Goal: Communication & Community: Share content

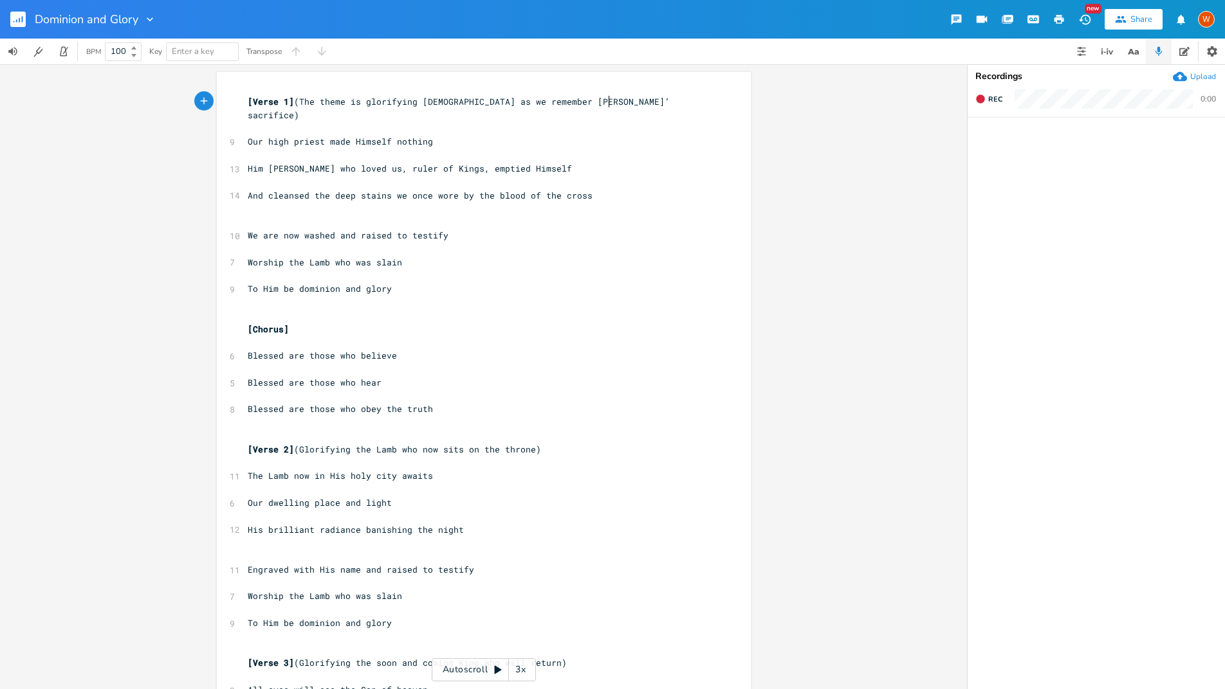
click at [18, 20] on rect "button" at bounding box center [17, 19] width 15 height 15
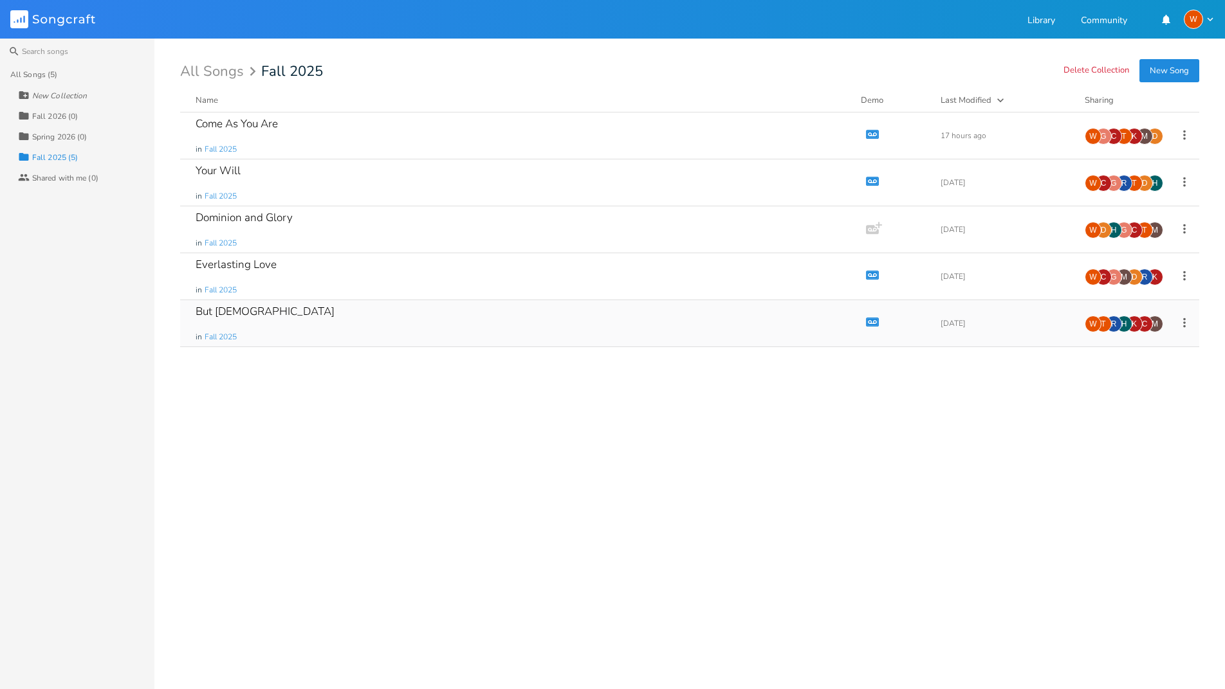
click at [279, 318] on div "But [DEMOGRAPHIC_DATA] in Fall 2025" at bounding box center [521, 323] width 650 height 46
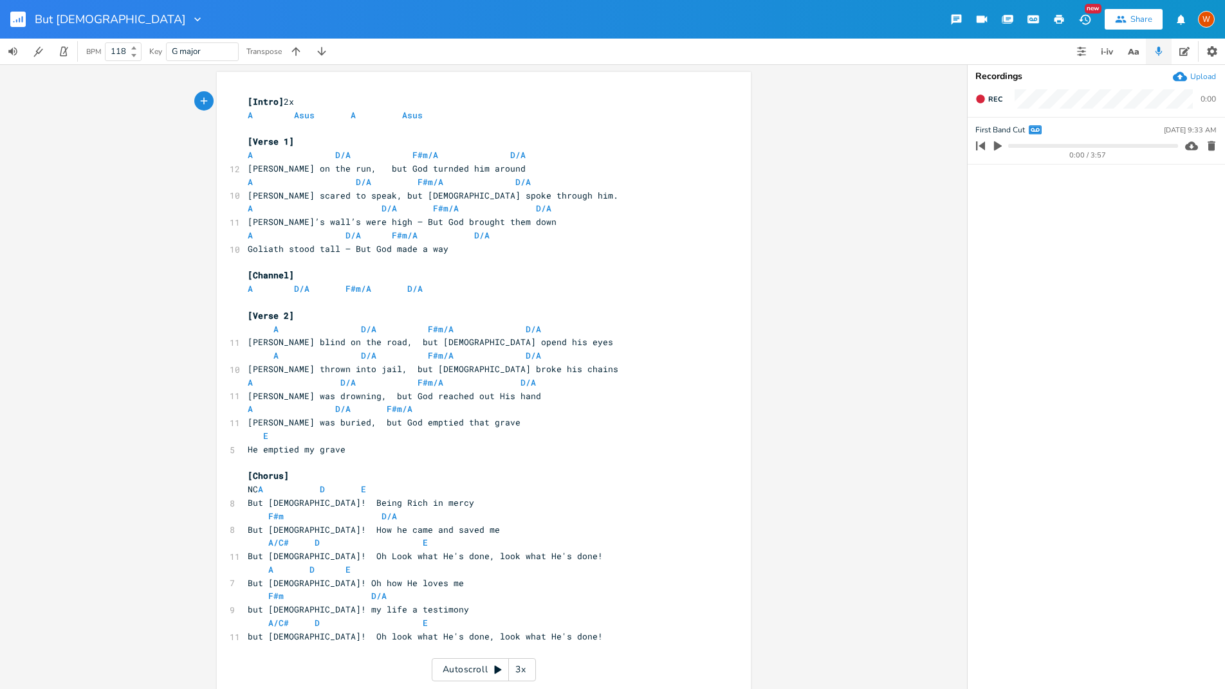
click at [1147, 21] on div "Share" at bounding box center [1141, 20] width 22 height 12
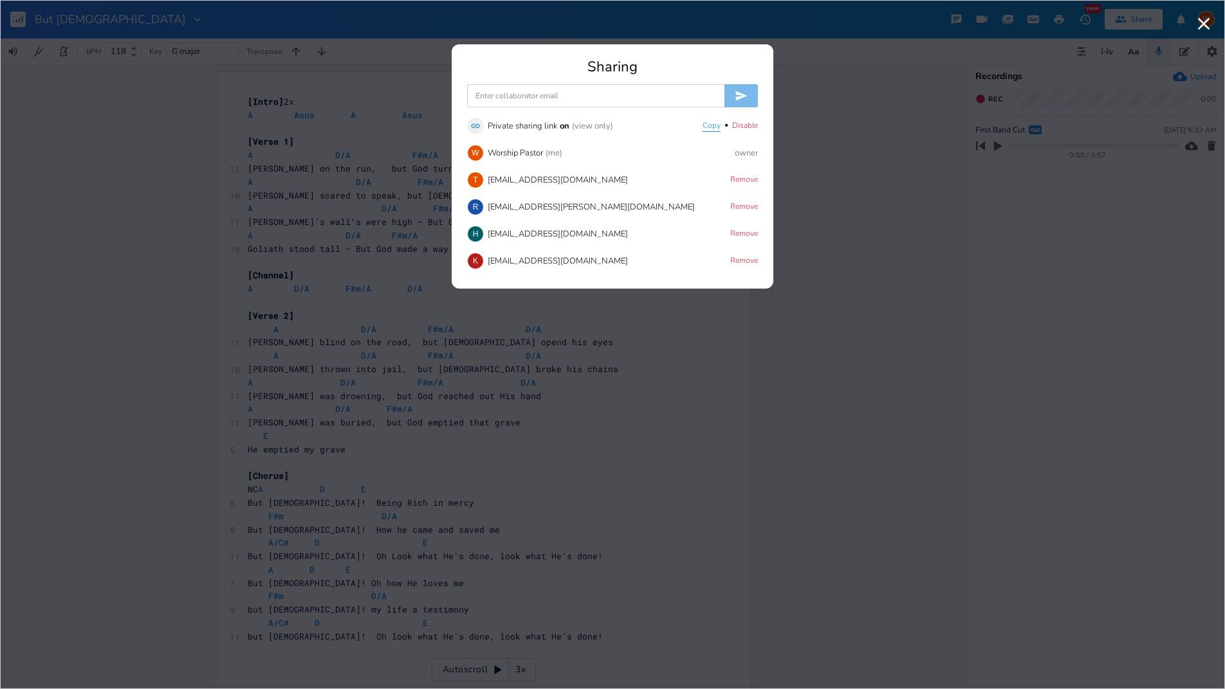
click at [704, 127] on button "Copy" at bounding box center [711, 126] width 18 height 11
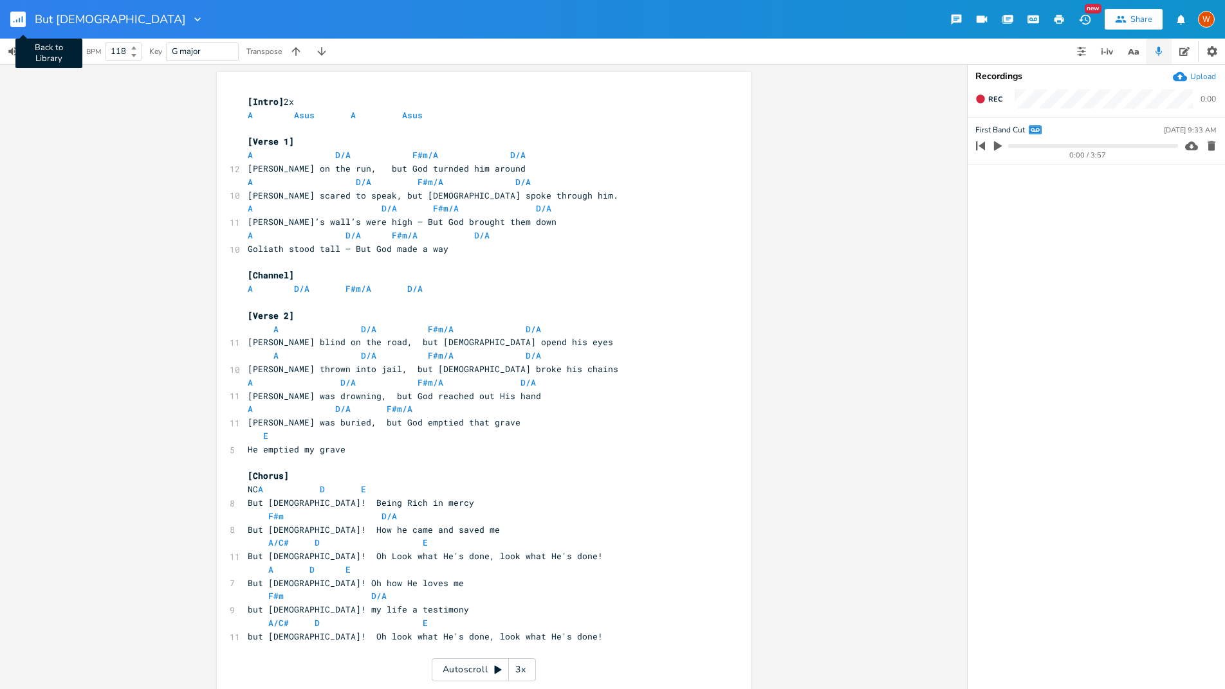
click at [15, 16] on rect "button" at bounding box center [17, 19] width 15 height 15
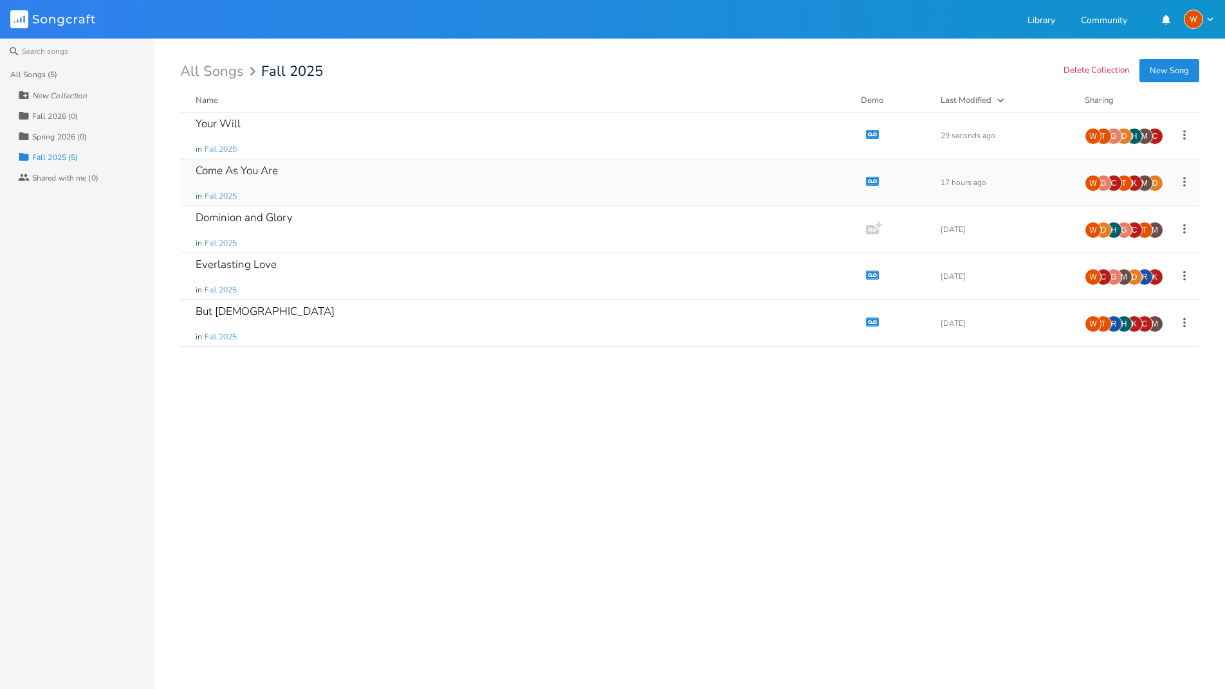
click at [243, 172] on div "Come As You Are" at bounding box center [237, 170] width 82 height 11
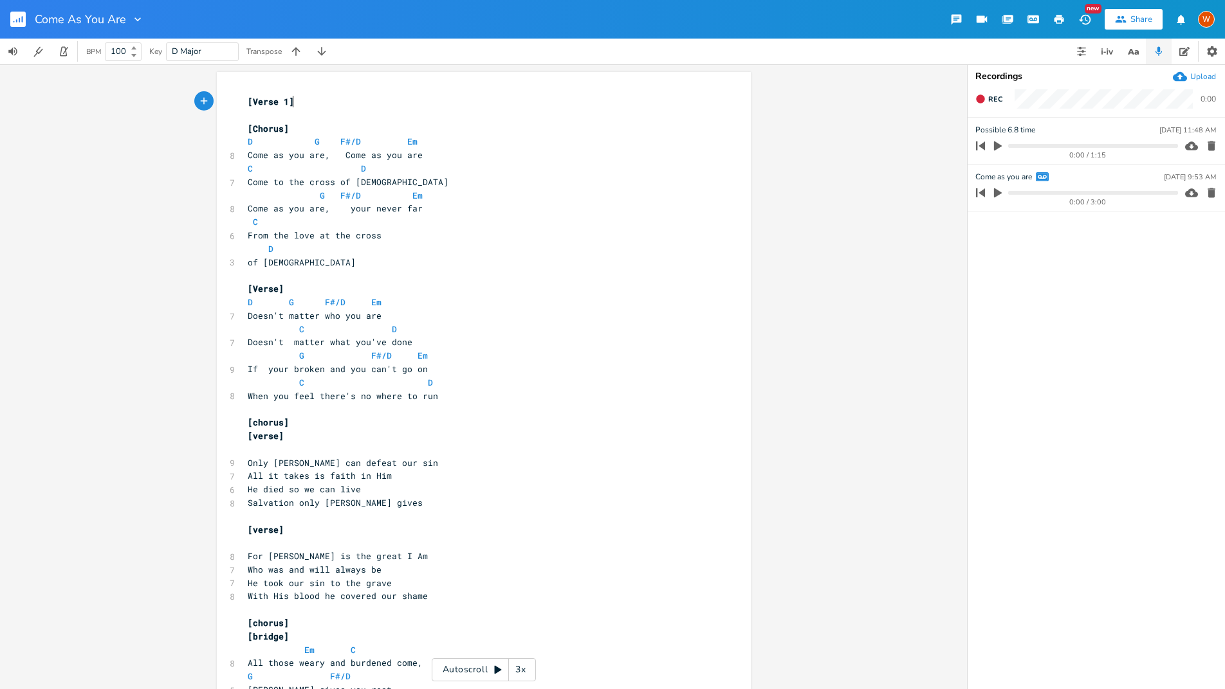
click at [953, 22] on icon "button" at bounding box center [956, 20] width 10 height 10
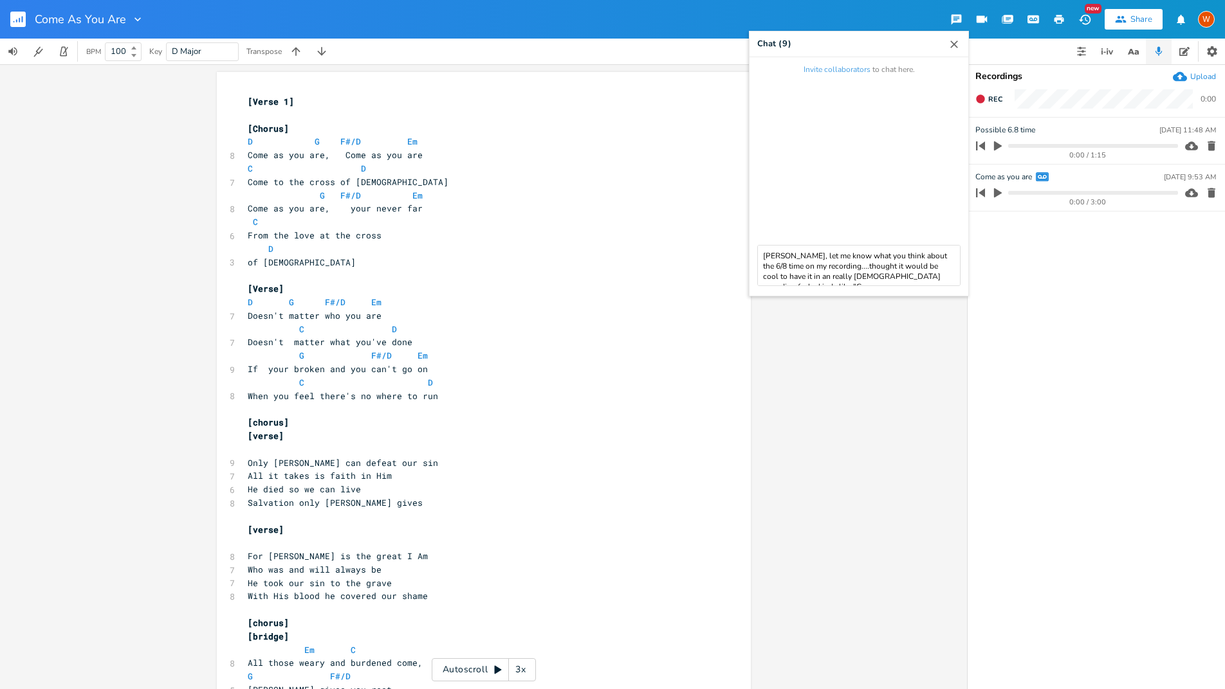
scroll to position [6, 0]
type textarea "[PERSON_NAME], let me know what you think about the 6/8 time on my recording...…"
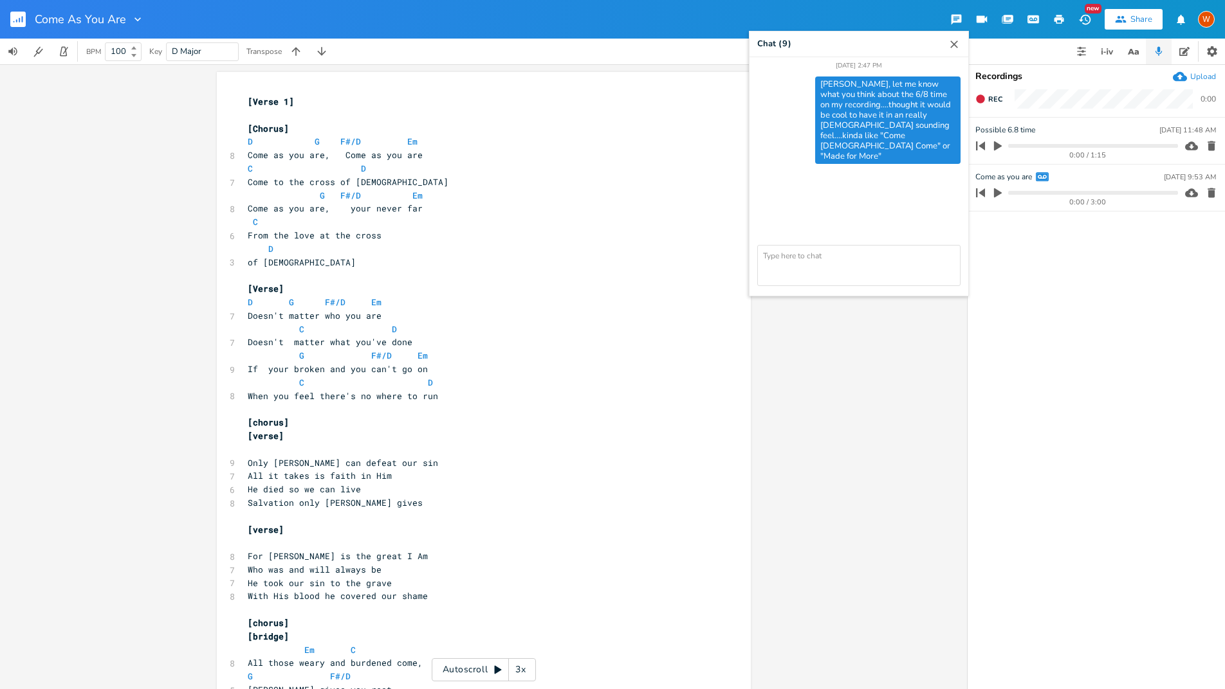
click at [956, 46] on icon "button" at bounding box center [954, 45] width 8 height 8
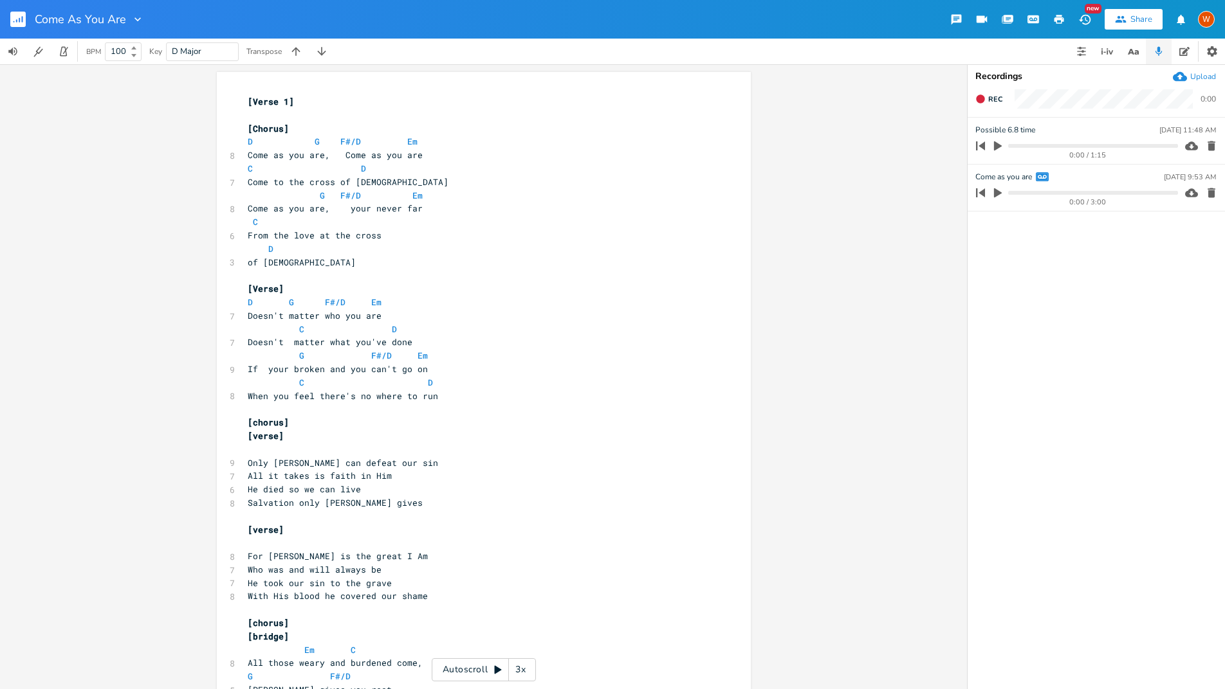
click at [951, 21] on icon "button" at bounding box center [956, 20] width 12 height 12
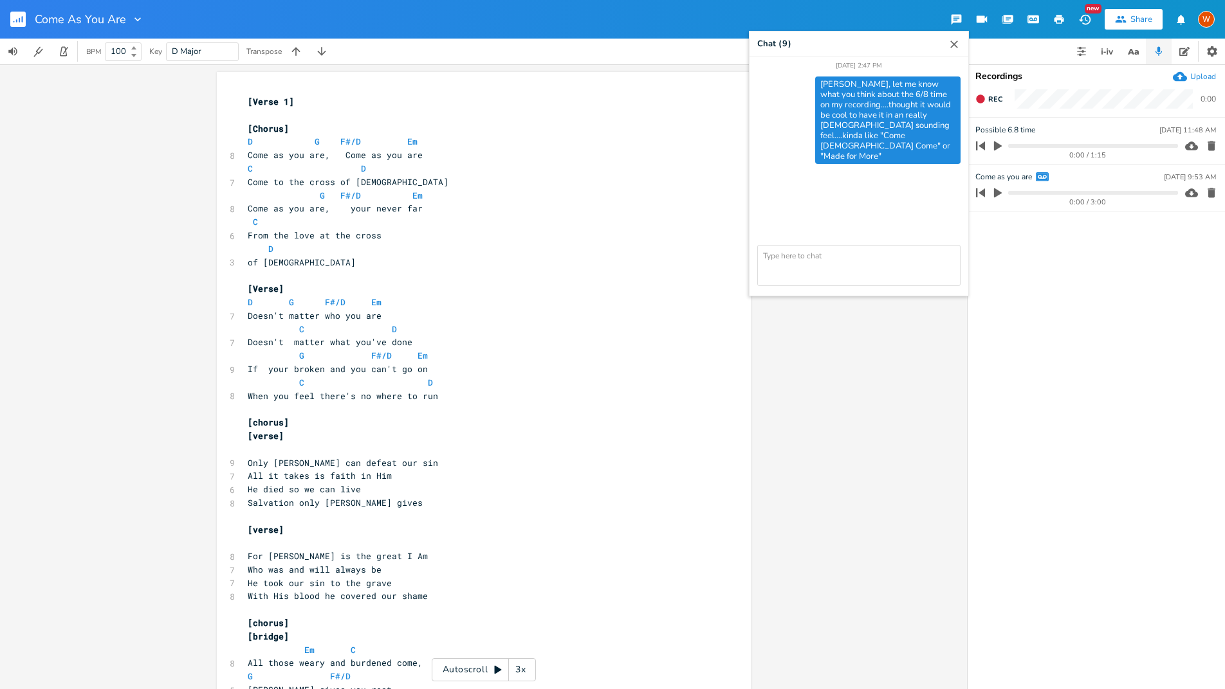
click at [772, 46] on div "Chat ( 9 )" at bounding box center [774, 44] width 35 height 13
click at [783, 44] on div "( 9 )" at bounding box center [785, 44] width 14 height 8
click at [741, 37] on div "Come As You Are Chat ( 9 ) [DATE] 2:47 PM [PERSON_NAME], let me know what you t…" at bounding box center [612, 19] width 1225 height 39
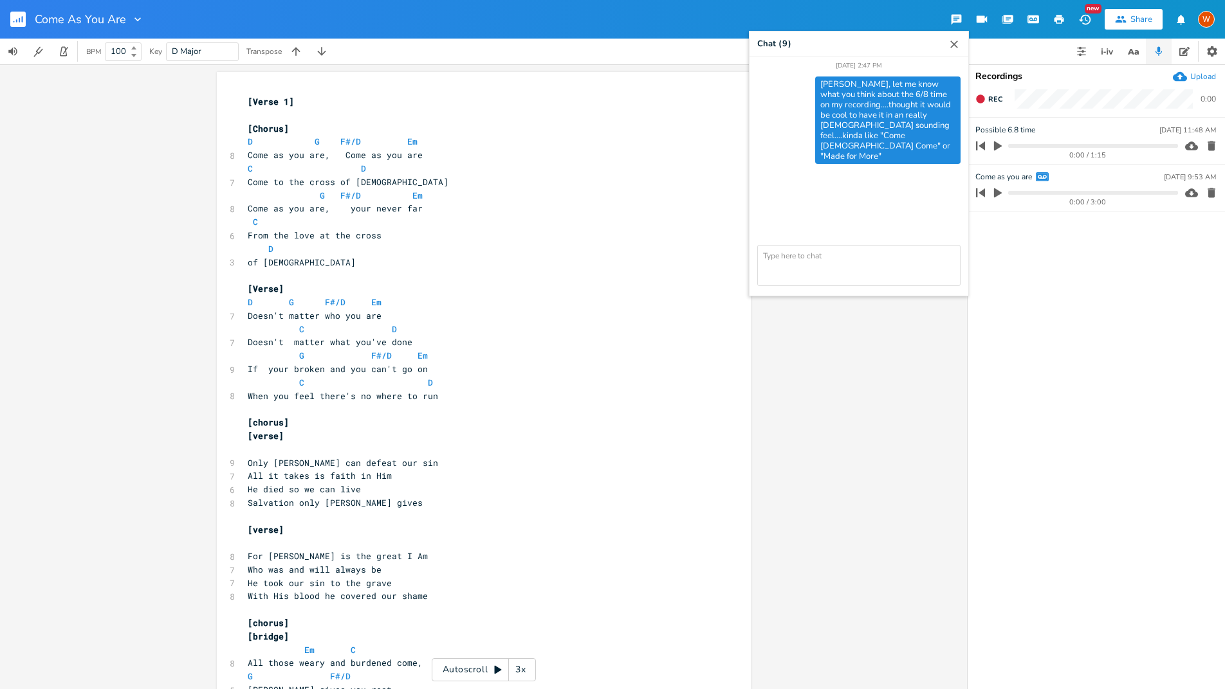
click at [727, 10] on div "Come As You Are Chat ( 9 ) [DATE] 2:47 PM [PERSON_NAME], let me know what you t…" at bounding box center [612, 19] width 1225 height 39
click at [29, 23] on button "button" at bounding box center [23, 19] width 26 height 31
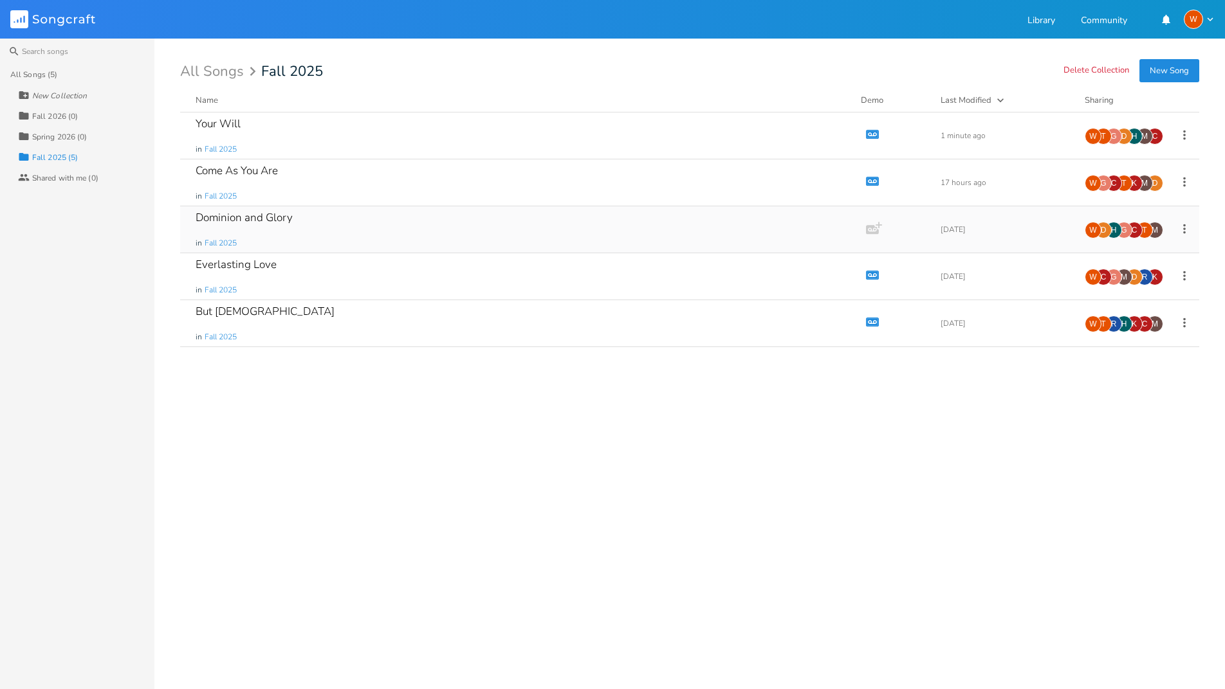
click at [251, 217] on div "Dominion and Glory" at bounding box center [244, 217] width 97 height 11
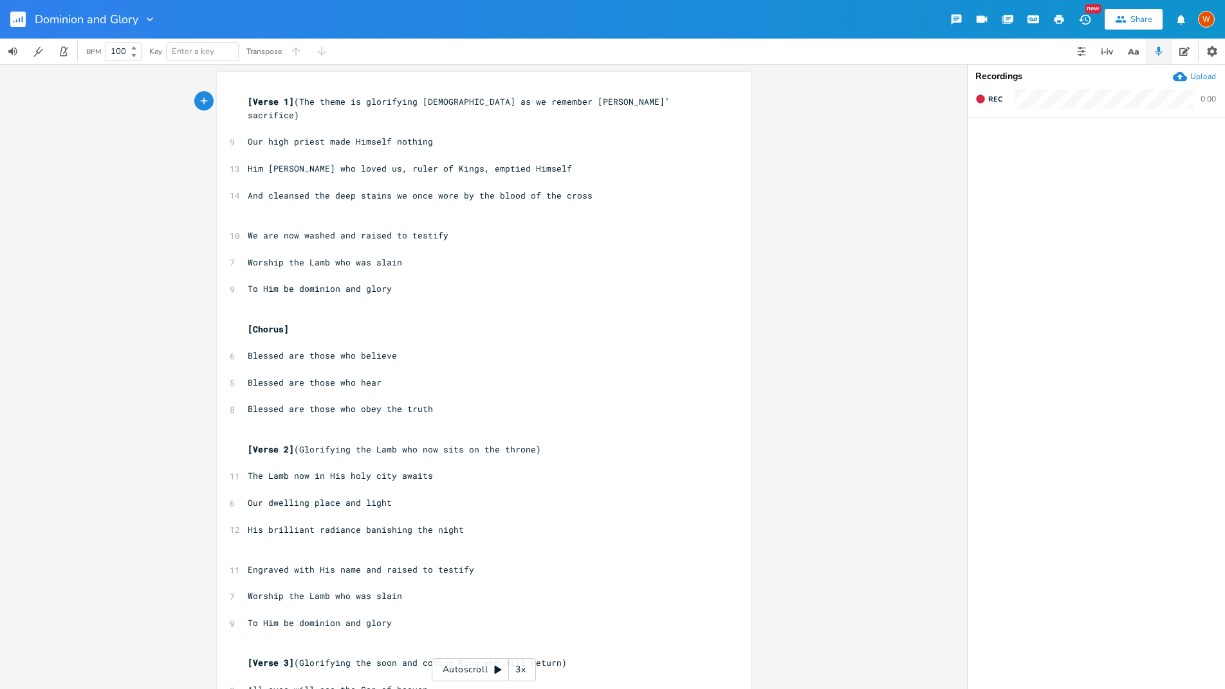
click at [951, 19] on icon "button" at bounding box center [956, 20] width 10 height 10
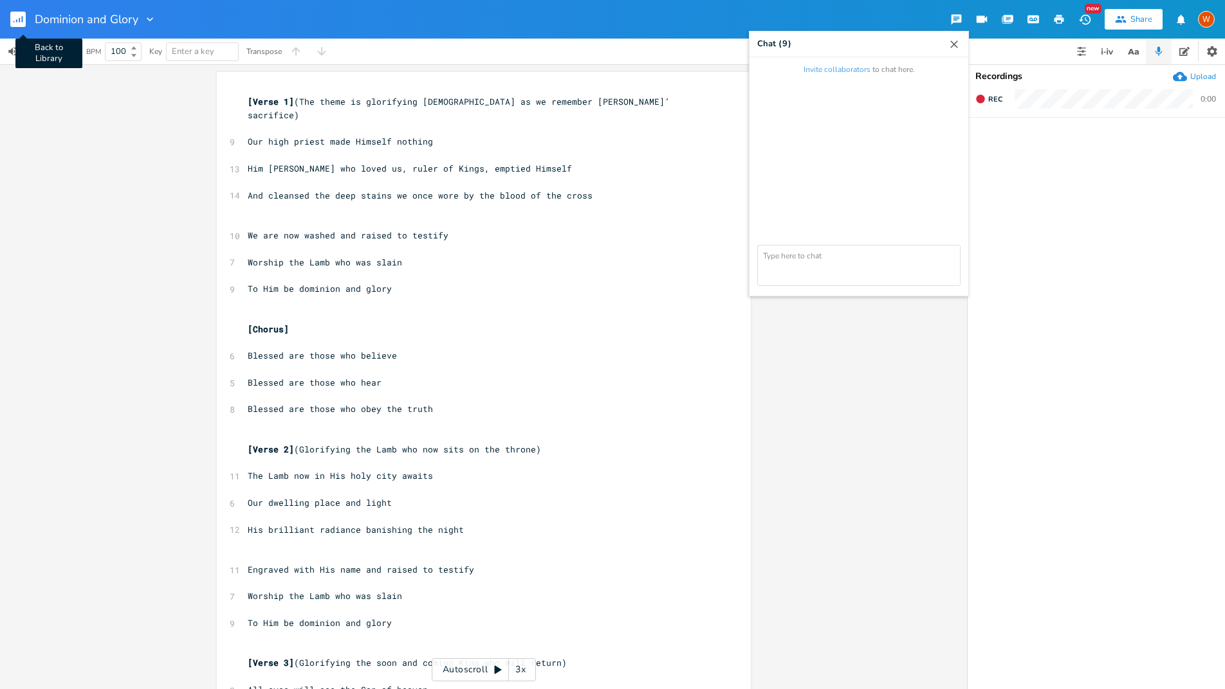
drag, startPoint x: 21, startPoint y: 25, endPoint x: 13, endPoint y: 21, distance: 9.5
click at [21, 25] on rect "button" at bounding box center [17, 19] width 15 height 15
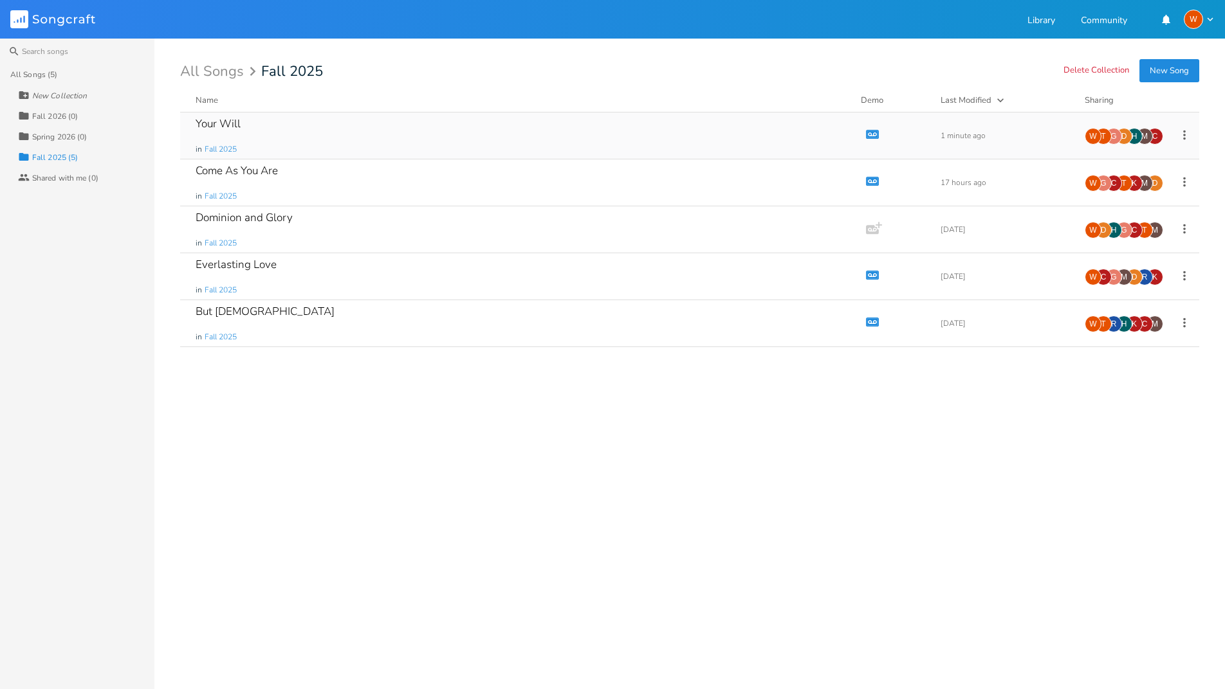
click at [223, 123] on div "Your Will" at bounding box center [218, 123] width 45 height 11
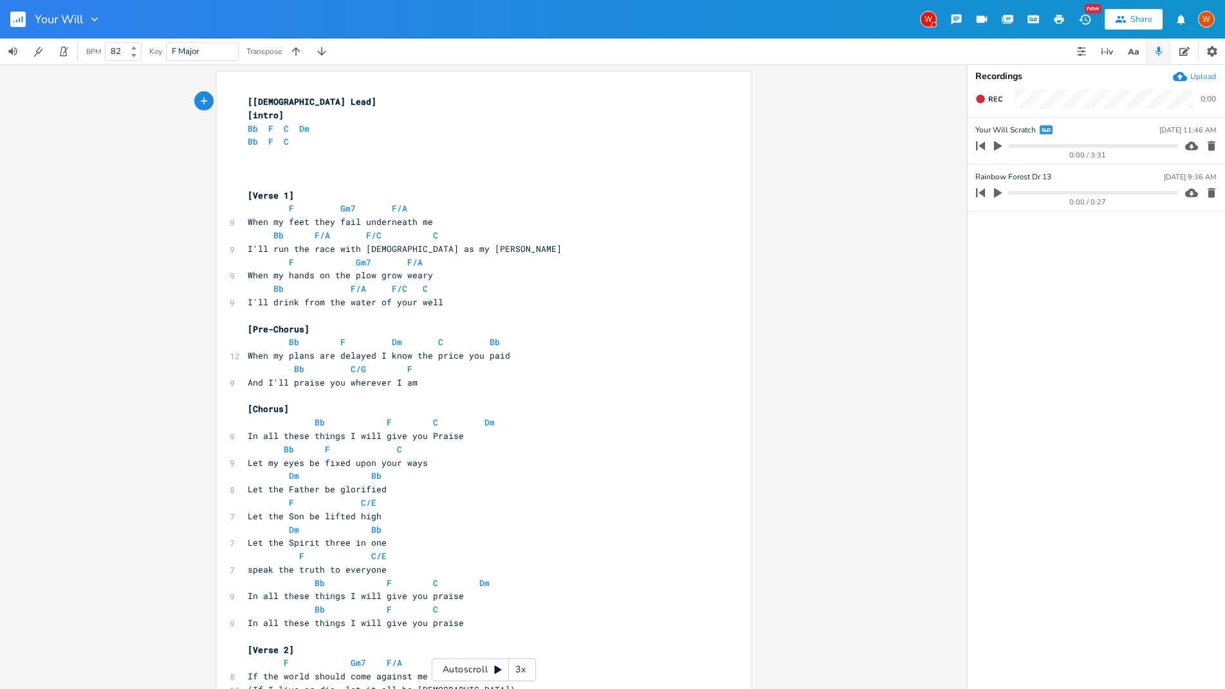
click at [289, 161] on div "[[DEMOGRAPHIC_DATA] Lead] [intro] Bb F C Dm Bb F C ​ ​ ​ [Verse 1] F Gm7 F/A 9 …" at bounding box center [477, 549] width 464 height 909
click at [1102, 53] on icon "button" at bounding box center [1106, 51] width 15 height 15
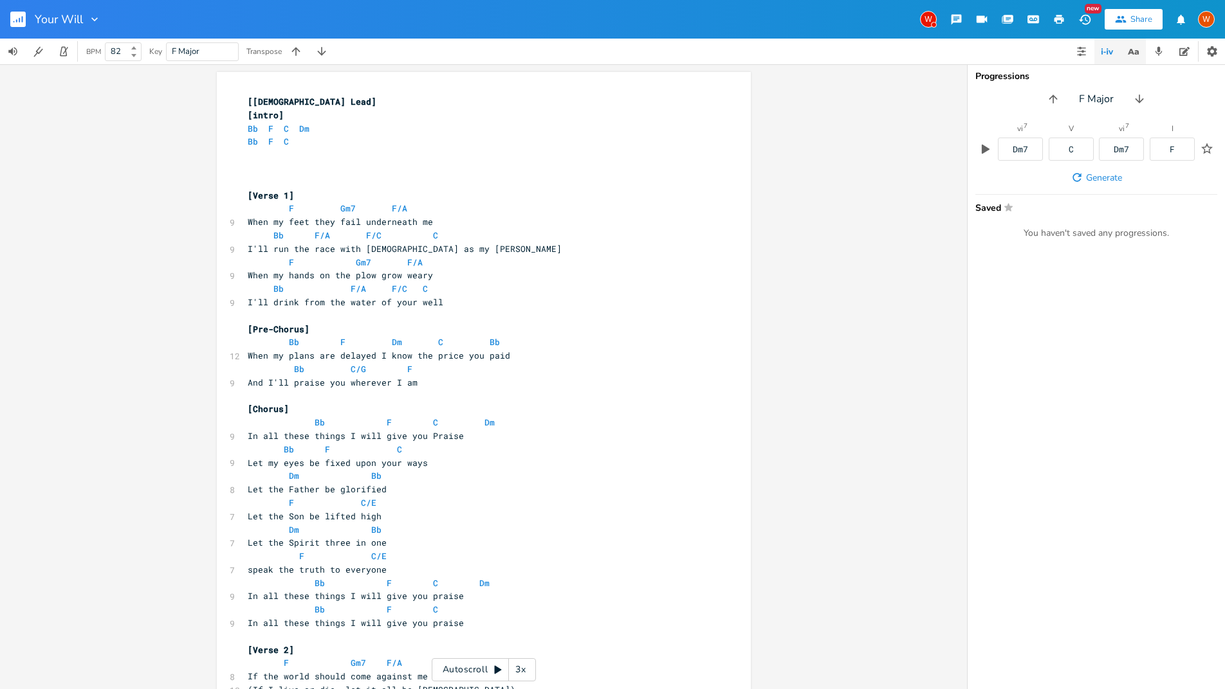
click at [1125, 52] on icon "button" at bounding box center [1133, 52] width 16 height 16
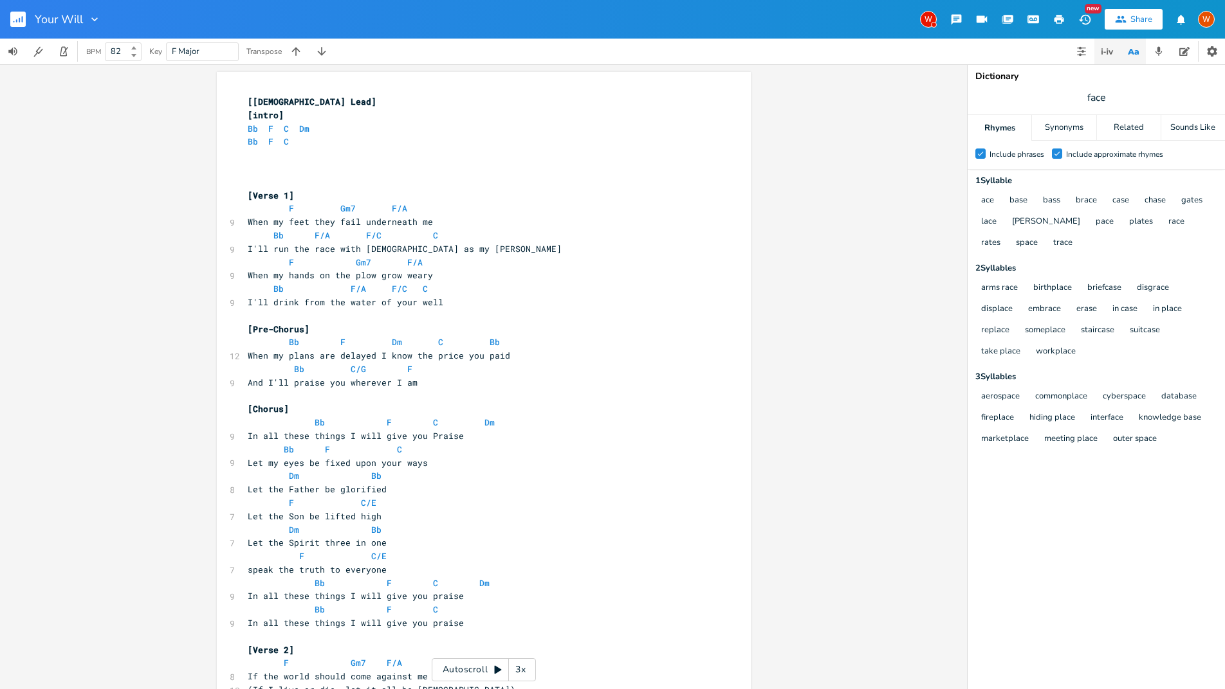
click at [1099, 54] on icon "button" at bounding box center [1106, 51] width 15 height 15
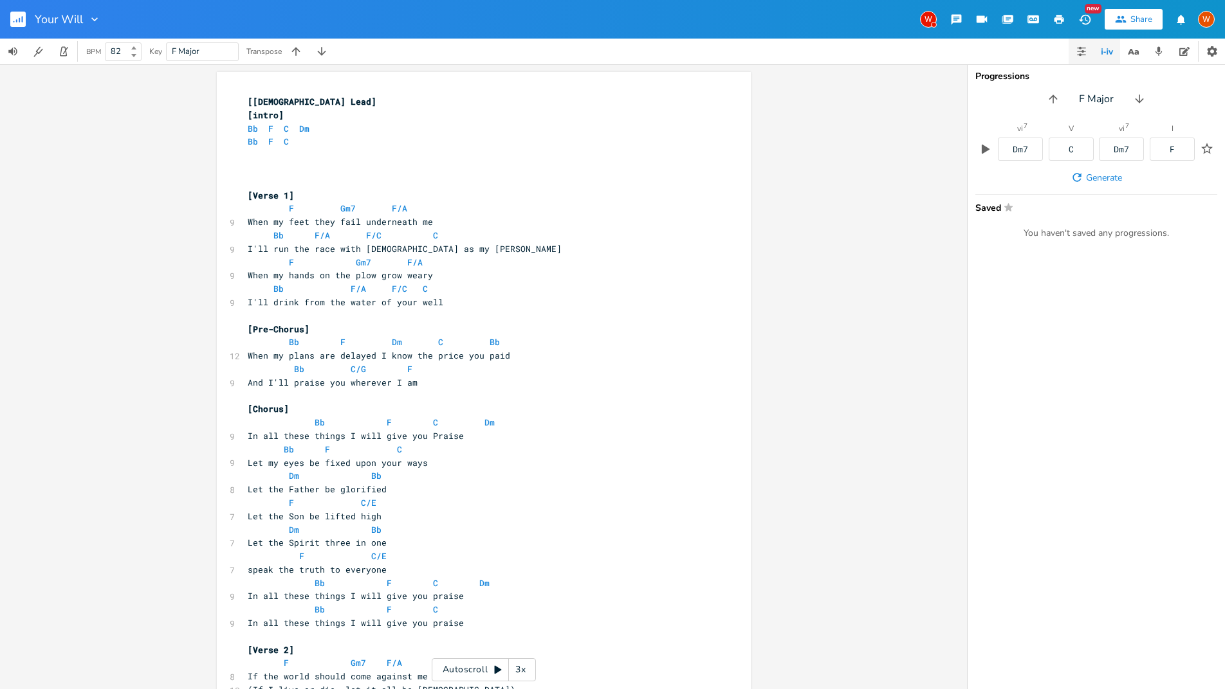
click at [1076, 55] on icon "button" at bounding box center [1081, 51] width 10 height 10
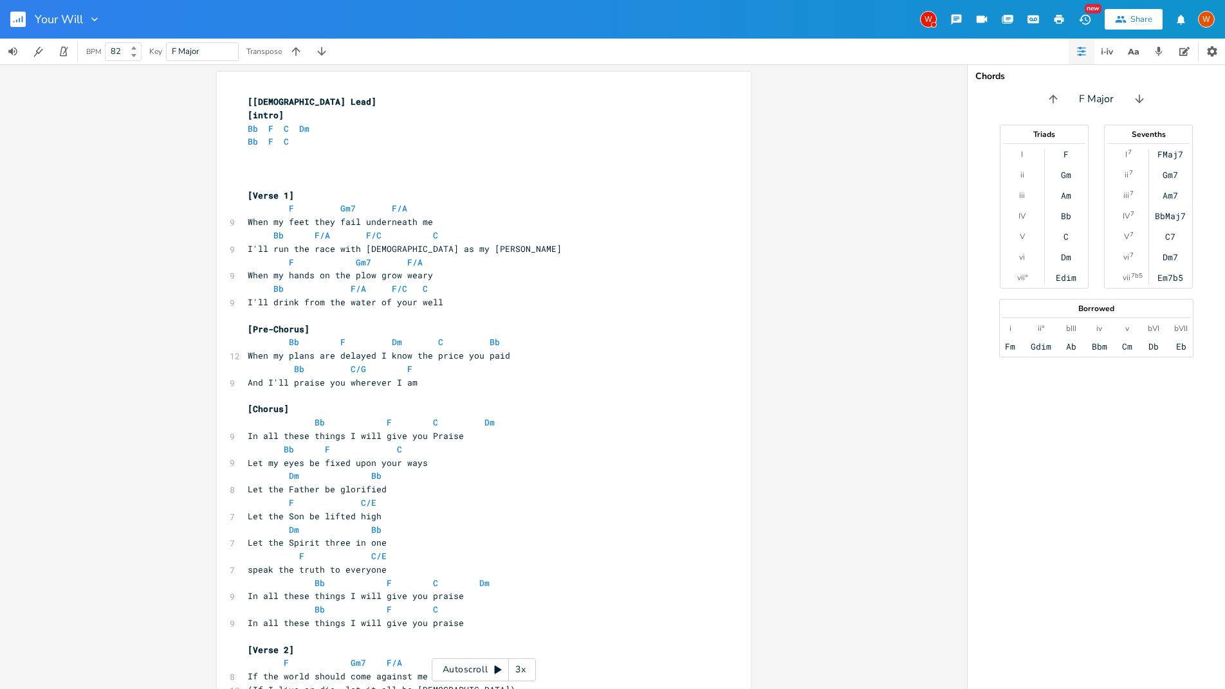
click at [1087, 53] on button "button" at bounding box center [1081, 52] width 26 height 26
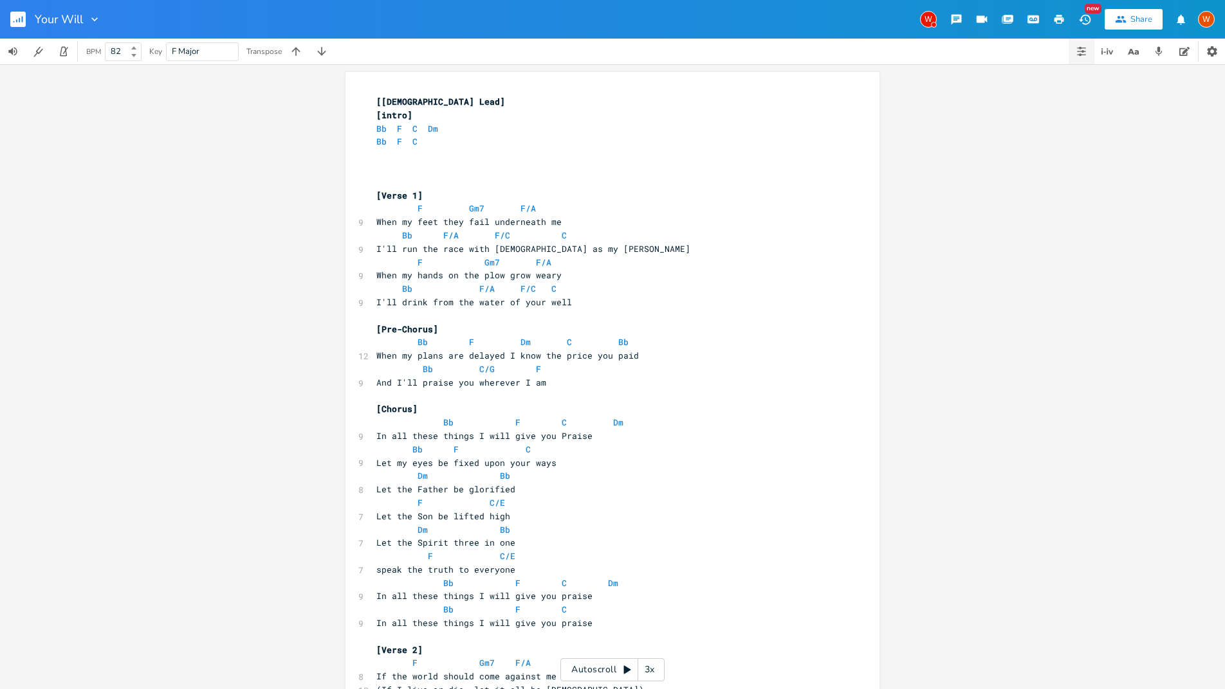
click at [1090, 53] on button "button" at bounding box center [1081, 52] width 26 height 26
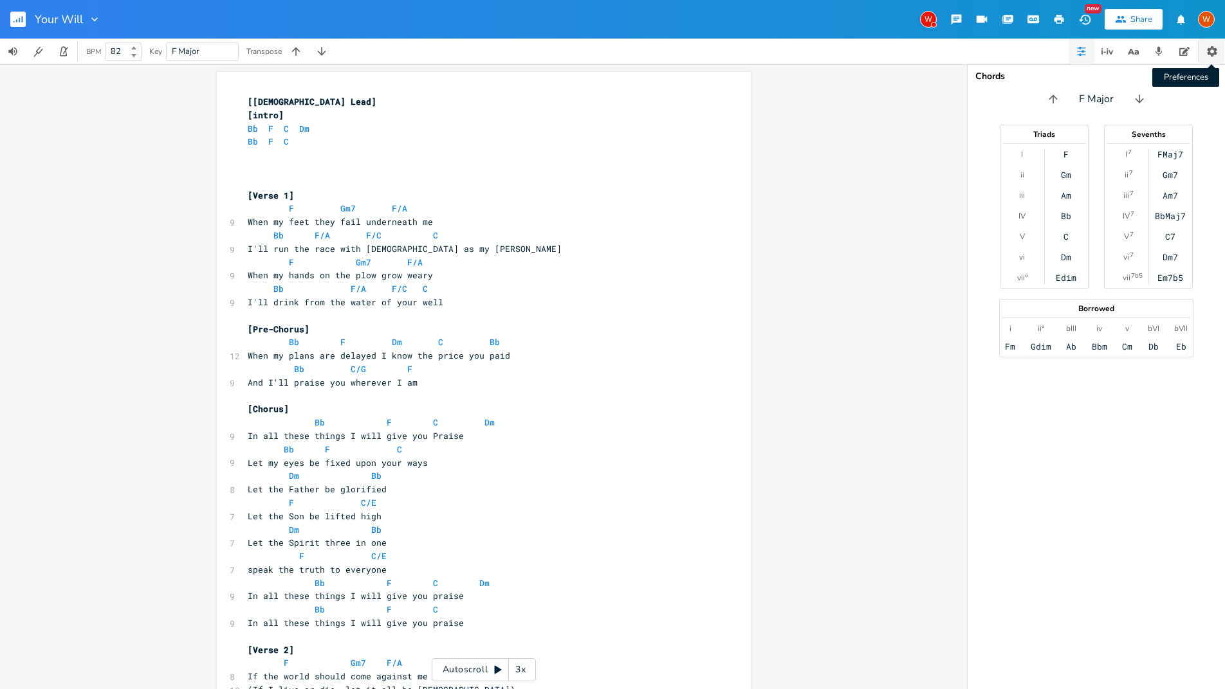
click at [1214, 51] on icon "button" at bounding box center [1212, 51] width 10 height 10
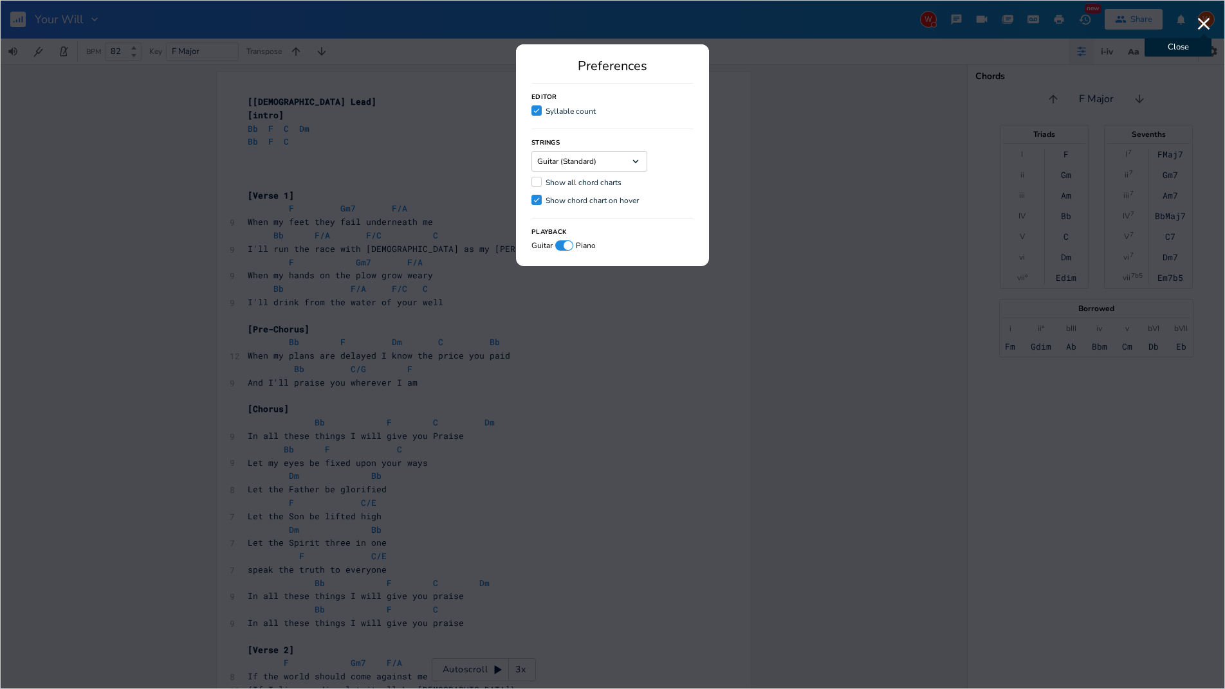
click at [1207, 26] on icon "button" at bounding box center [1204, 24] width 12 height 12
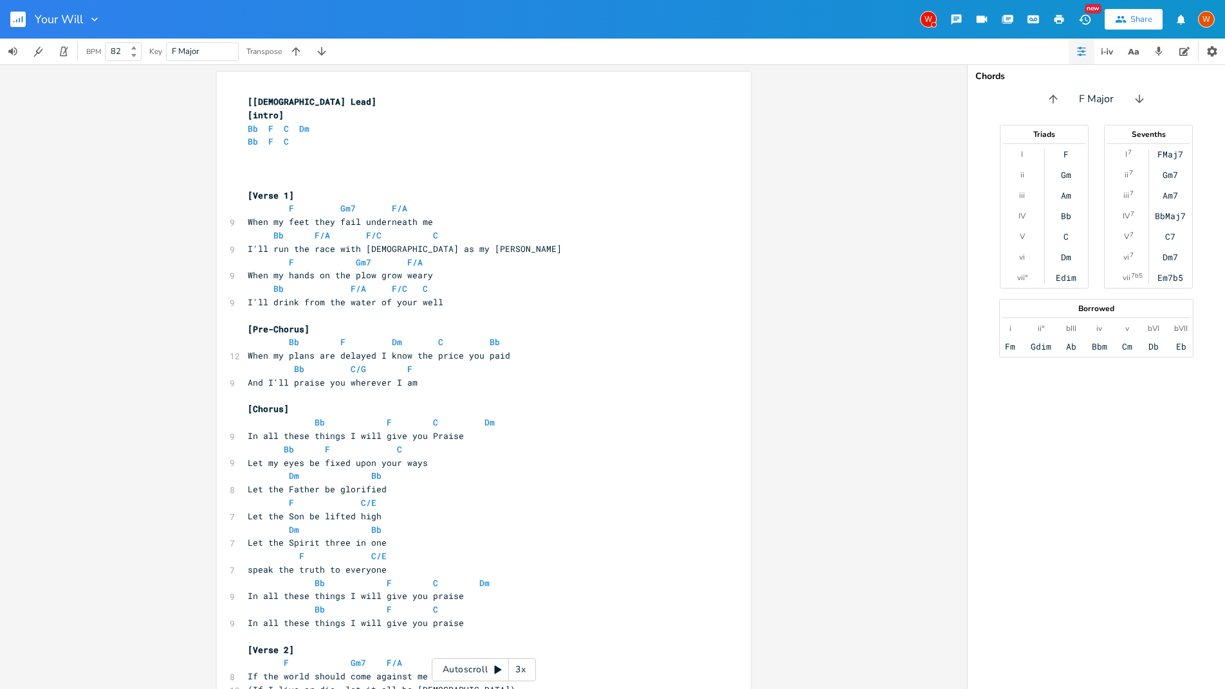
click at [94, 20] on icon "button" at bounding box center [94, 19] width 6 height 4
click at [54, 84] on div "xxxxxxxxxx [[DEMOGRAPHIC_DATA] Lead] [intro] Bb F C Dm Bb F C ​ ​ ​ [Verse 1] F…" at bounding box center [483, 376] width 967 height 625
click at [1005, 14] on icon "button" at bounding box center [1007, 20] width 12 height 12
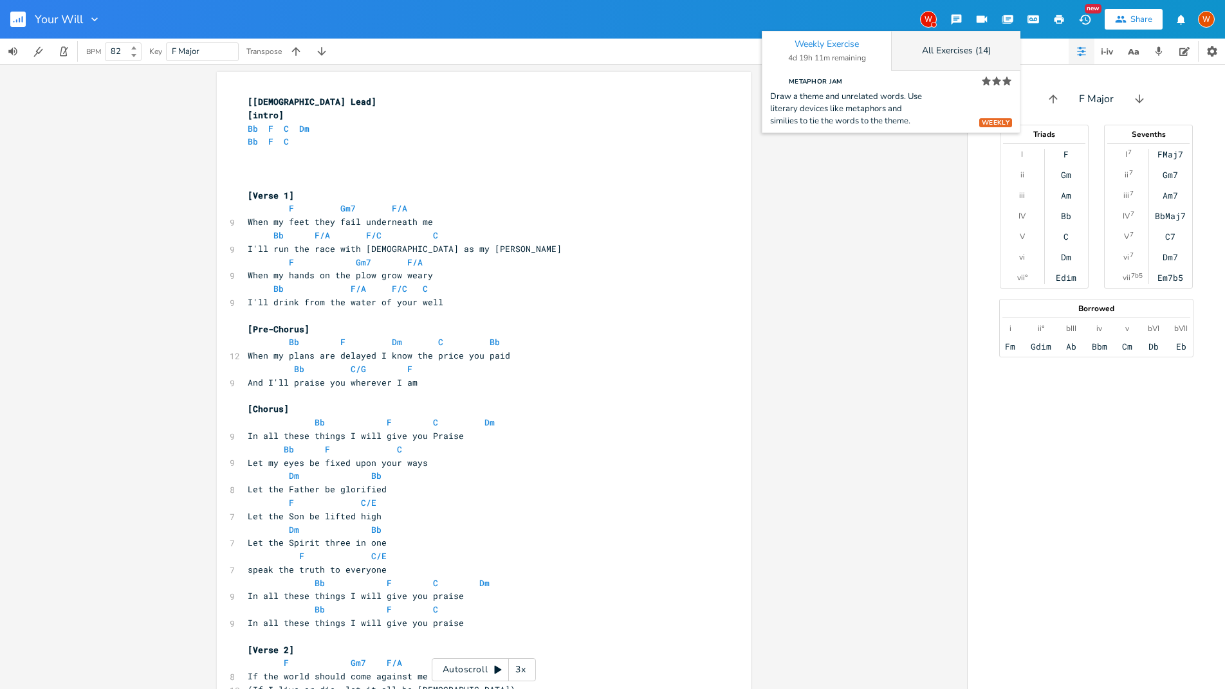
click at [987, 59] on div "All Exercises (14)" at bounding box center [955, 51] width 129 height 39
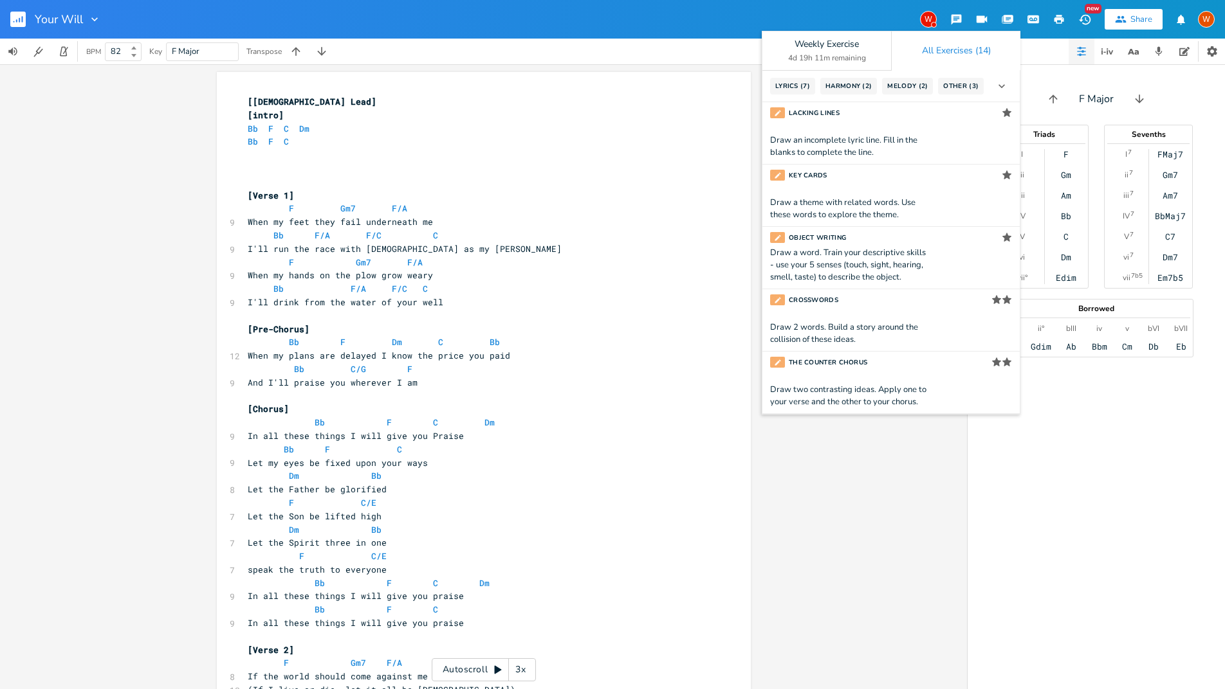
click at [972, 46] on div "All Exercises (14)" at bounding box center [956, 50] width 69 height 9
click at [881, 23] on div "Your Will W Weekly Exercise 4d 19h 11m remaining All Exercises (14) Lyrics ( 7 …" at bounding box center [612, 19] width 1225 height 39
click at [1048, 46] on div "BPM 82 Key F Major Transpose" at bounding box center [612, 52] width 1225 height 26
click at [1042, 51] on div "BPM 82 Key F Major Transpose" at bounding box center [612, 52] width 1225 height 26
click at [962, 21] on icon "button" at bounding box center [956, 20] width 12 height 12
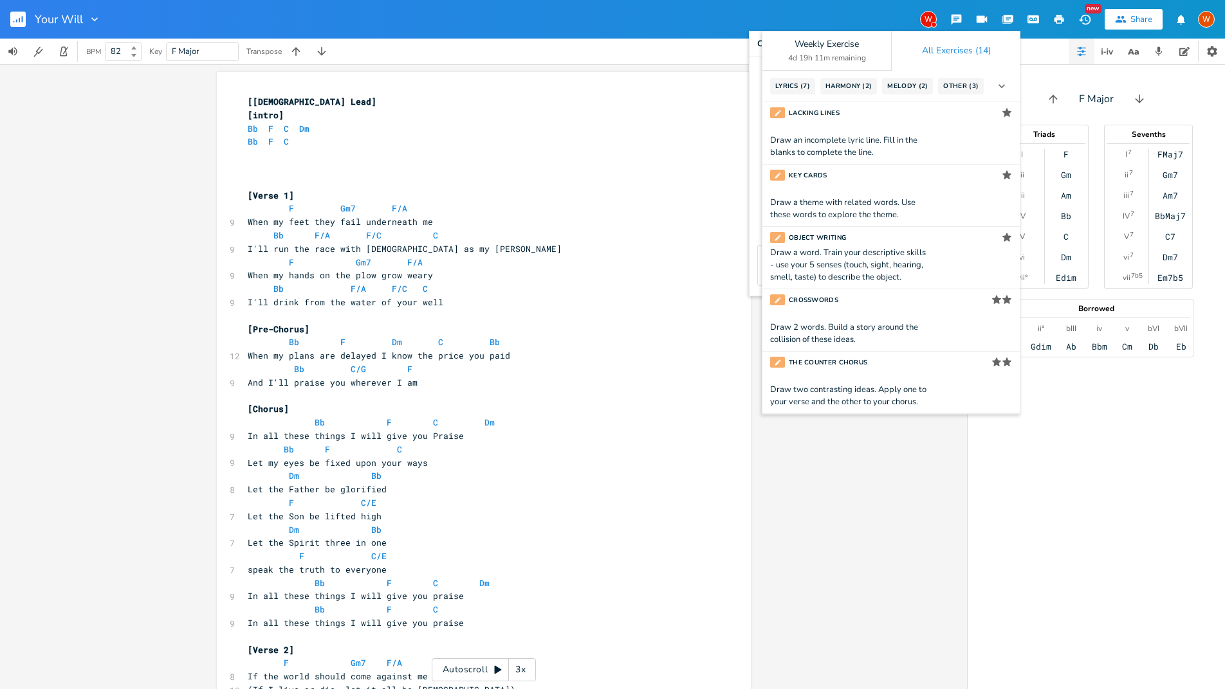
click at [946, 21] on button "button" at bounding box center [956, 19] width 26 height 23
click at [983, 21] on icon "button" at bounding box center [981, 19] width 11 height 7
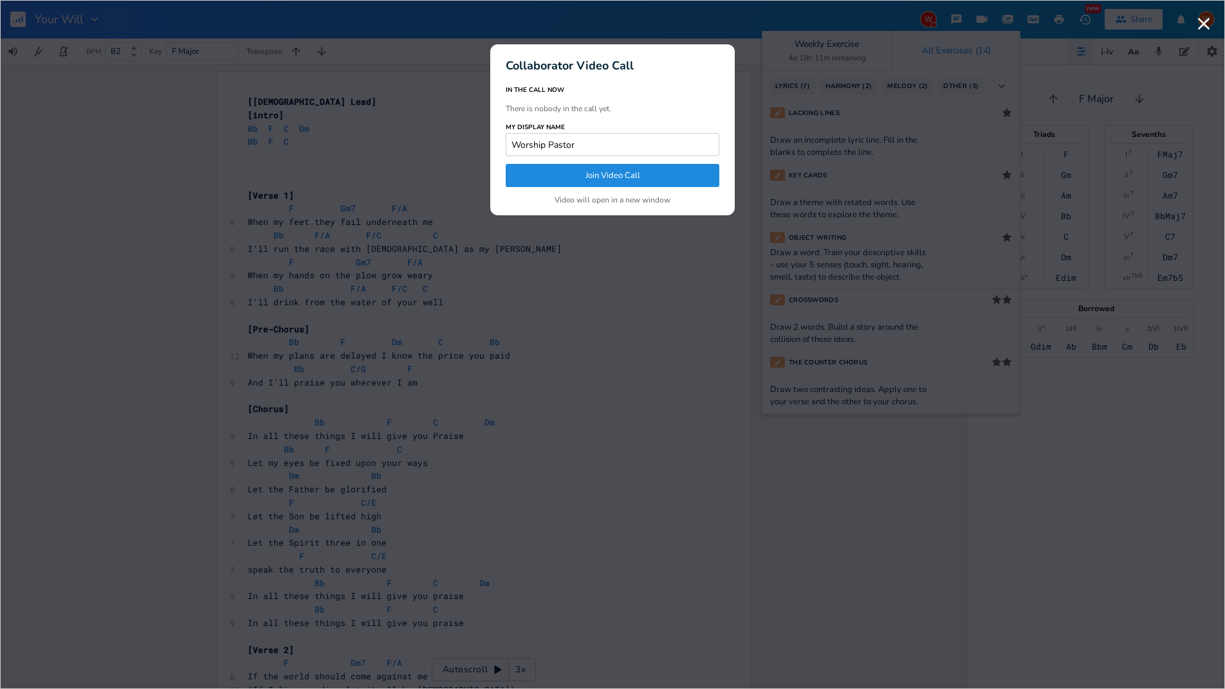
click at [1202, 21] on icon "button" at bounding box center [1203, 24] width 21 height 21
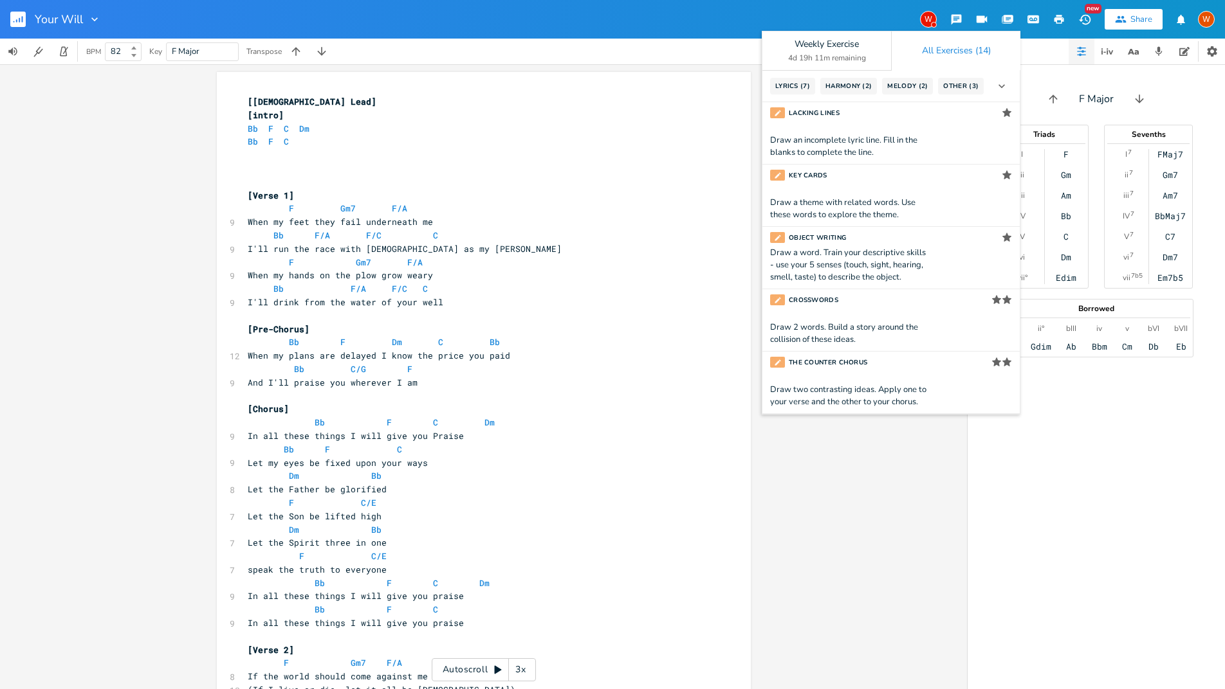
click at [973, 53] on div "All Exercises (14)" at bounding box center [956, 50] width 69 height 9
click at [846, 51] on div "Weekly Exercise 4d 19h 10m remaining" at bounding box center [826, 51] width 129 height 39
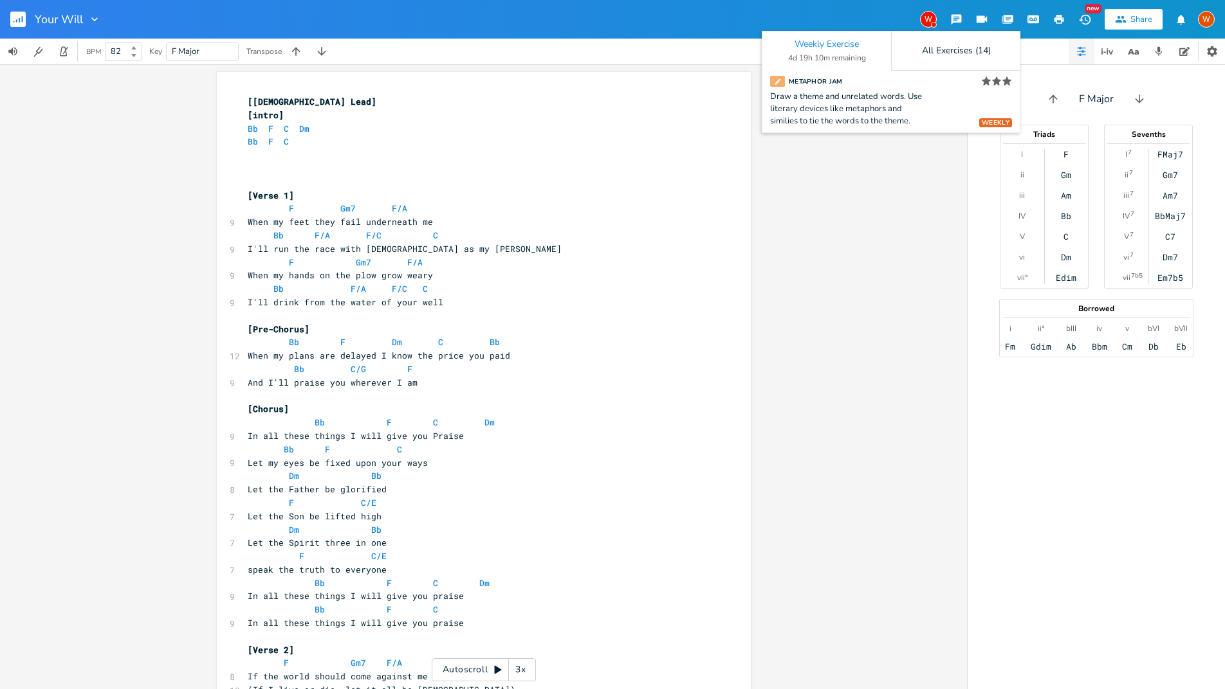
click at [835, 48] on div "Weekly Exercise" at bounding box center [826, 44] width 64 height 9
click at [829, 6] on div "Your Will W Weekly Exercise 4d 19h 10m remaining All Exercises (14) WEEKLY Meta…" at bounding box center [612, 19] width 1225 height 39
click at [931, 21] on div "W" at bounding box center [928, 19] width 17 height 17
click at [868, 17] on div "Your Will W Weekly Exercise 4d 19h 10m remaining All Exercises (14) WEEKLY Meta…" at bounding box center [612, 19] width 1225 height 39
click at [1088, 23] on icon "button" at bounding box center [1084, 19] width 12 height 10
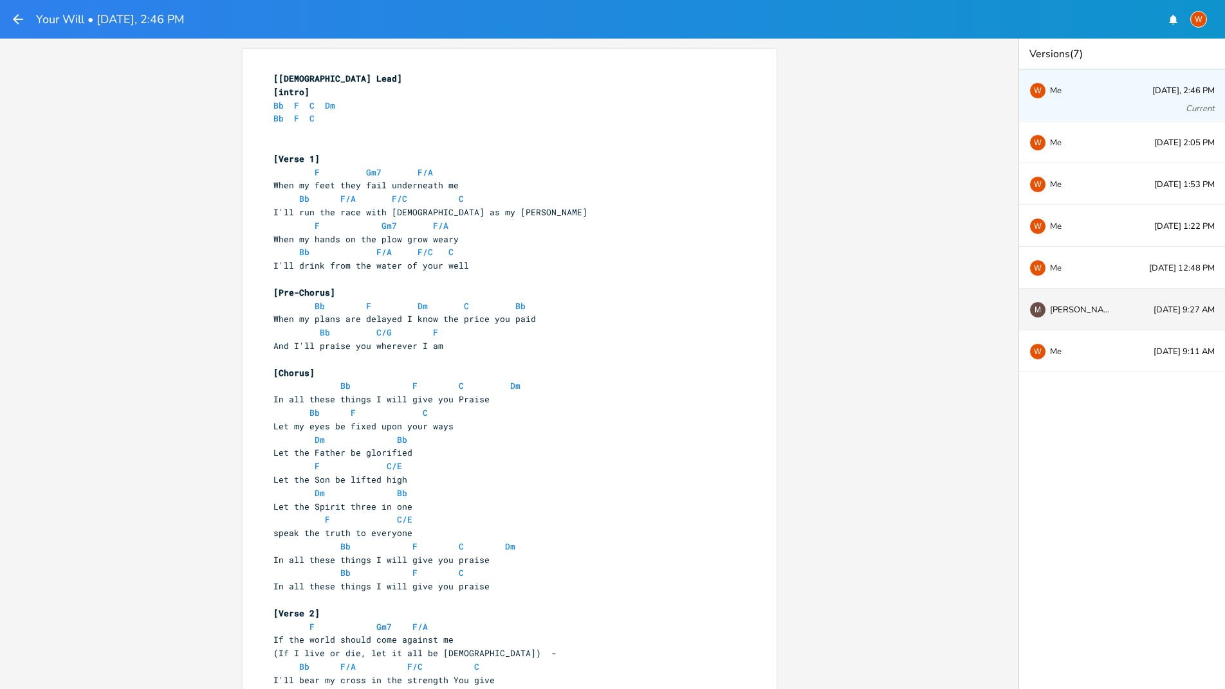
click at [1127, 315] on div "M [PERSON_NAME] [DATE] 9:27 AM" at bounding box center [1122, 310] width 206 height 42
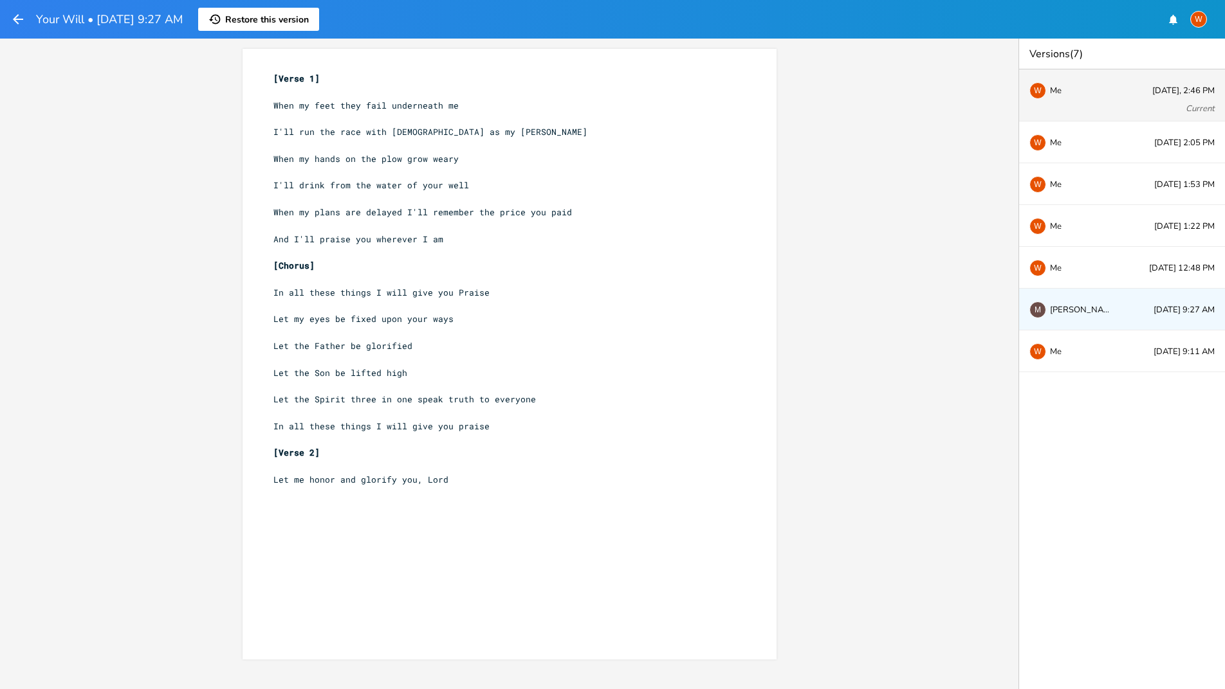
click at [1084, 99] on div "W Me [DATE], 2:46 PM Current" at bounding box center [1122, 95] width 206 height 52
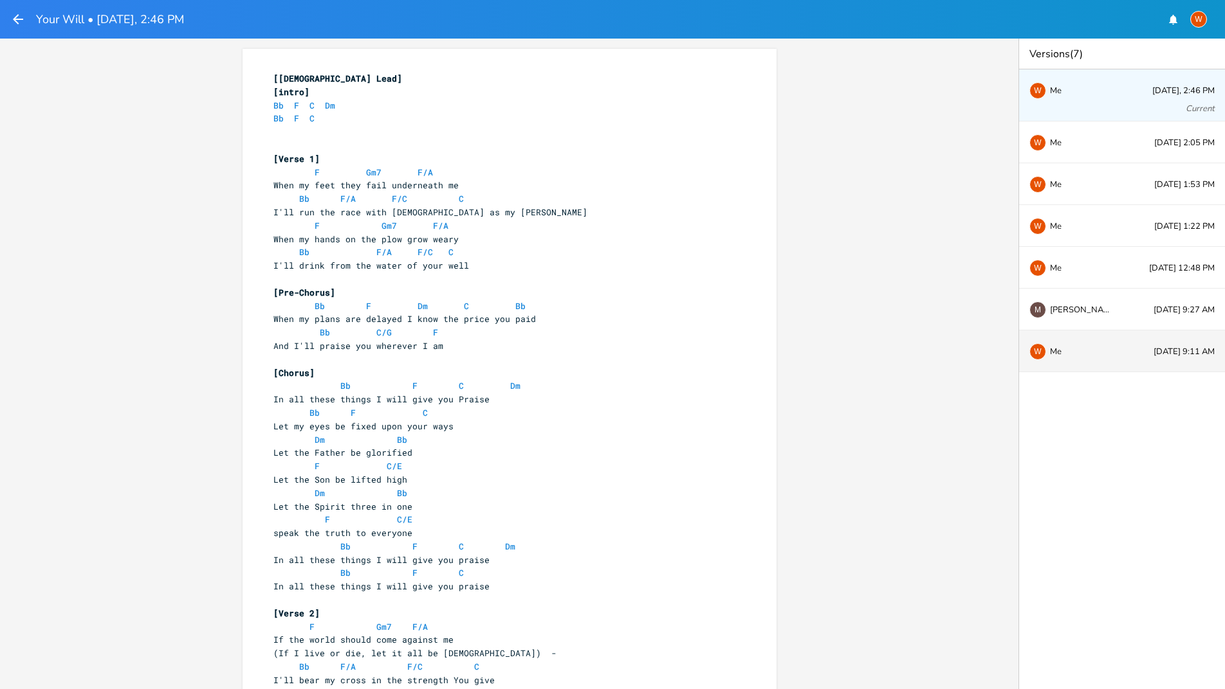
click at [1100, 351] on div "W Me" at bounding box center [1071, 351] width 85 height 8
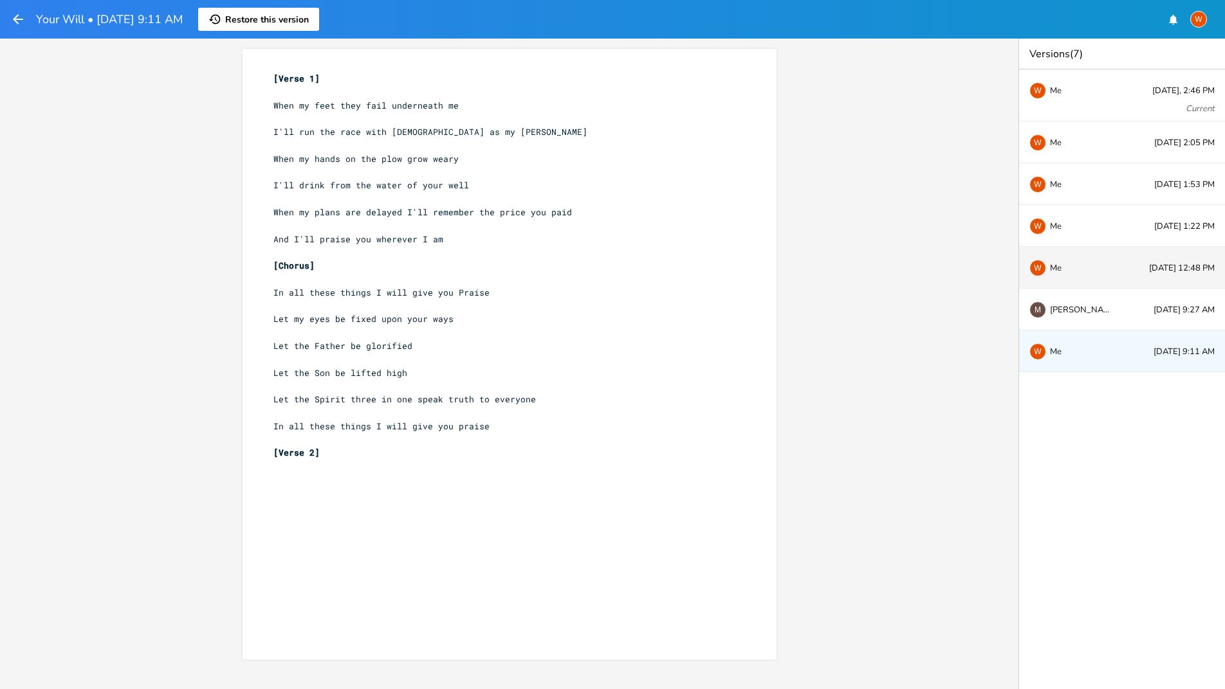
click at [1077, 271] on div "W Me" at bounding box center [1071, 268] width 85 height 8
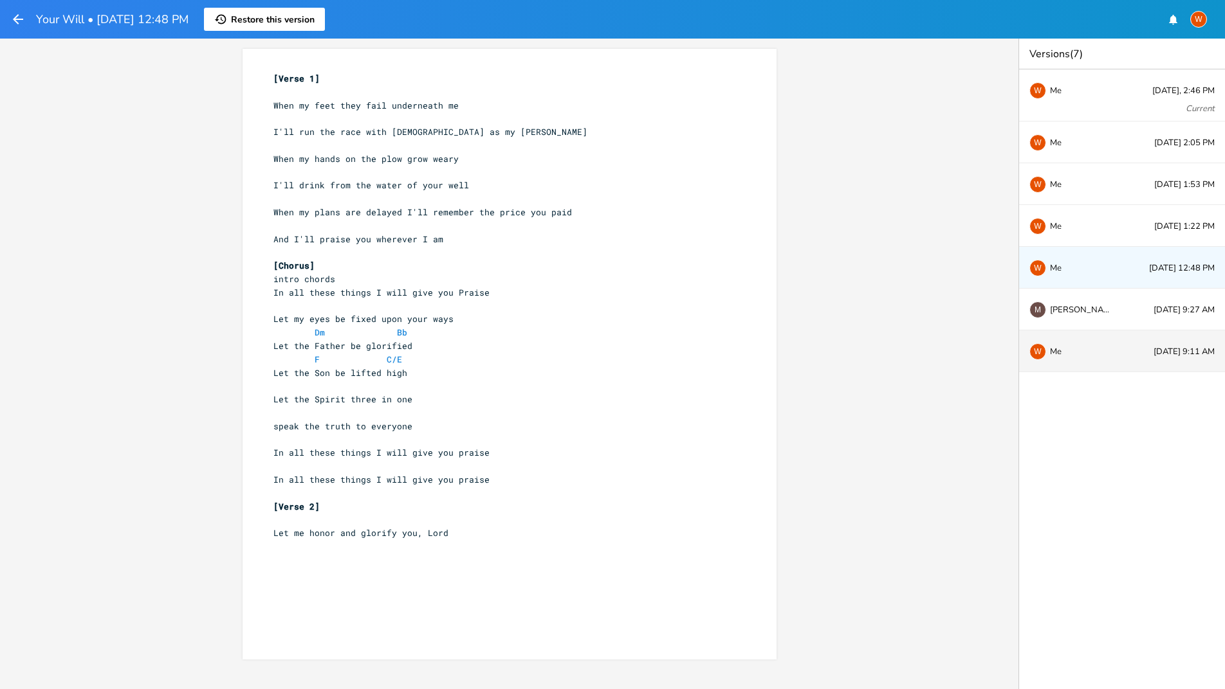
click at [1093, 349] on div "W Me" at bounding box center [1071, 351] width 85 height 8
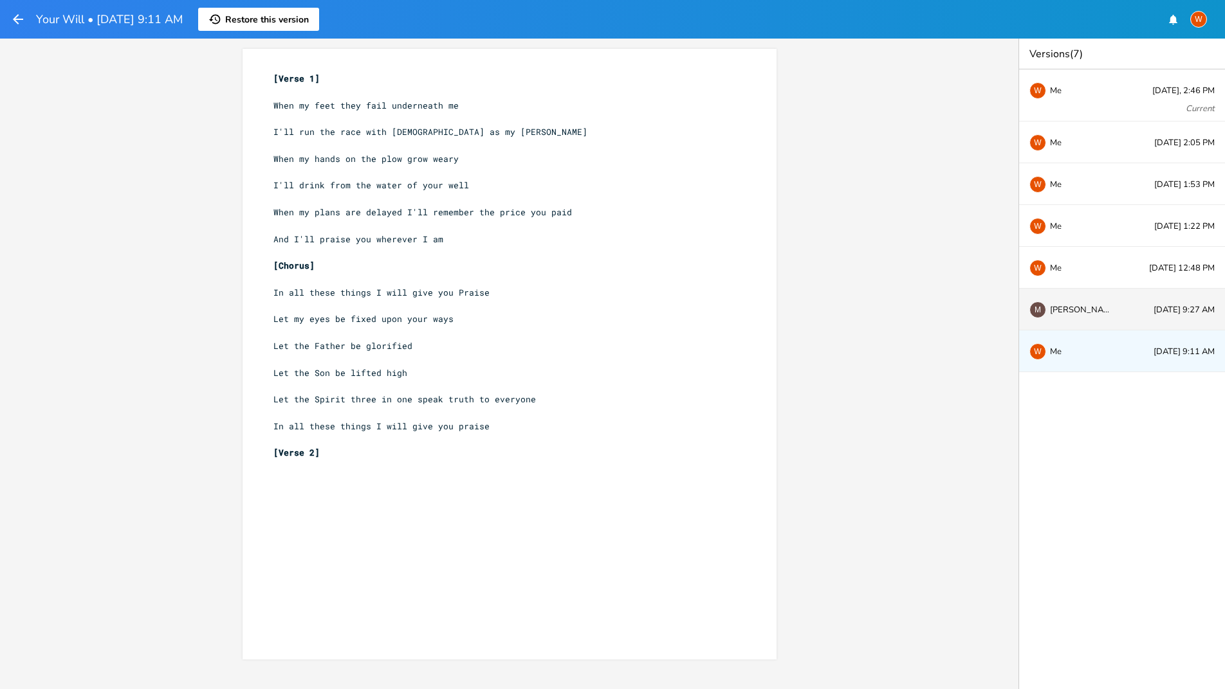
click at [1079, 302] on div "M [PERSON_NAME] [DATE] 9:27 AM" at bounding box center [1122, 310] width 206 height 42
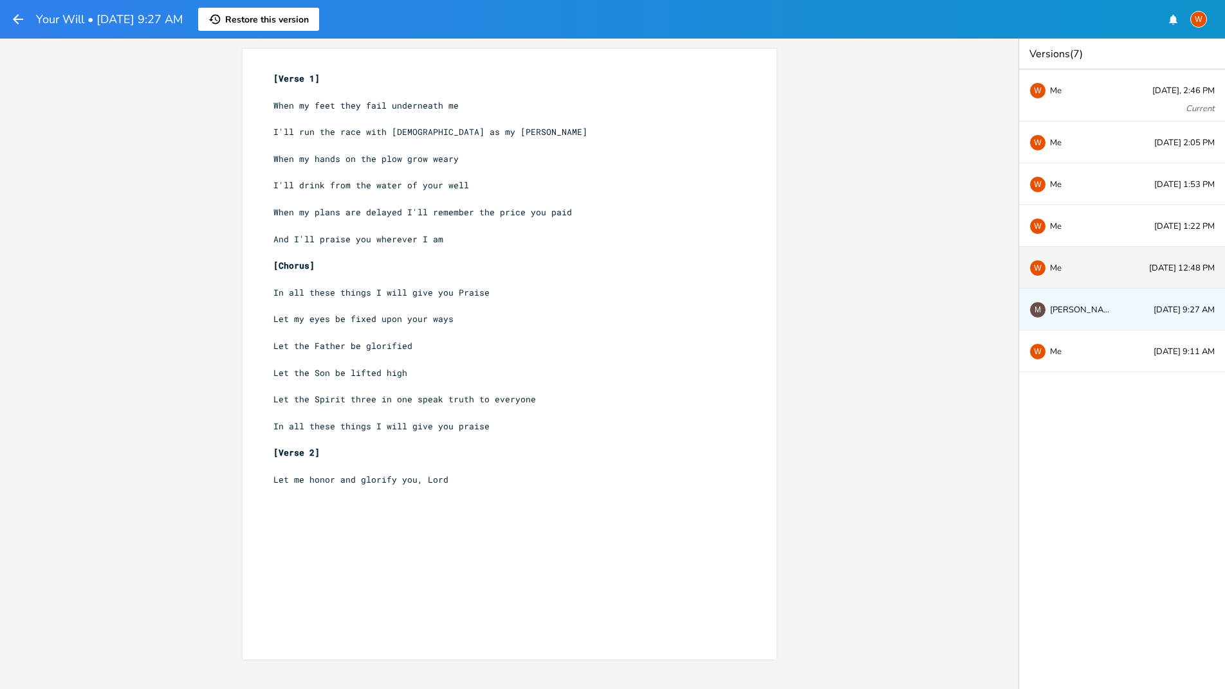
click at [1078, 284] on div "W Me [DATE] 12:48 PM" at bounding box center [1122, 268] width 206 height 42
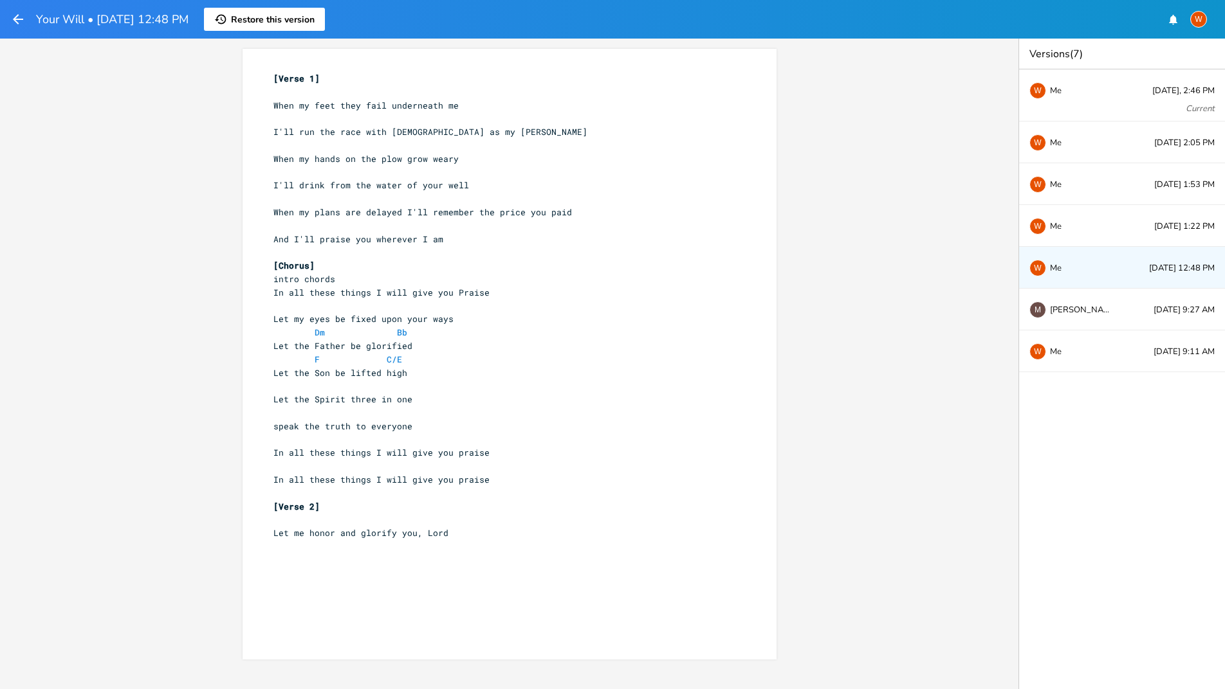
click at [1077, 260] on div "W Me [DATE] 12:48 PM" at bounding box center [1122, 268] width 206 height 42
click at [1076, 239] on div "W Me [DATE] 1:22 PM" at bounding box center [1122, 226] width 206 height 42
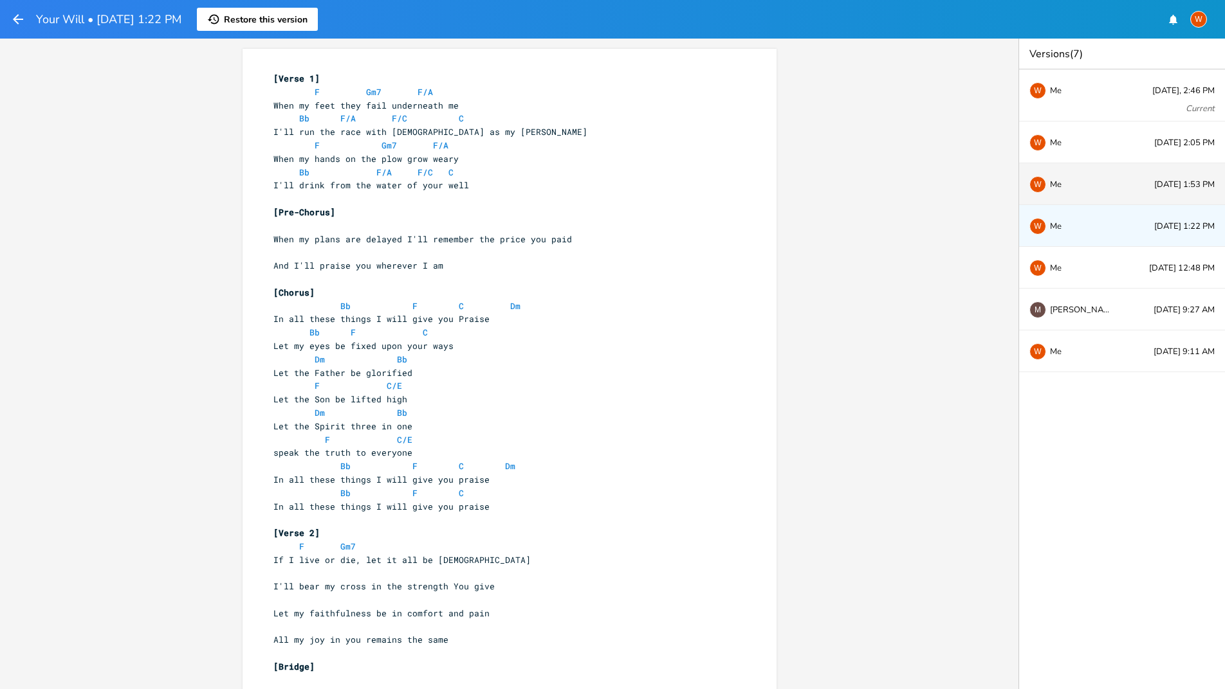
click at [1072, 198] on div "W Me [DATE] 1:53 PM" at bounding box center [1122, 184] width 206 height 42
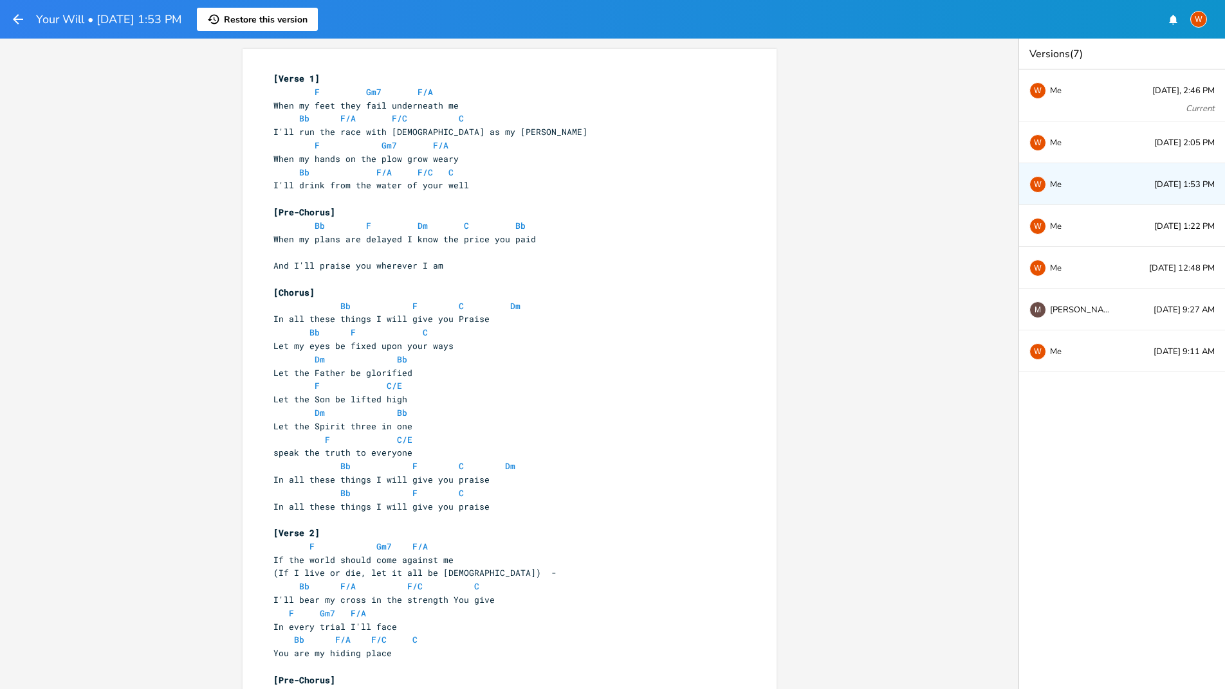
click at [1071, 172] on div "W Me [DATE] 1:53 PM" at bounding box center [1122, 184] width 206 height 42
click at [1073, 123] on div "W Me [DATE] 2:05 PM" at bounding box center [1122, 143] width 206 height 42
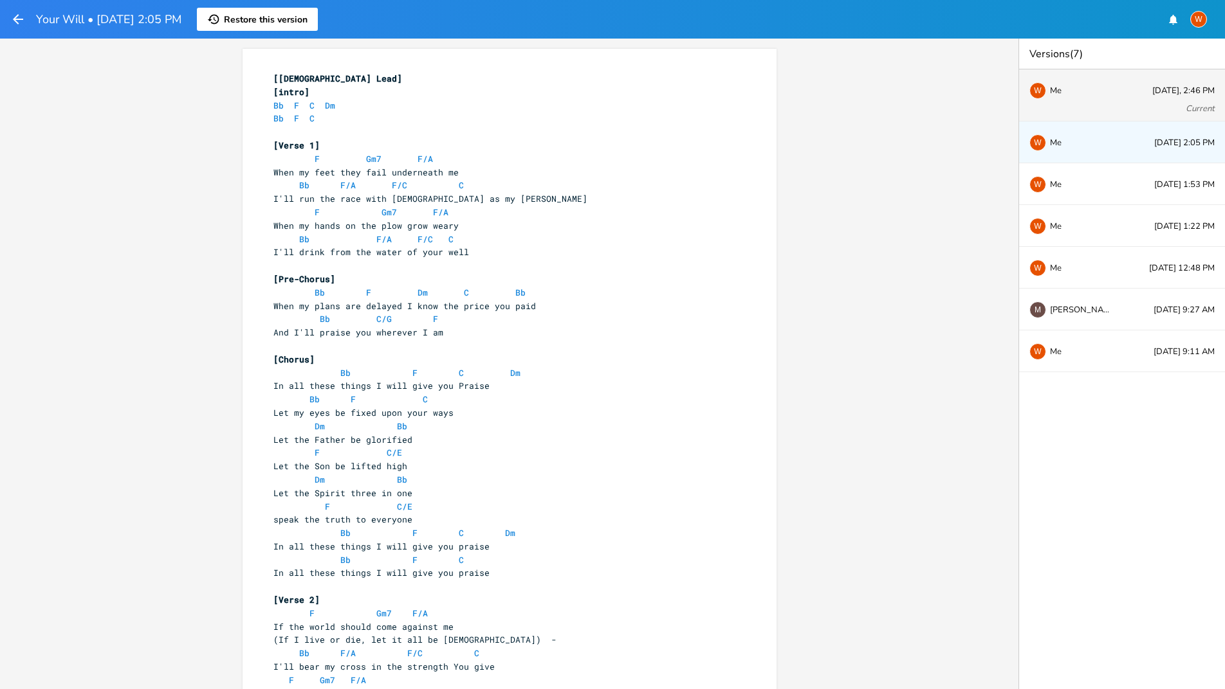
drag, startPoint x: 1070, startPoint y: 87, endPoint x: 1062, endPoint y: 82, distance: 9.3
click at [1070, 87] on div "W Me" at bounding box center [1071, 90] width 85 height 8
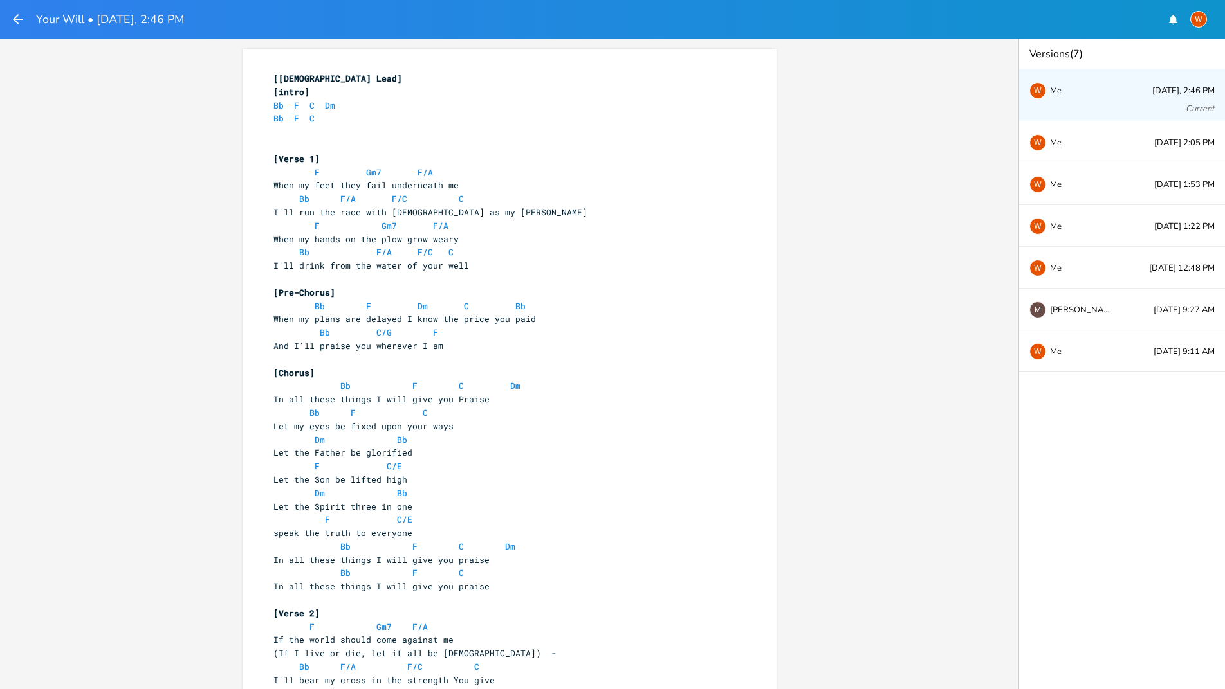
click at [13, 19] on icon "button" at bounding box center [17, 19] width 15 height 15
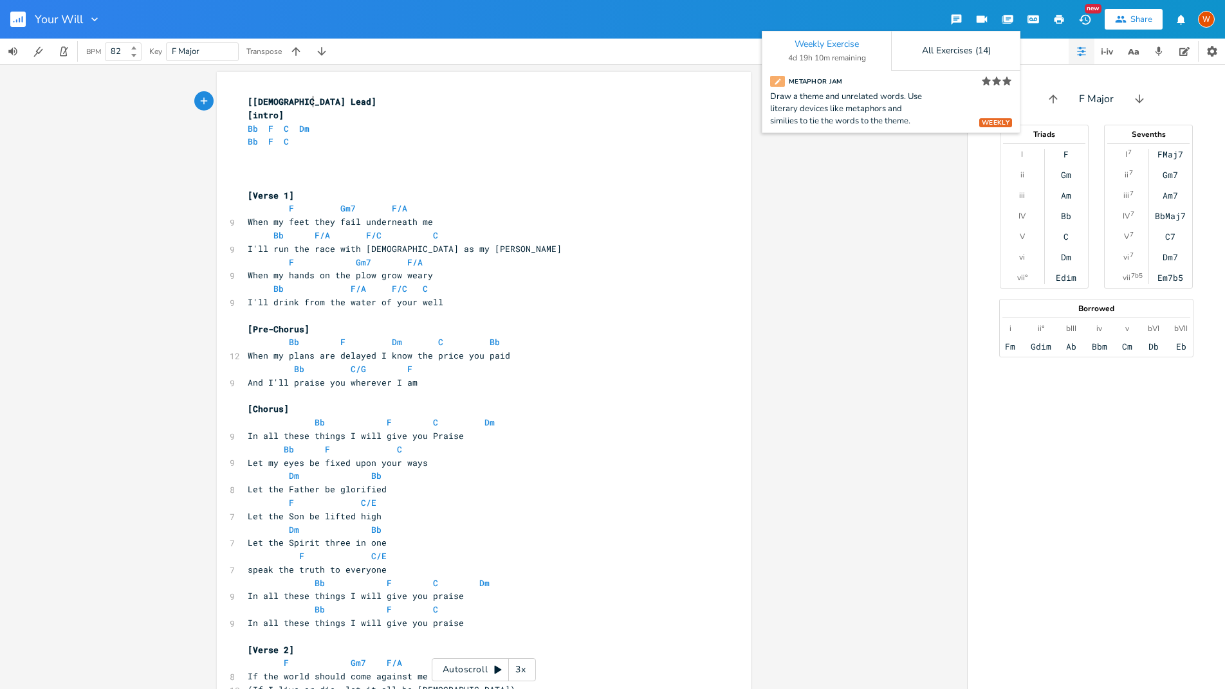
click at [1083, 51] on icon "button" at bounding box center [1081, 51] width 10 height 10
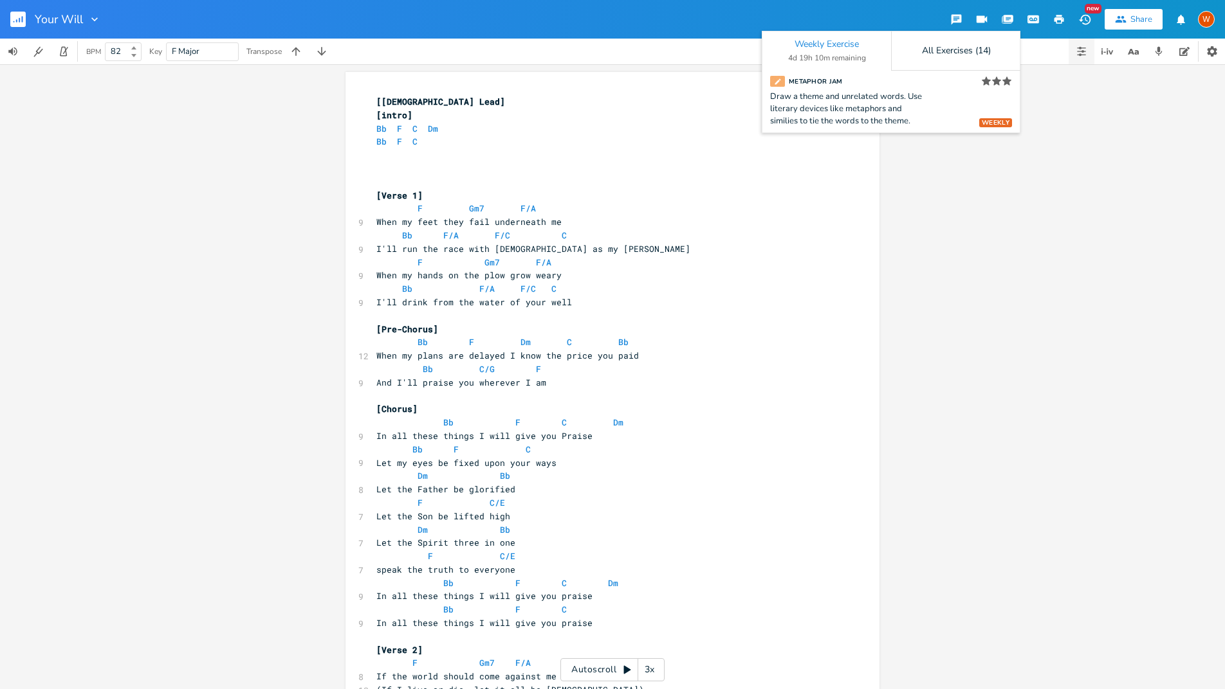
click at [1083, 51] on icon "button" at bounding box center [1081, 51] width 10 height 10
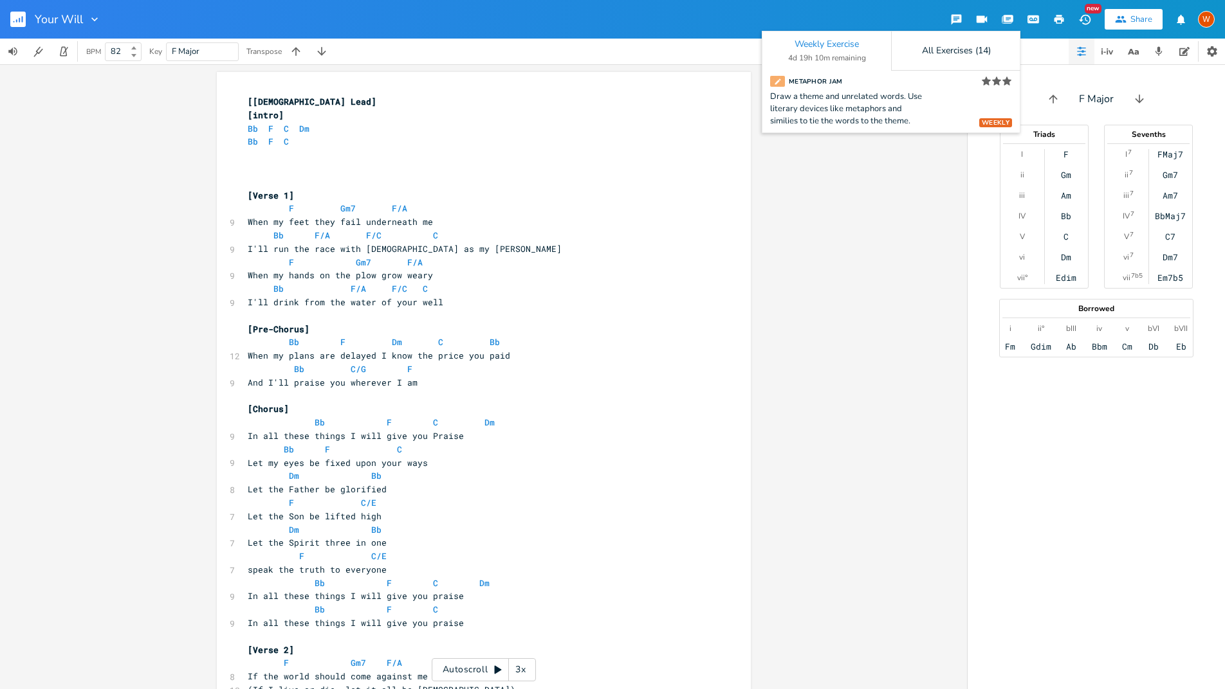
click at [1007, 18] on icon "button" at bounding box center [1007, 19] width 10 height 8
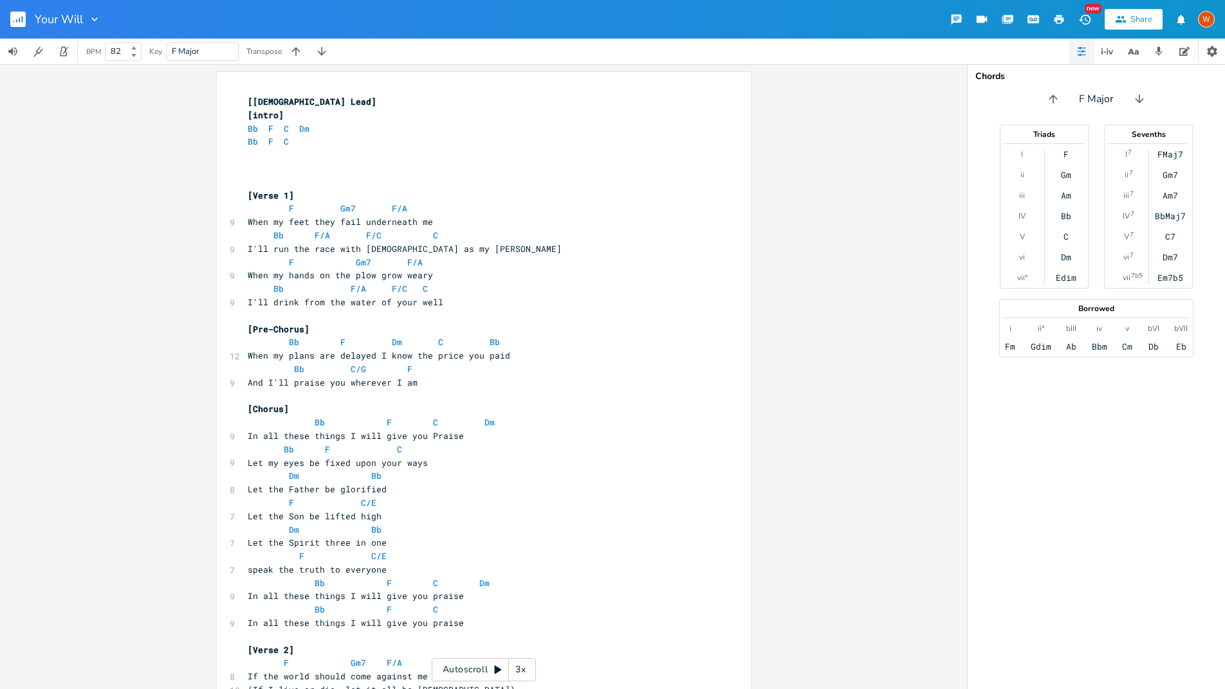
click at [245, 158] on pre "​" at bounding box center [477, 156] width 464 height 14
type textarea "​"
click at [201, 156] on icon "button" at bounding box center [204, 155] width 12 height 12
click at [224, 154] on icon "button" at bounding box center [226, 156] width 6 height 6
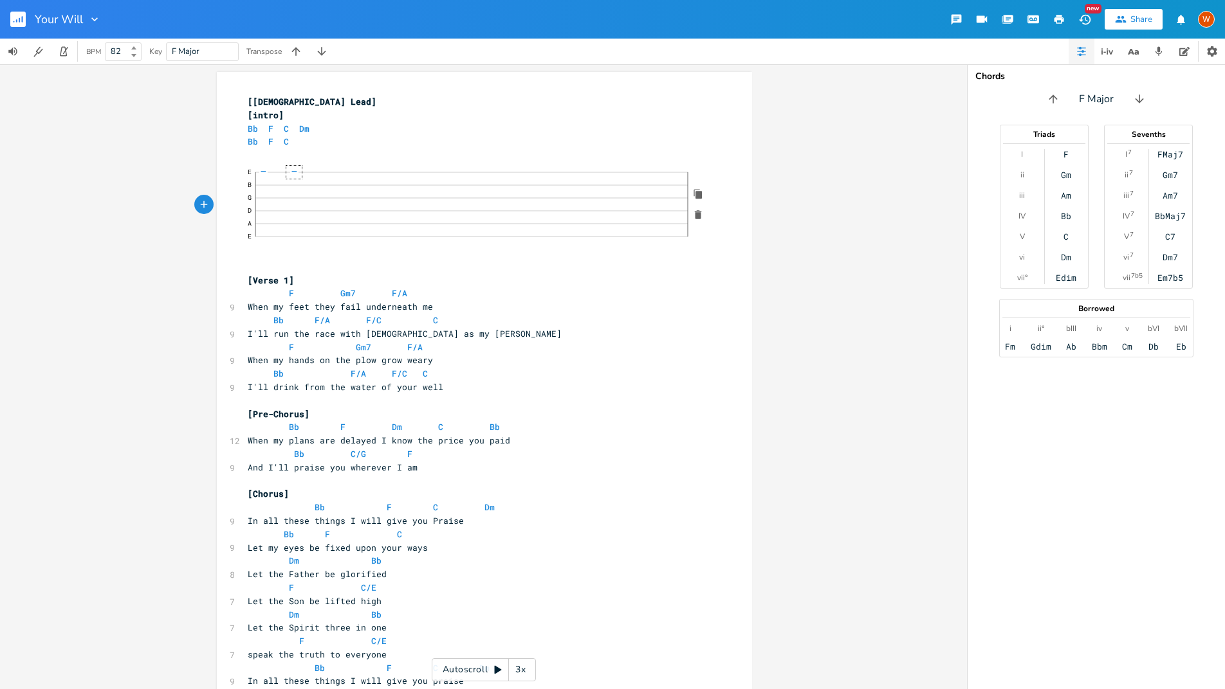
click at [288, 157] on pre "​" at bounding box center [478, 156] width 466 height 14
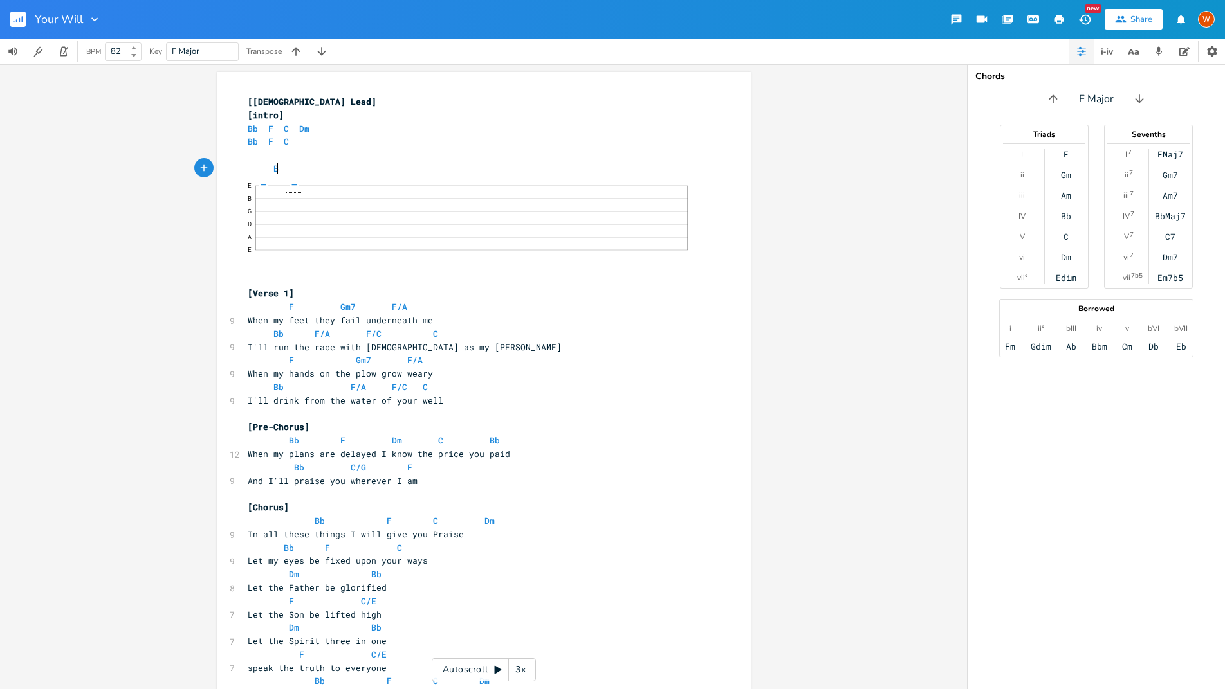
type textarea "B."
type textarea "b."
type textarea "F"
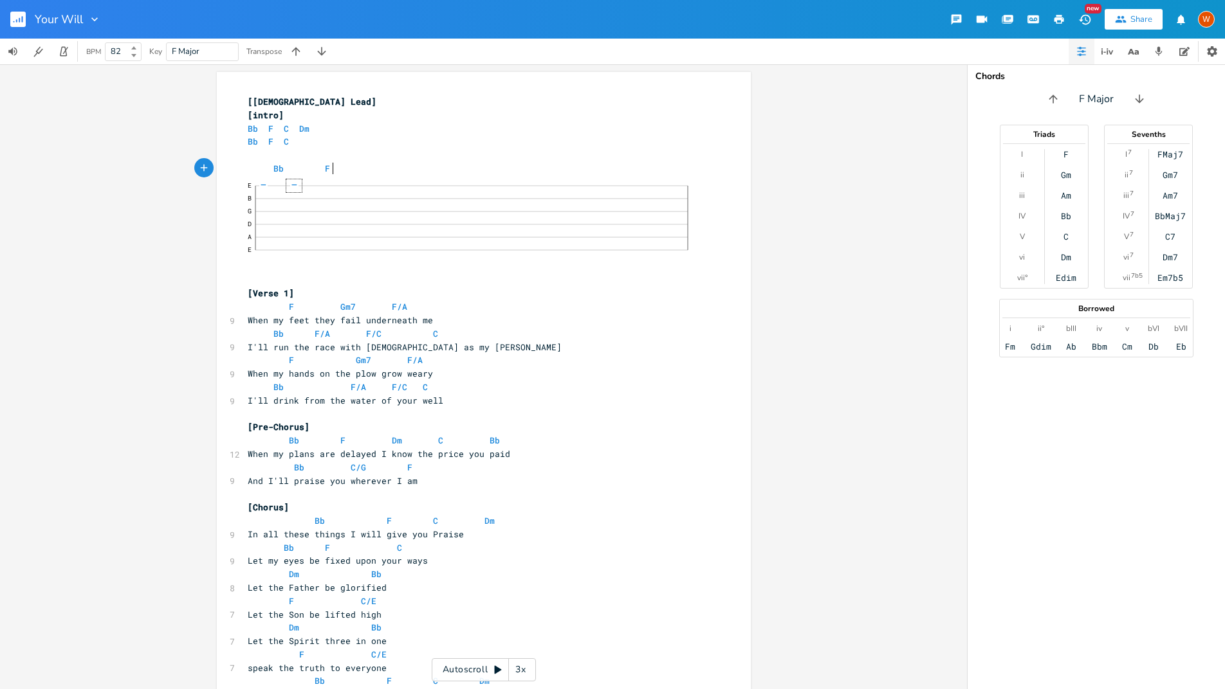
scroll to position [0, 24]
type textarea "F."
click at [363, 166] on pre "Bb F" at bounding box center [477, 169] width 464 height 14
type textarea "C"
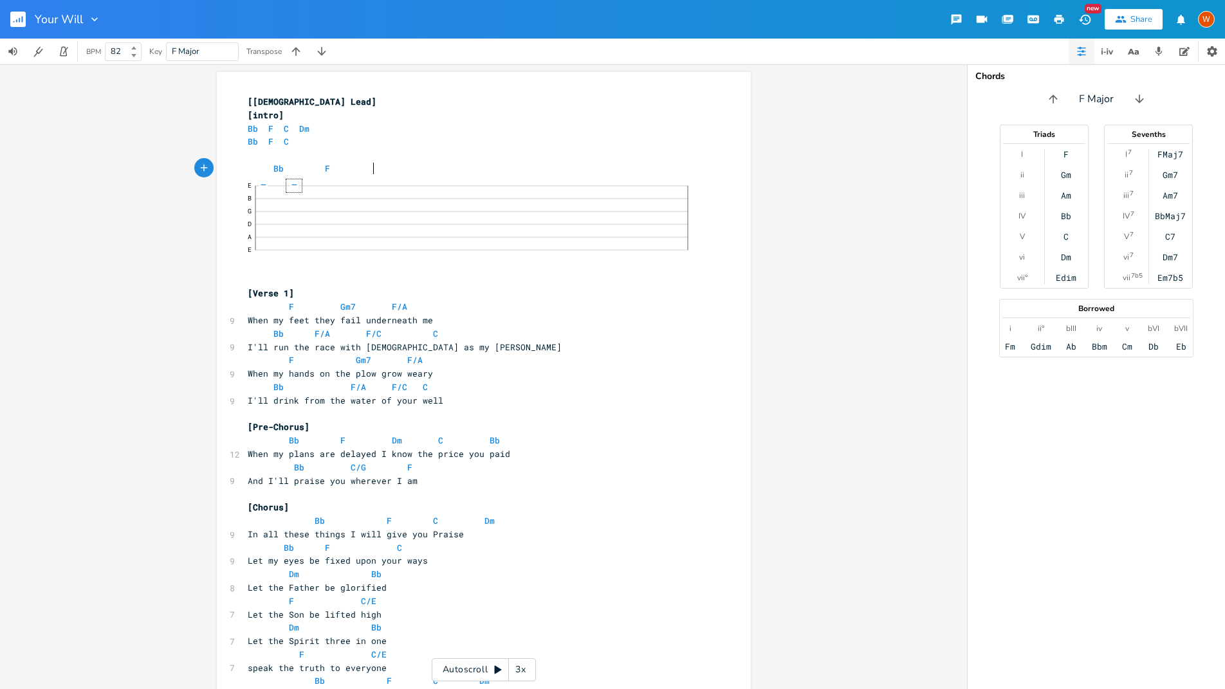
scroll to position [0, 19]
type textarea "C"
type textarea "Dm."
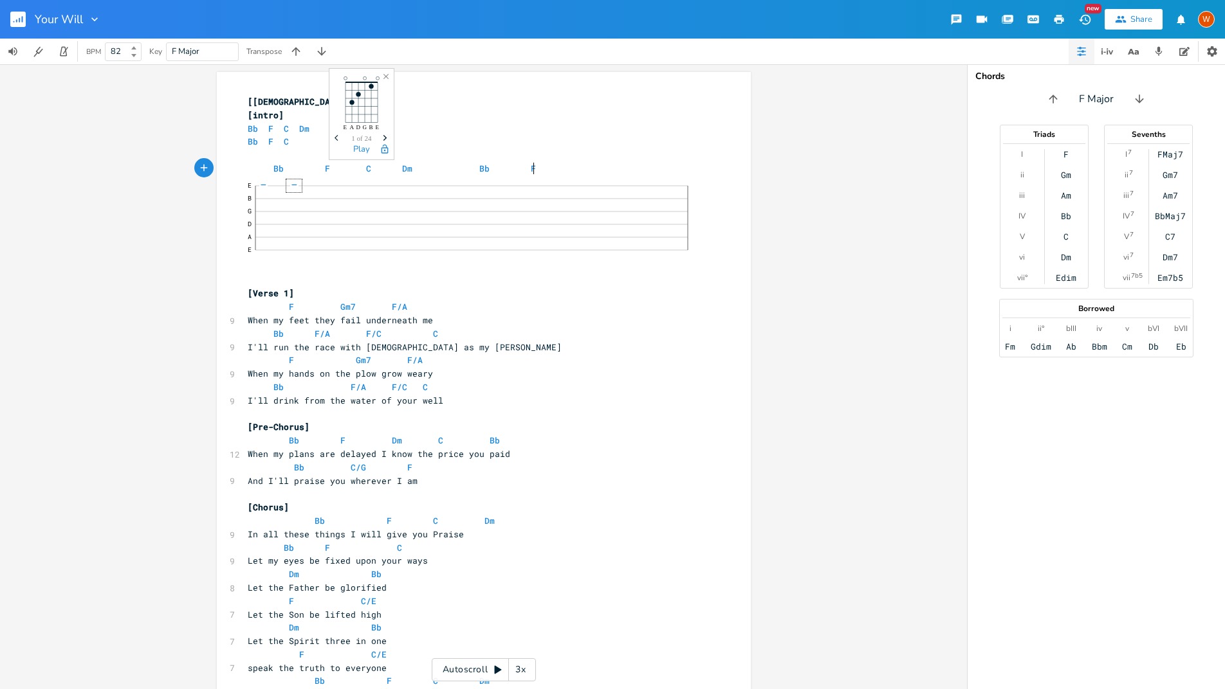
type textarea "Bb F."
type textarea "C."
click at [572, 338] on pre "Bb F/A F/C C" at bounding box center [477, 334] width 464 height 14
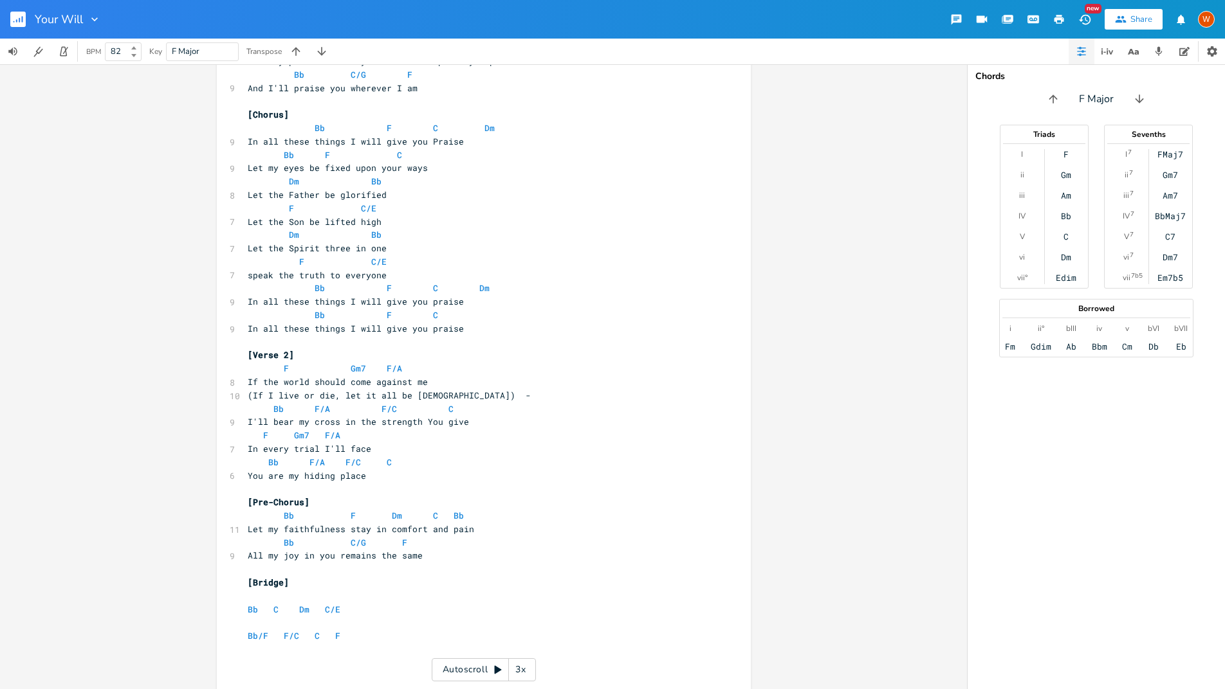
scroll to position [439, 0]
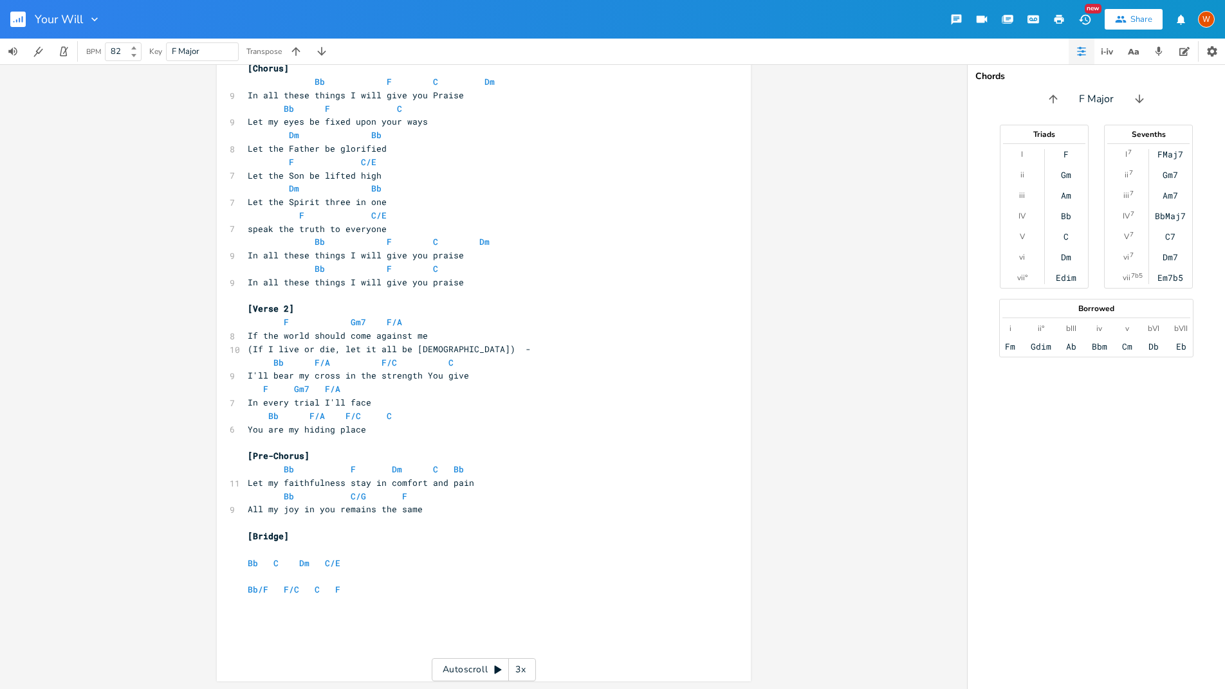
click at [340, 574] on pre "​" at bounding box center [477, 577] width 464 height 14
type textarea "The great I Am knows my every step"
type textarea "in the fire and in the stome"
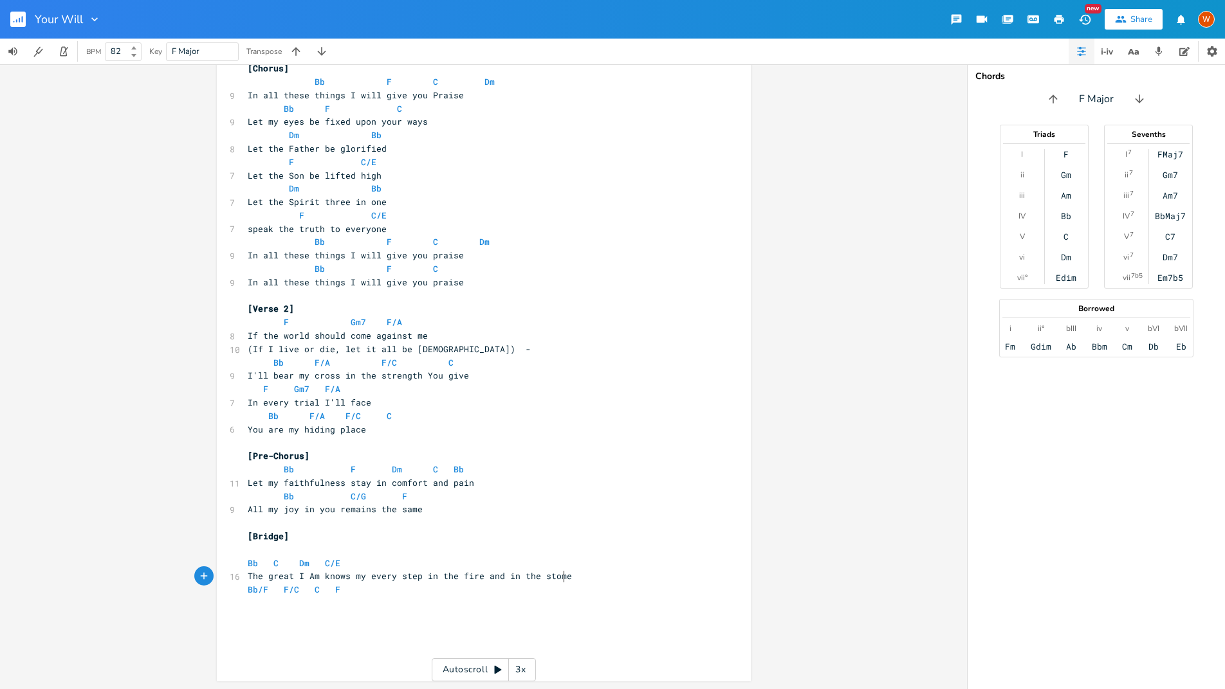
scroll to position [0, 104]
type textarea "rm"
click at [1111, 58] on icon "button" at bounding box center [1106, 51] width 15 height 15
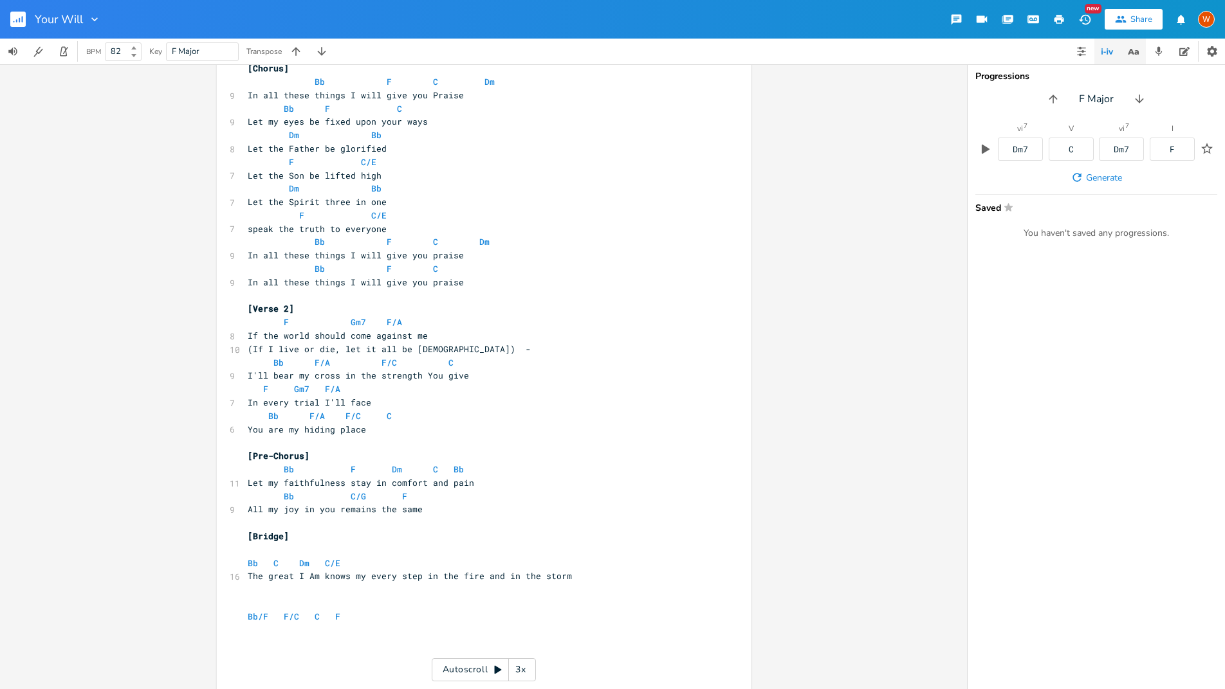
click at [1130, 57] on icon "button" at bounding box center [1133, 52] width 16 height 16
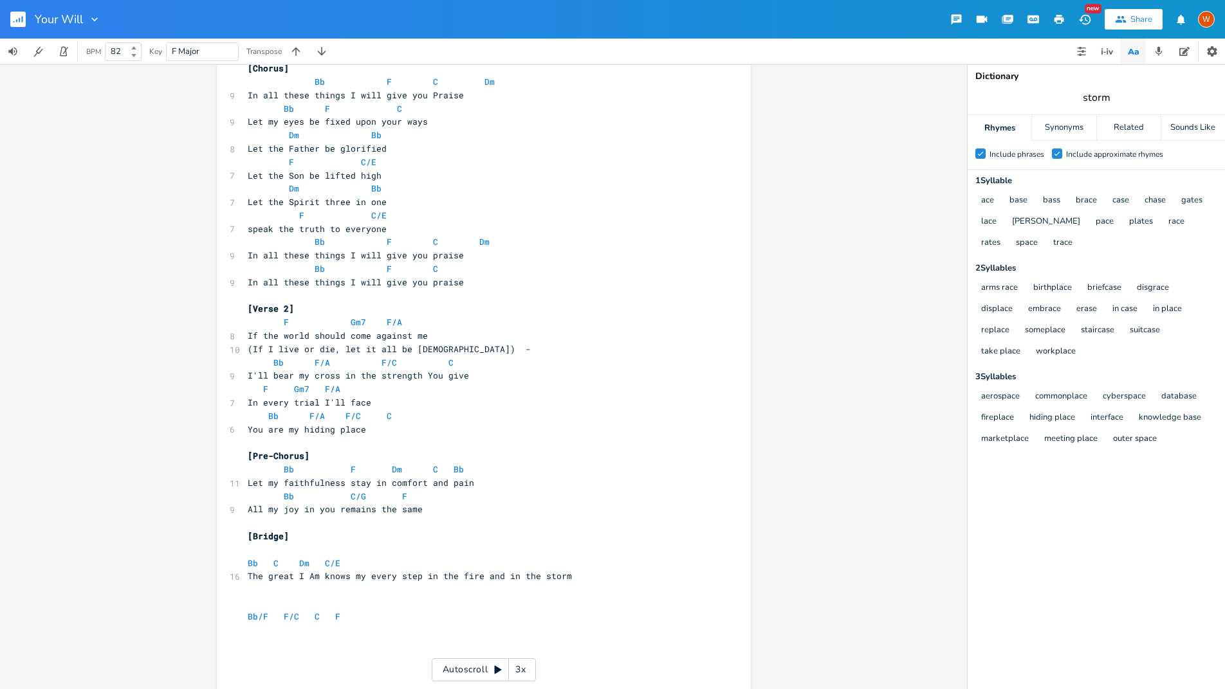
type input "storm"
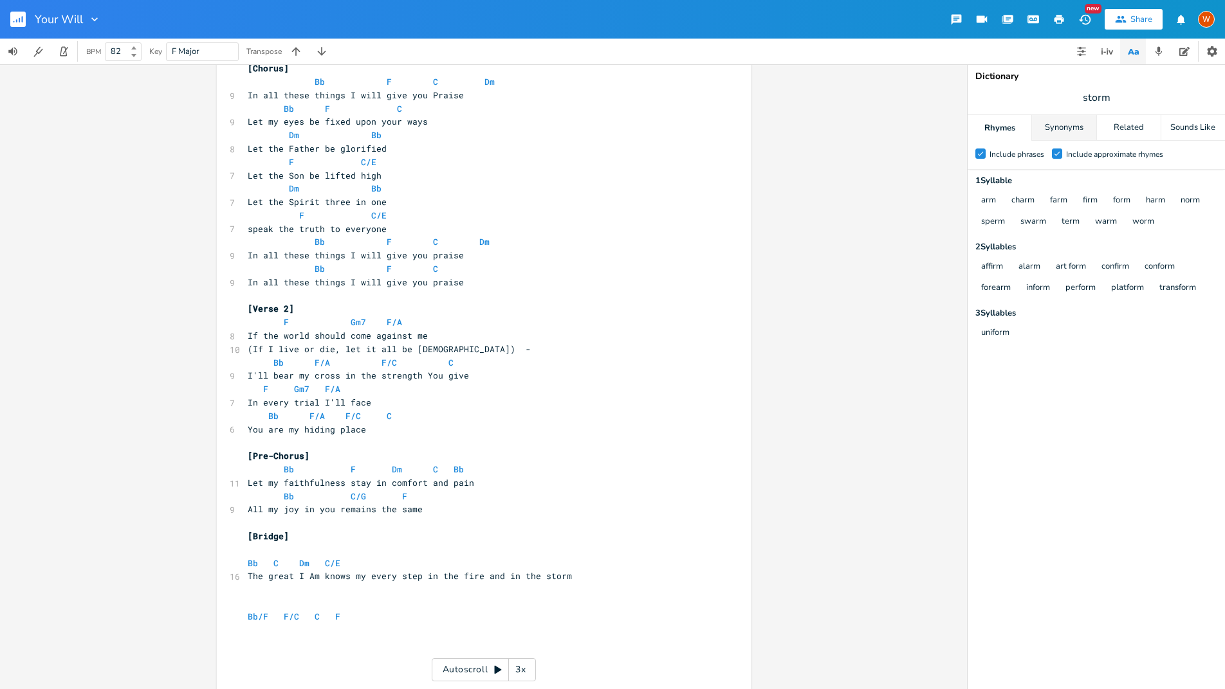
click at [1066, 130] on div "Synonyms" at bounding box center [1064, 128] width 64 height 26
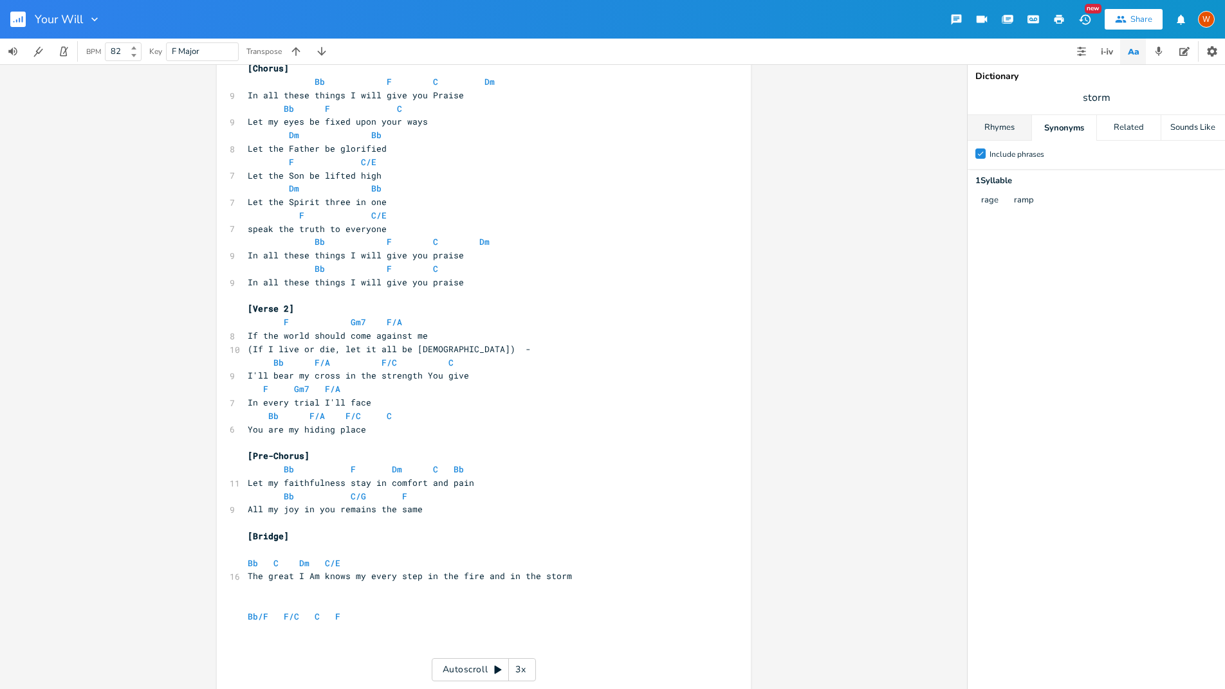
click at [1001, 125] on div "Rhymes" at bounding box center [999, 128] width 64 height 26
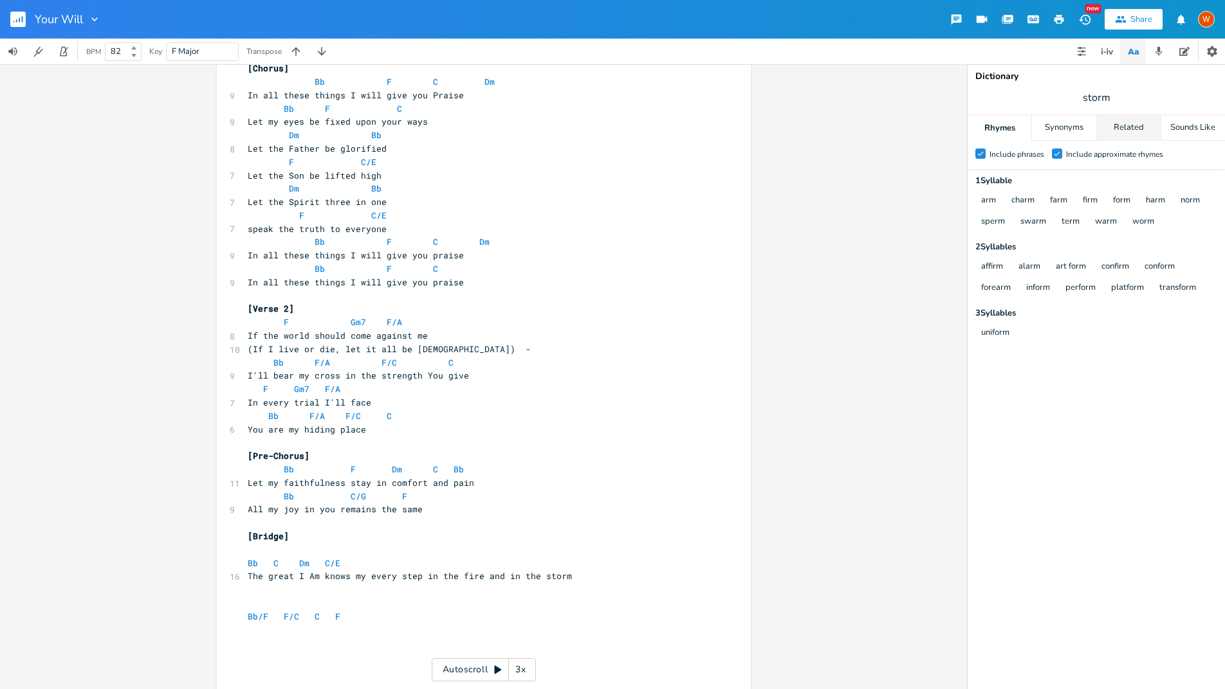
click at [1117, 126] on div "Related" at bounding box center [1129, 128] width 64 height 26
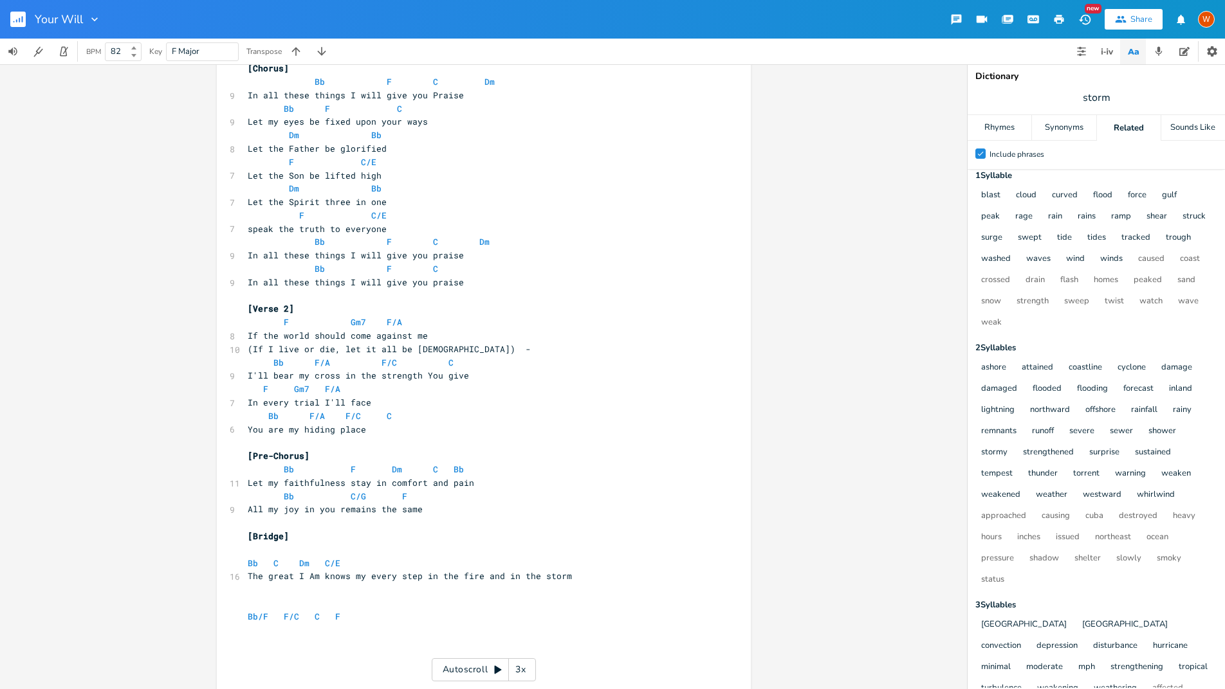
scroll to position [0, 0]
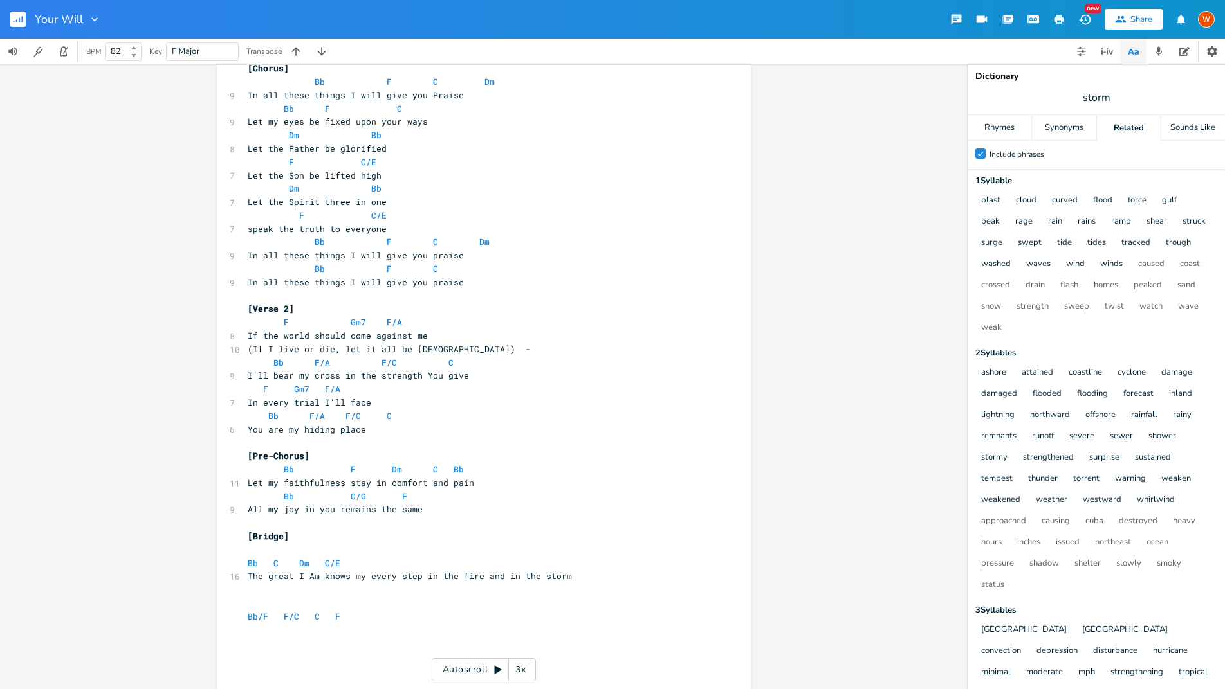
click at [577, 579] on pre "The great I Am knows my every step in the fire and in the storm" at bounding box center [477, 577] width 464 height 14
type textarea "I'll walk in the victory"
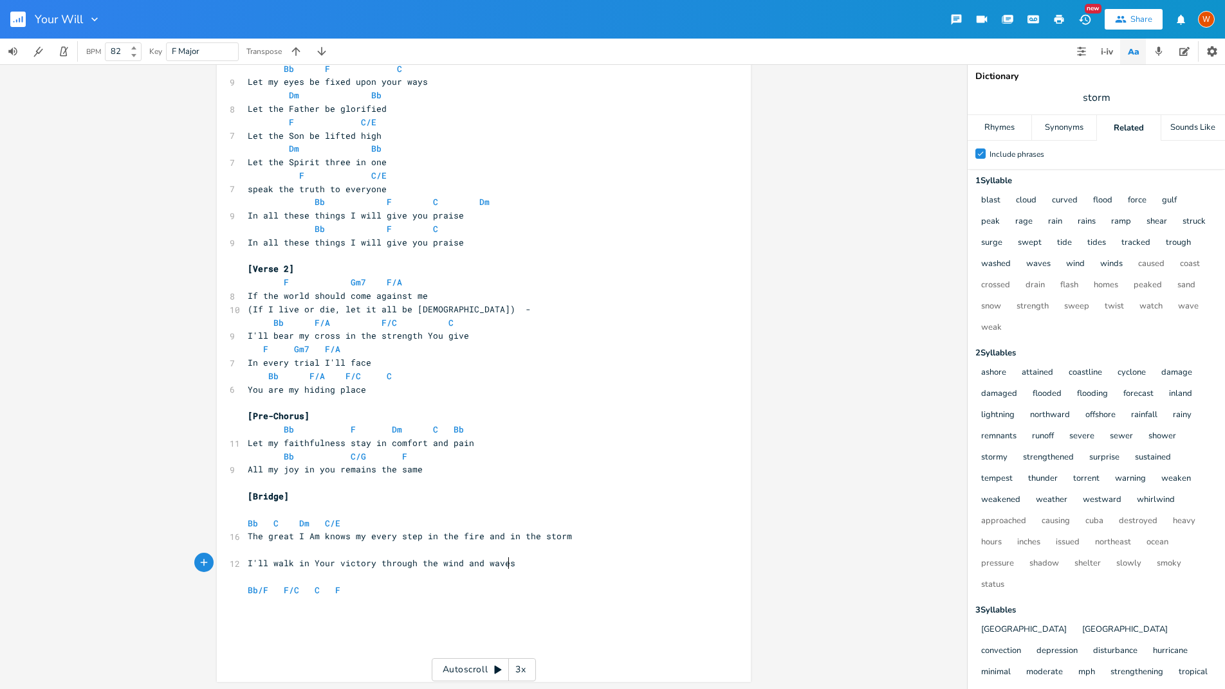
scroll to position [0, 158]
type textarea "Your victory through the wind and waves"
type textarea "stre"
type textarea "Strengeth"
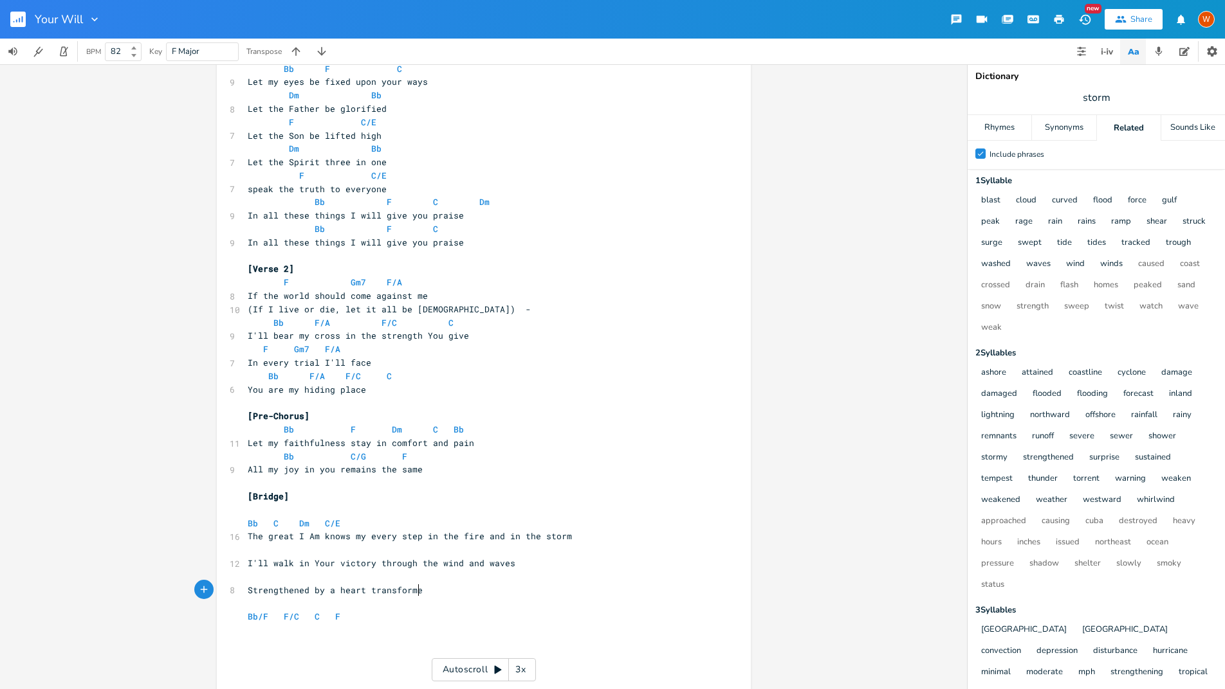
type textarea "thened by a heart transformed"
type textarea "I'll be faitf"
type textarea "hful until the end"
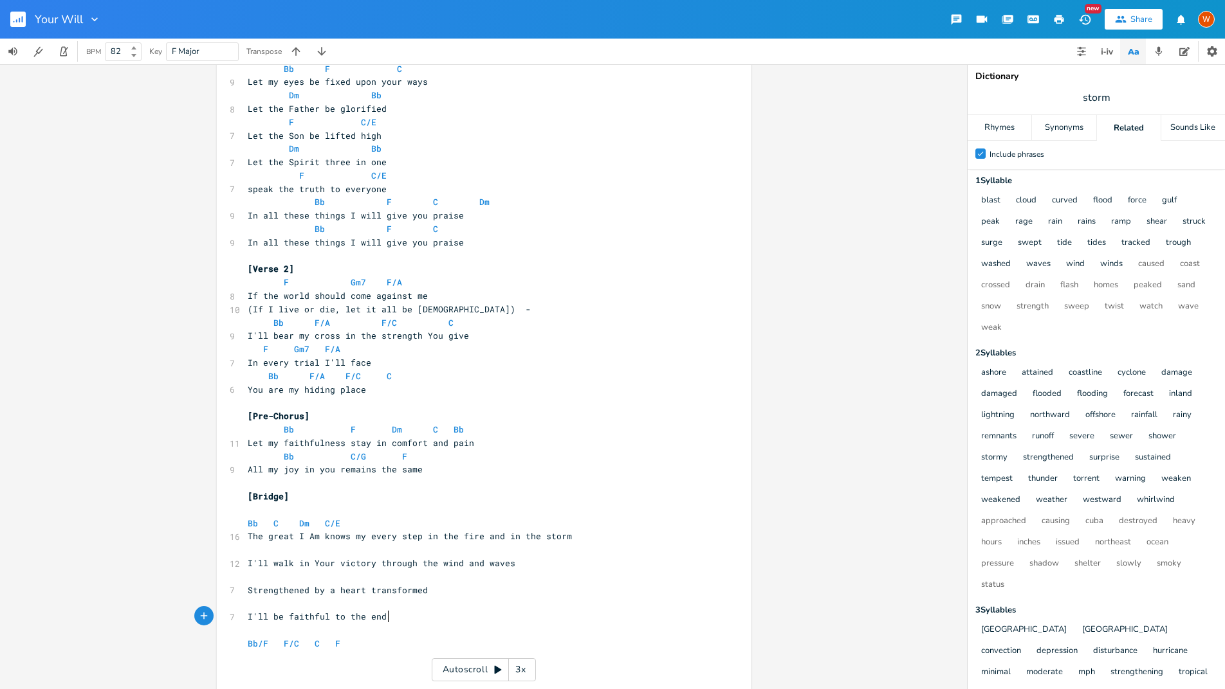
scroll to position [0, 41]
type textarea "to the end"
type input "end"
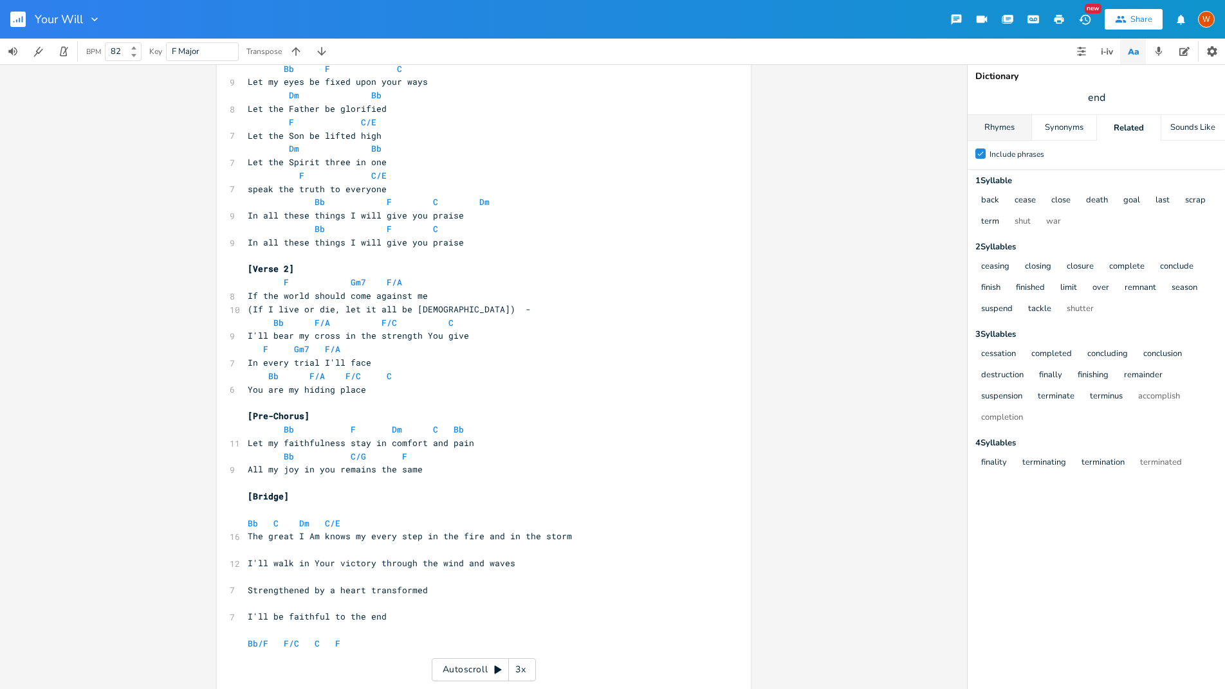
click at [1003, 127] on div "Rhymes" at bounding box center [999, 128] width 64 height 26
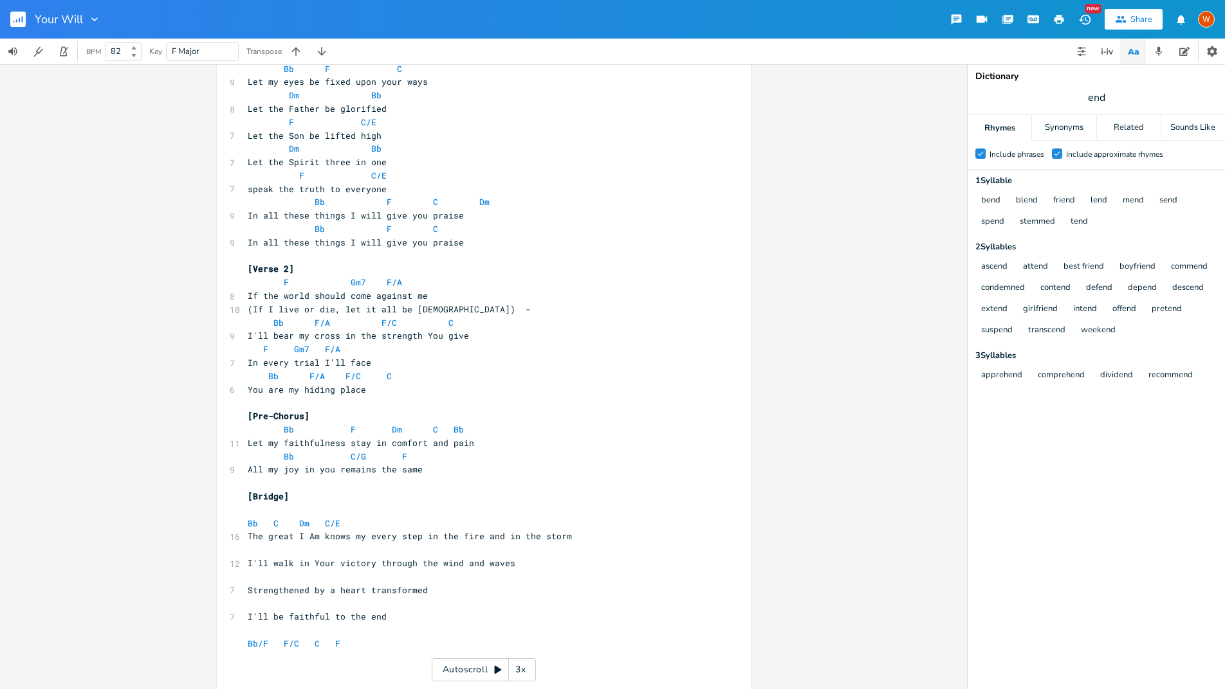
click at [408, 627] on pre "​" at bounding box center [477, 631] width 464 height 14
click at [273, 550] on pre "​" at bounding box center [477, 550] width 464 height 14
type textarea "Bb."
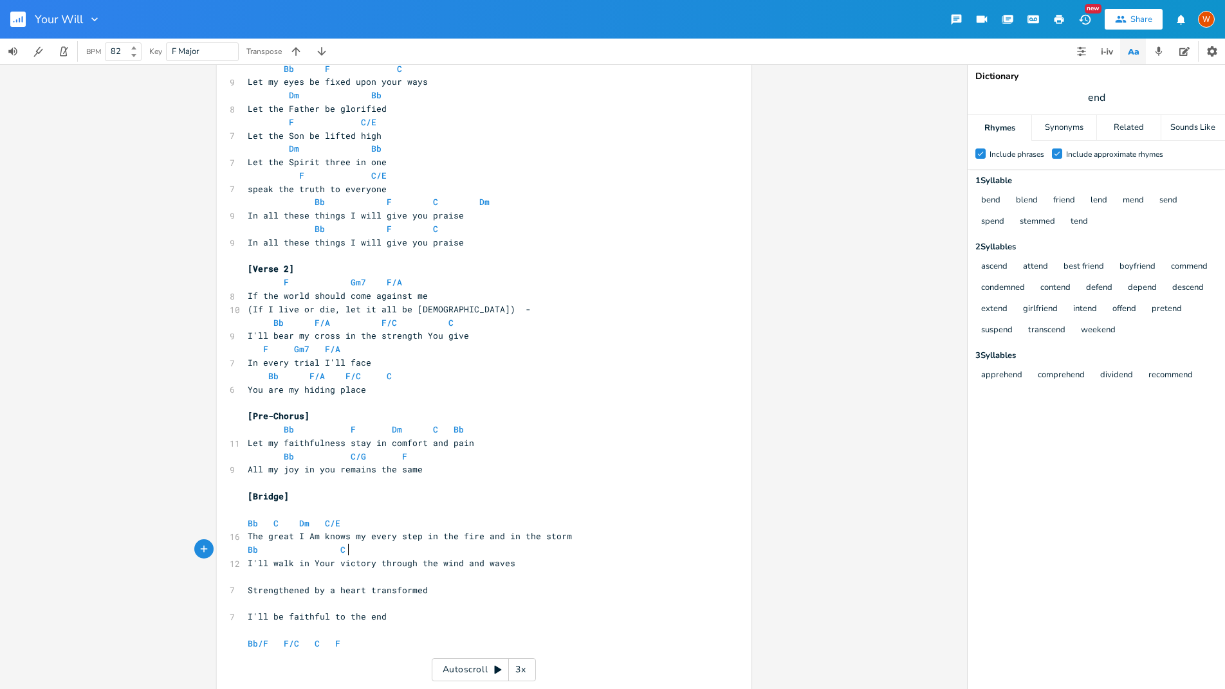
type textarea "C."
type textarea "Dm."
type textarea "C/E."
type textarea "Am ([PERSON_NAME]"
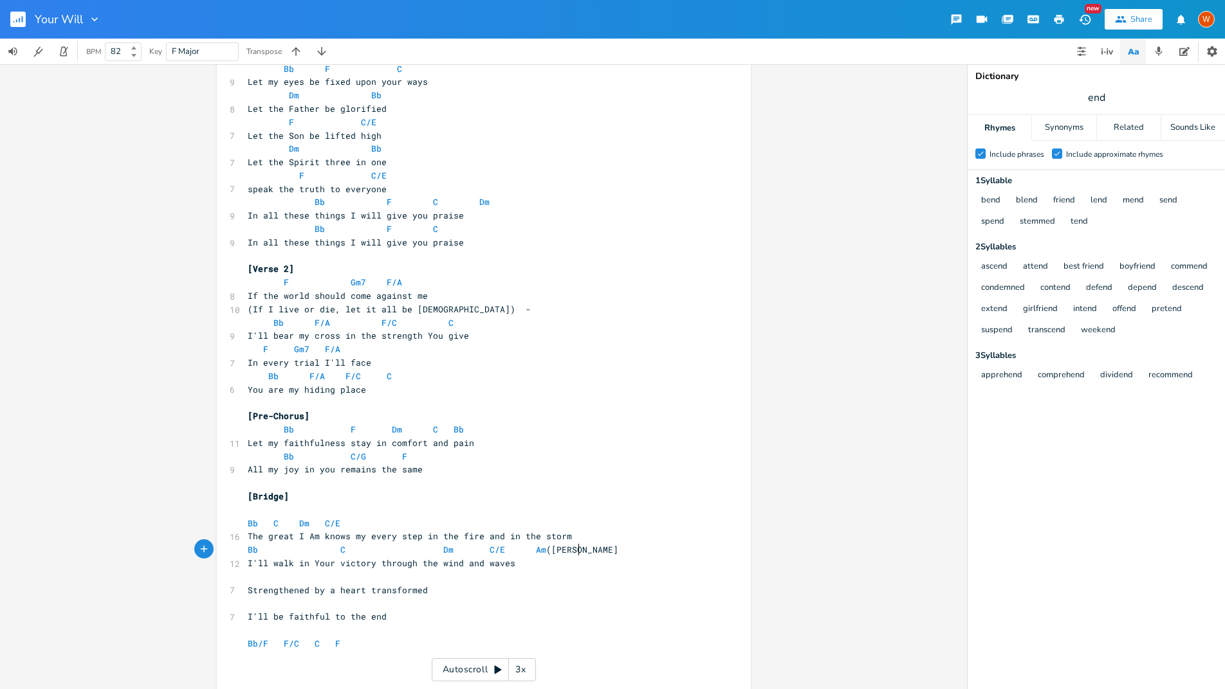
scroll to position [0, 58]
type textarea ")"
click at [259, 579] on pre "​" at bounding box center [477, 577] width 464 height 14
click at [248, 617] on span "I'll be faithful to the end" at bounding box center [317, 617] width 139 height 12
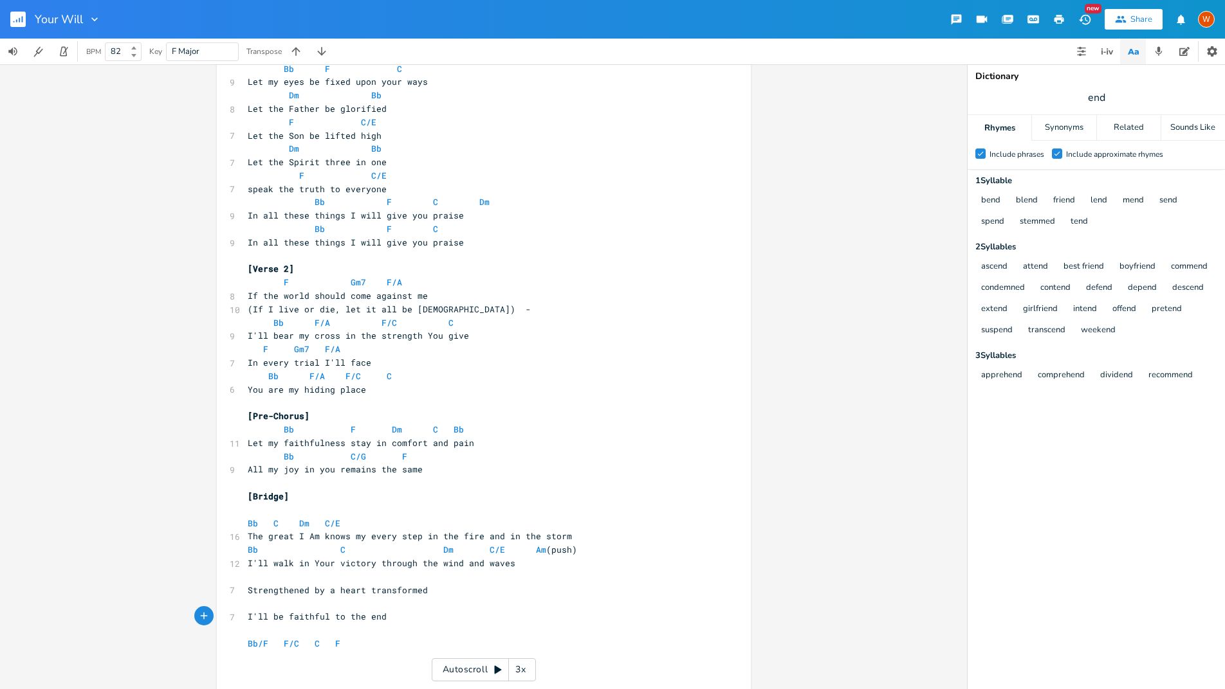
click at [1209, 21] on div "W" at bounding box center [1206, 19] width 17 height 17
click at [1177, 44] on span "Account Settings" at bounding box center [1154, 45] width 60 height 8
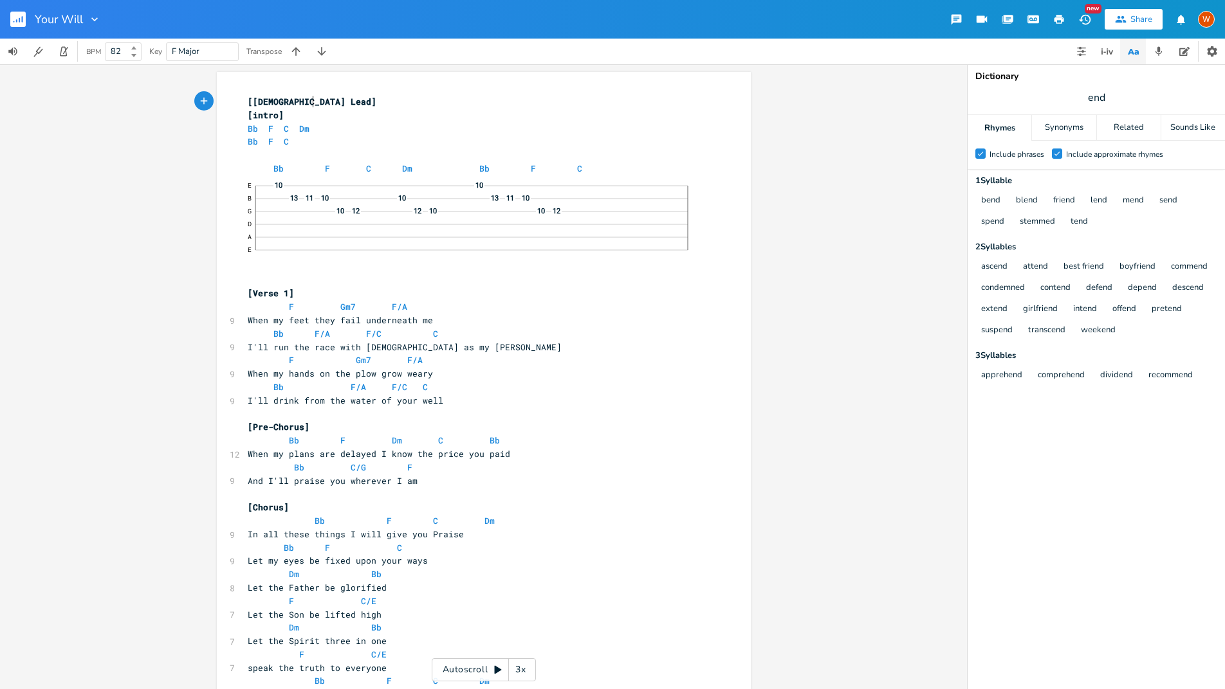
click at [17, 23] on rect "button" at bounding box center [17, 19] width 15 height 15
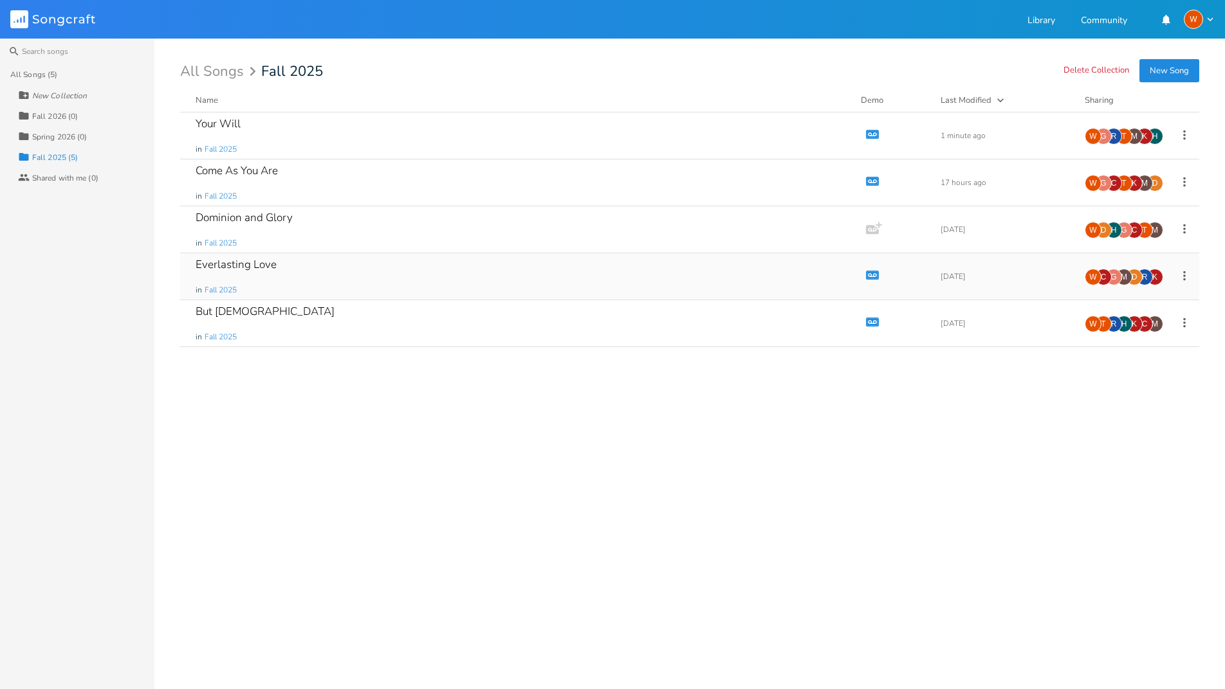
click at [1117, 280] on div "G" at bounding box center [1113, 277] width 17 height 17
click at [1179, 276] on icon at bounding box center [1184, 276] width 14 height 14
click at [1144, 366] on li "Collaborators Sharing" at bounding box center [1132, 362] width 103 height 22
click at [1180, 274] on icon at bounding box center [1184, 276] width 14 height 14
click at [966, 406] on div "Your Will in Fall 2025 Demo 2 minutes ago H K M T R G W Come As You Are in Fall…" at bounding box center [689, 396] width 1019 height 567
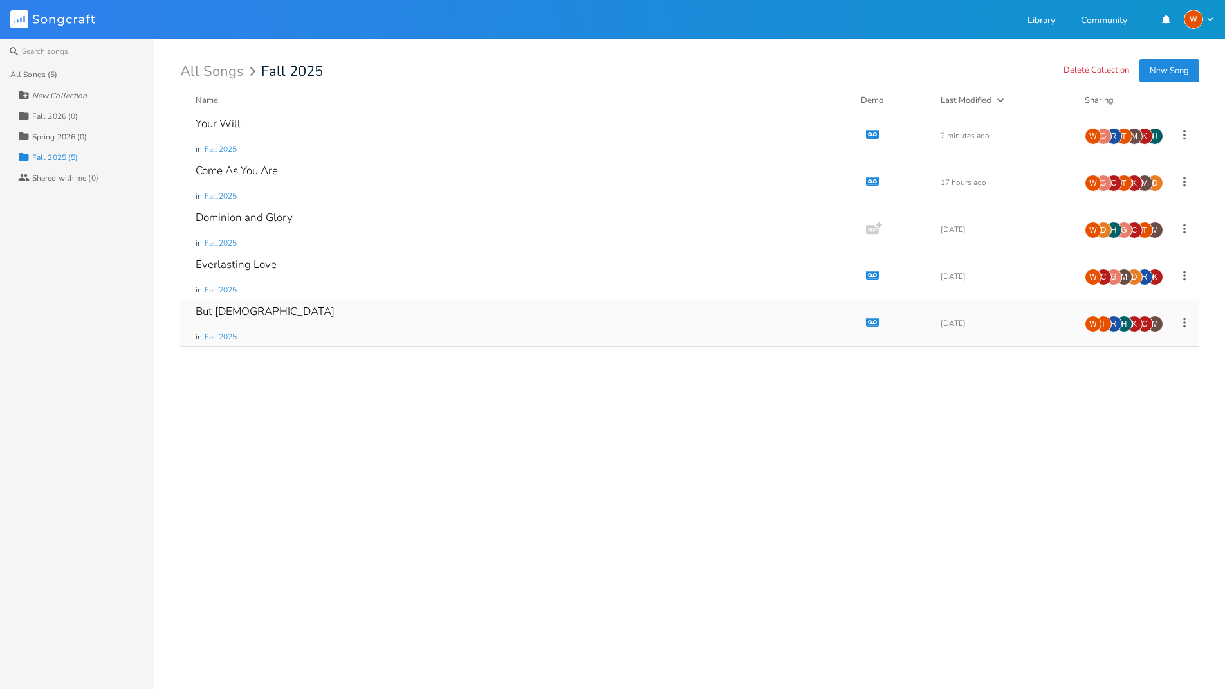
click at [1138, 322] on div "K" at bounding box center [1134, 324] width 17 height 17
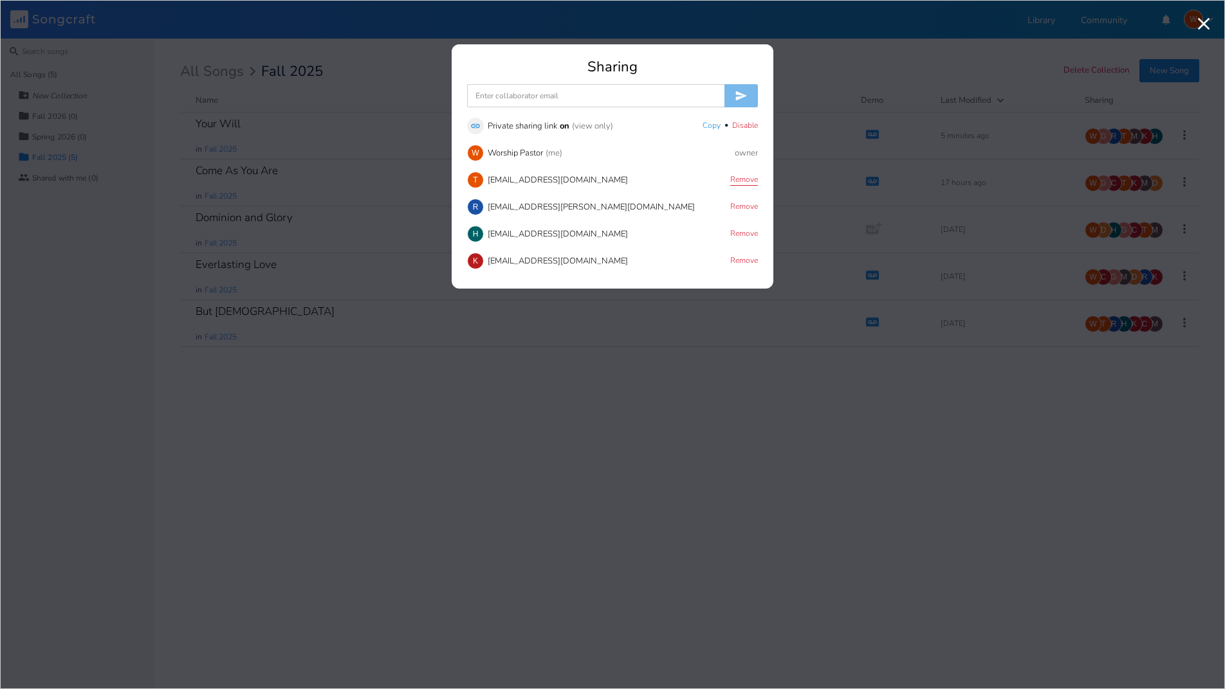
click at [739, 181] on button "Remove" at bounding box center [744, 180] width 28 height 11
click at [590, 110] on div "Sharing Link Private sharing link on (view only) Copy • Disable W Worship Pasto…" at bounding box center [612, 174] width 322 height 229
click at [590, 98] on input at bounding box center [595, 95] width 257 height 23
type input "[EMAIL_ADDRESS][DOMAIN_NAME]"
click at [738, 102] on icon "submit" at bounding box center [740, 95] width 13 height 13
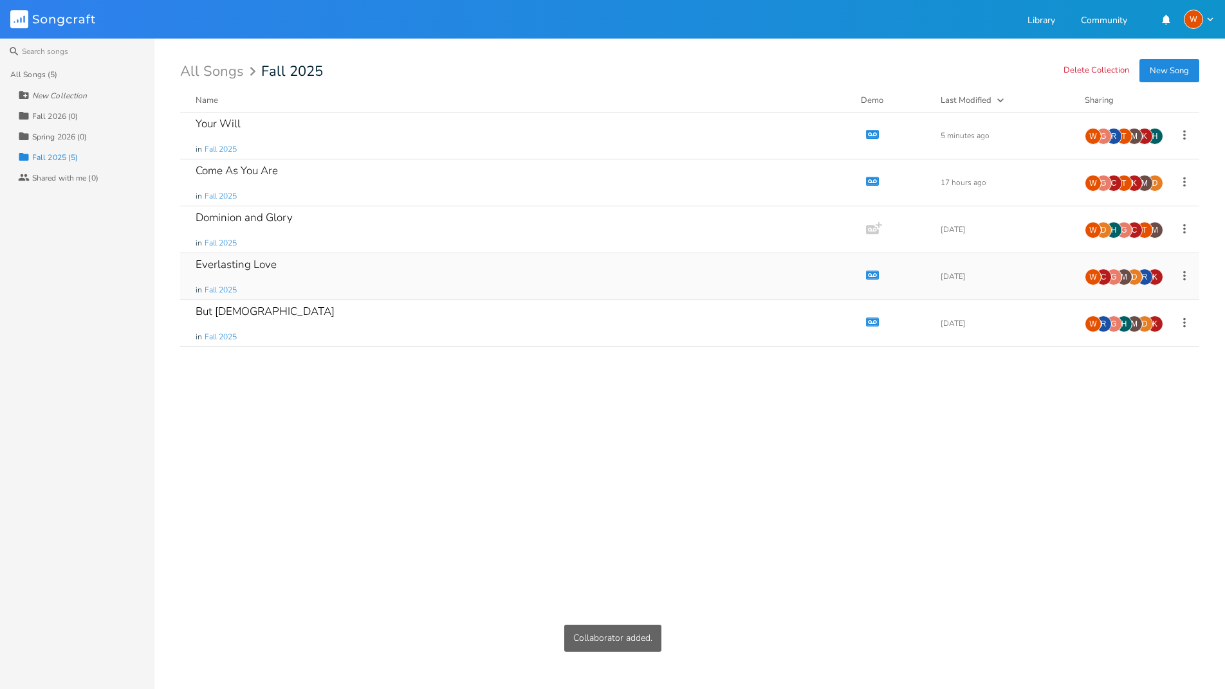
click at [1036, 279] on div "[DATE]" at bounding box center [1004, 277] width 129 height 8
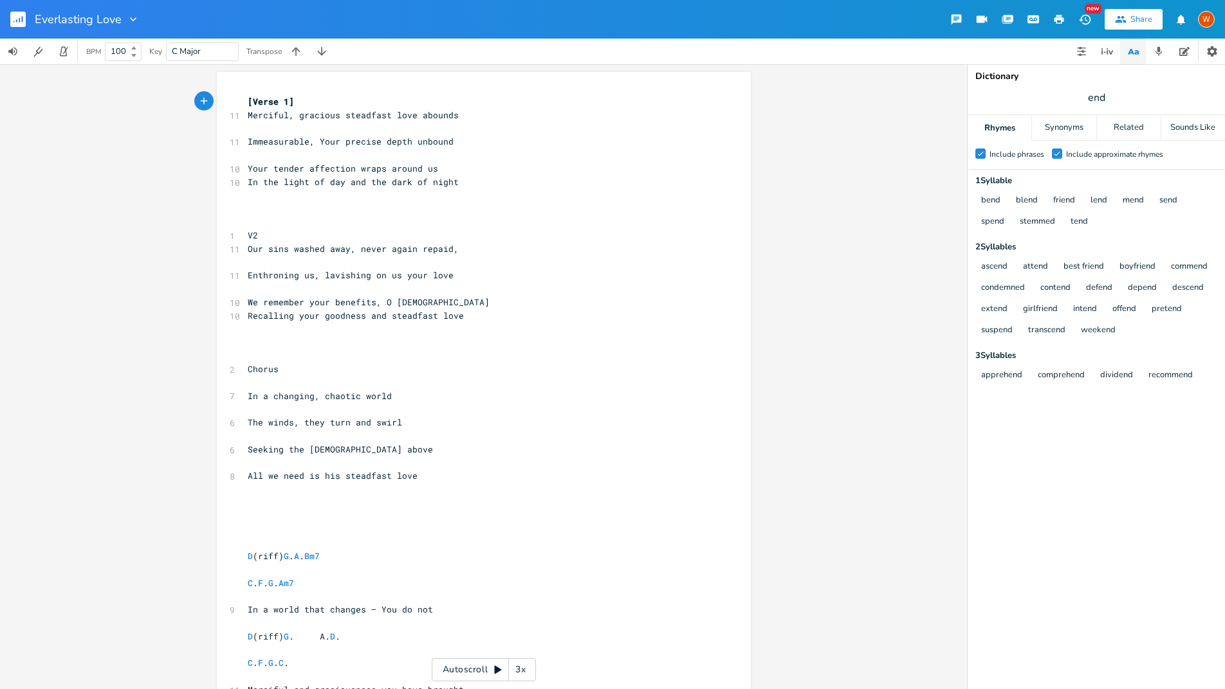
click at [15, 18] on rect "button" at bounding box center [17, 19] width 15 height 15
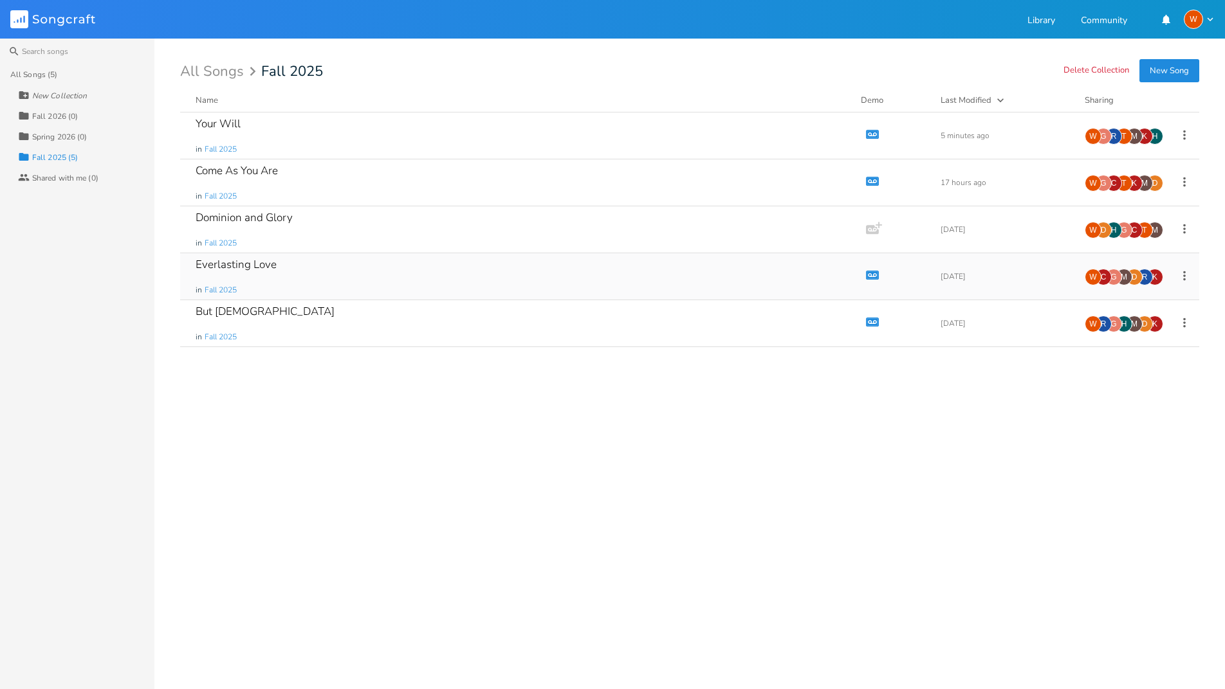
click at [1131, 277] on div "M" at bounding box center [1123, 277] width 17 height 17
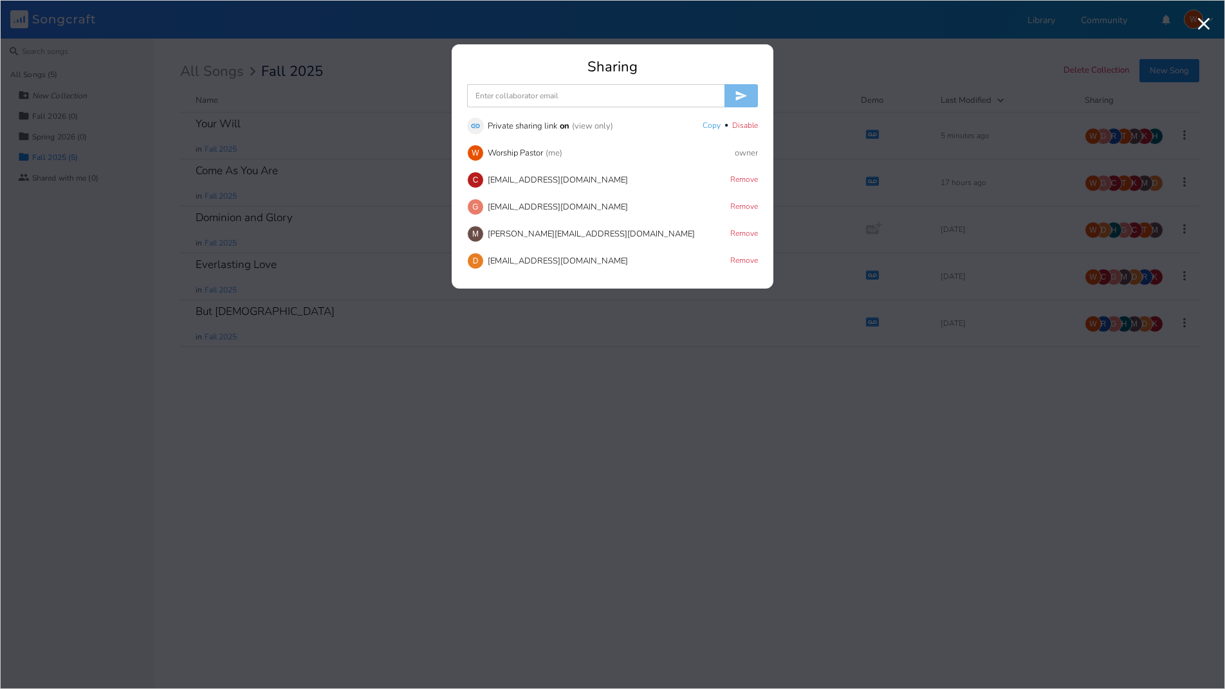
scroll to position [104, 0]
click at [733, 266] on button "Remove" at bounding box center [744, 265] width 28 height 11
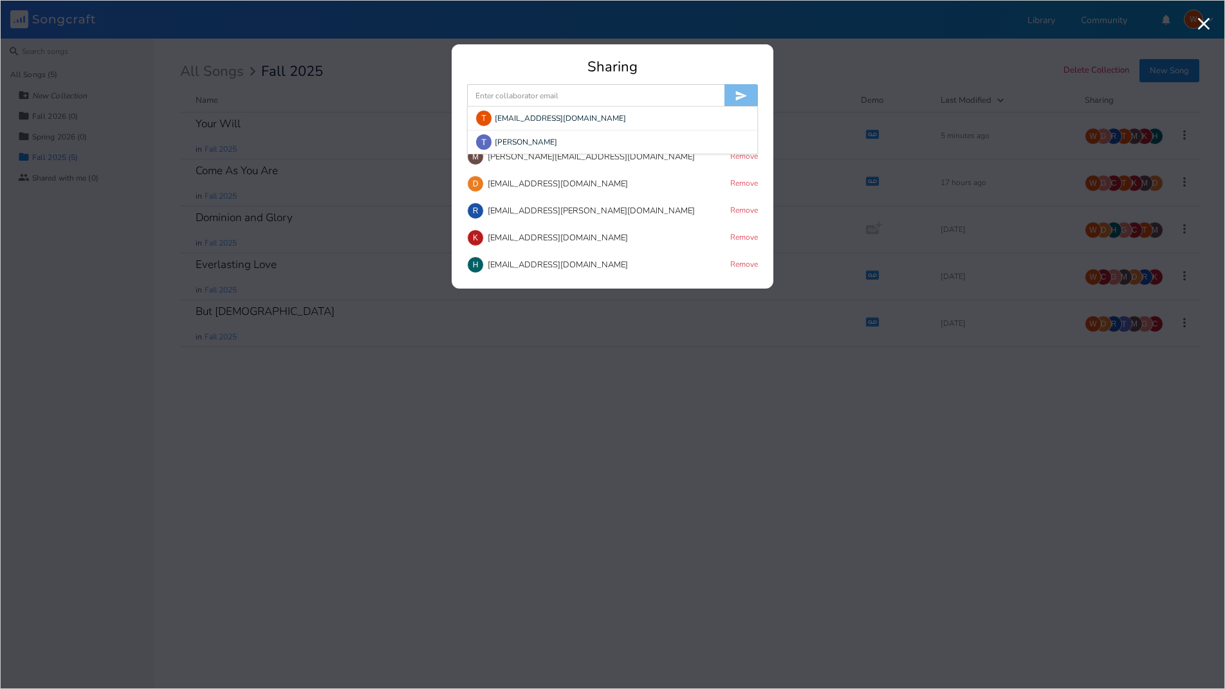
click at [527, 101] on input at bounding box center [595, 95] width 257 height 23
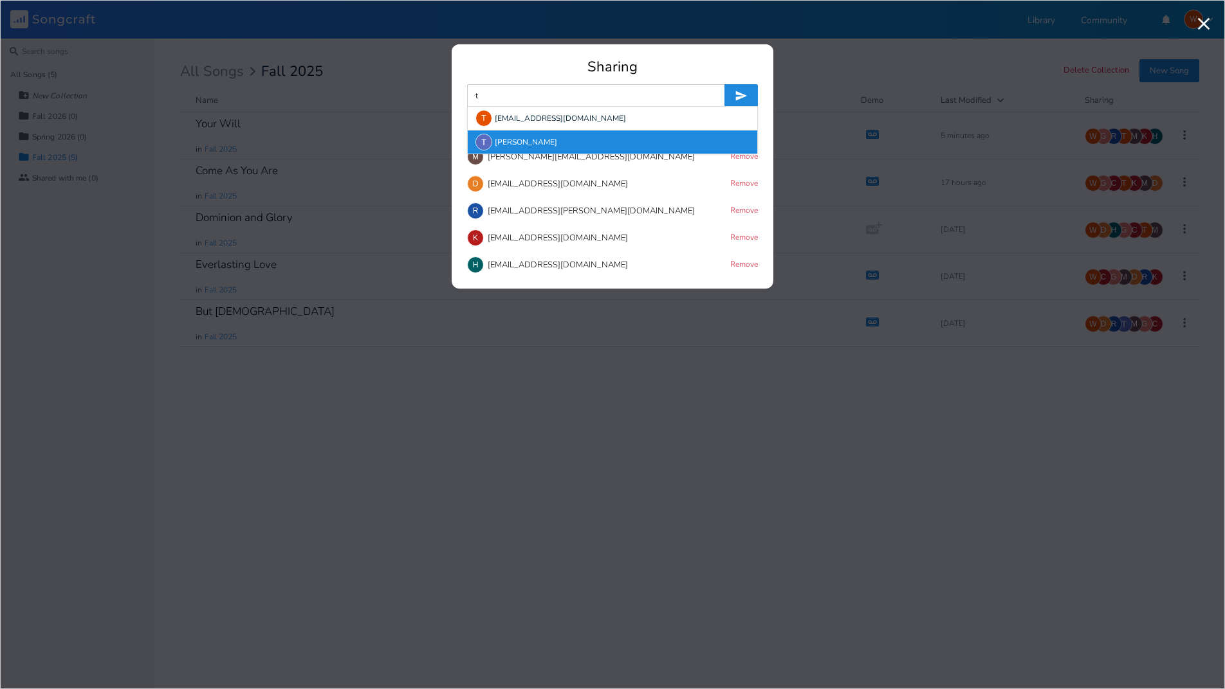
type input "t"
click at [525, 145] on div "[PERSON_NAME]" at bounding box center [612, 142] width 289 height 23
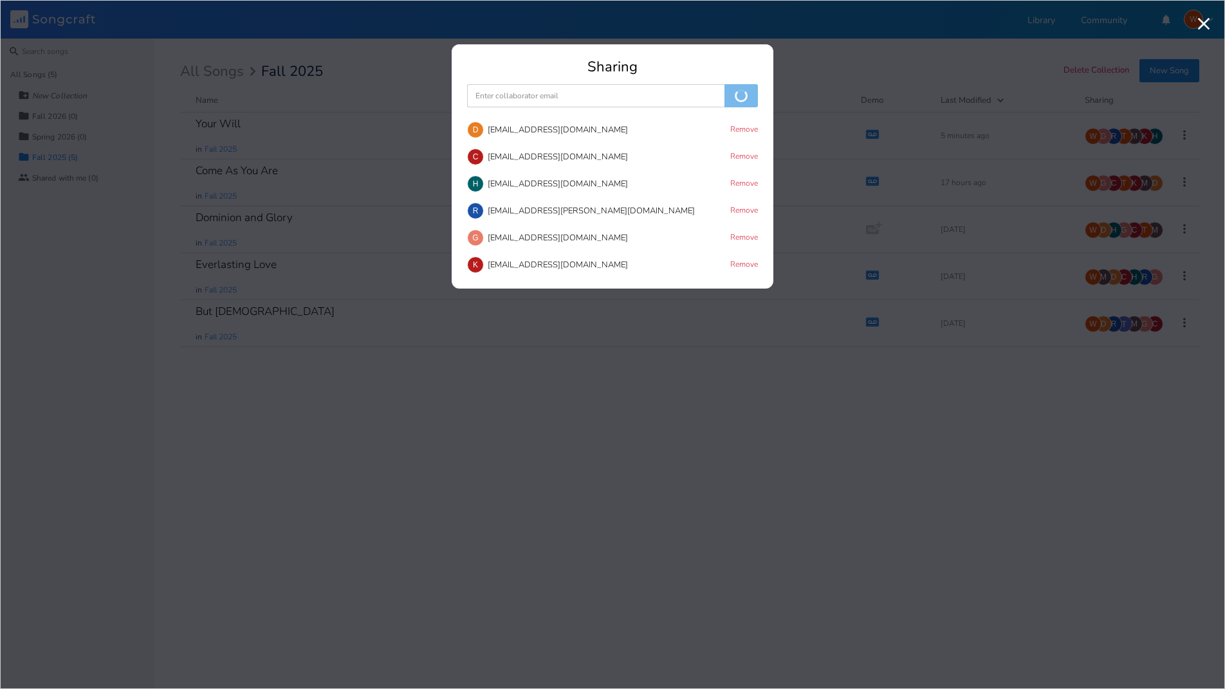
scroll to position [104, 0]
drag, startPoint x: 913, startPoint y: 401, endPoint x: 981, endPoint y: 385, distance: 69.4
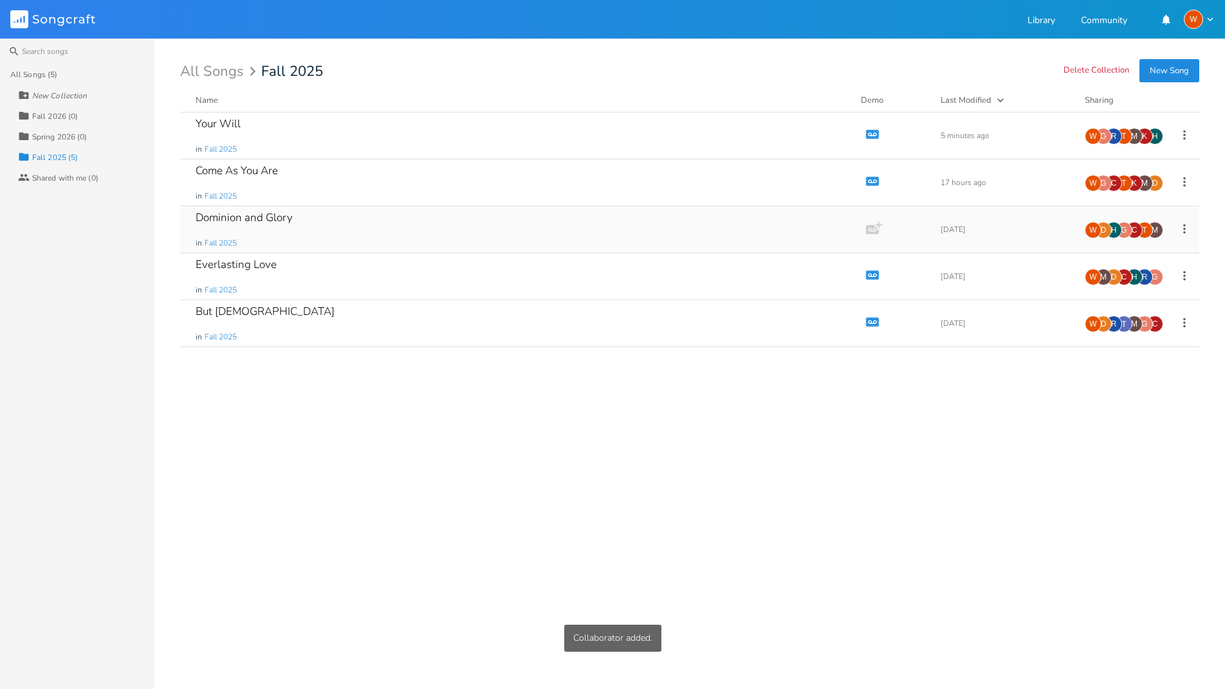
click at [1143, 229] on div "T" at bounding box center [1144, 230] width 17 height 17
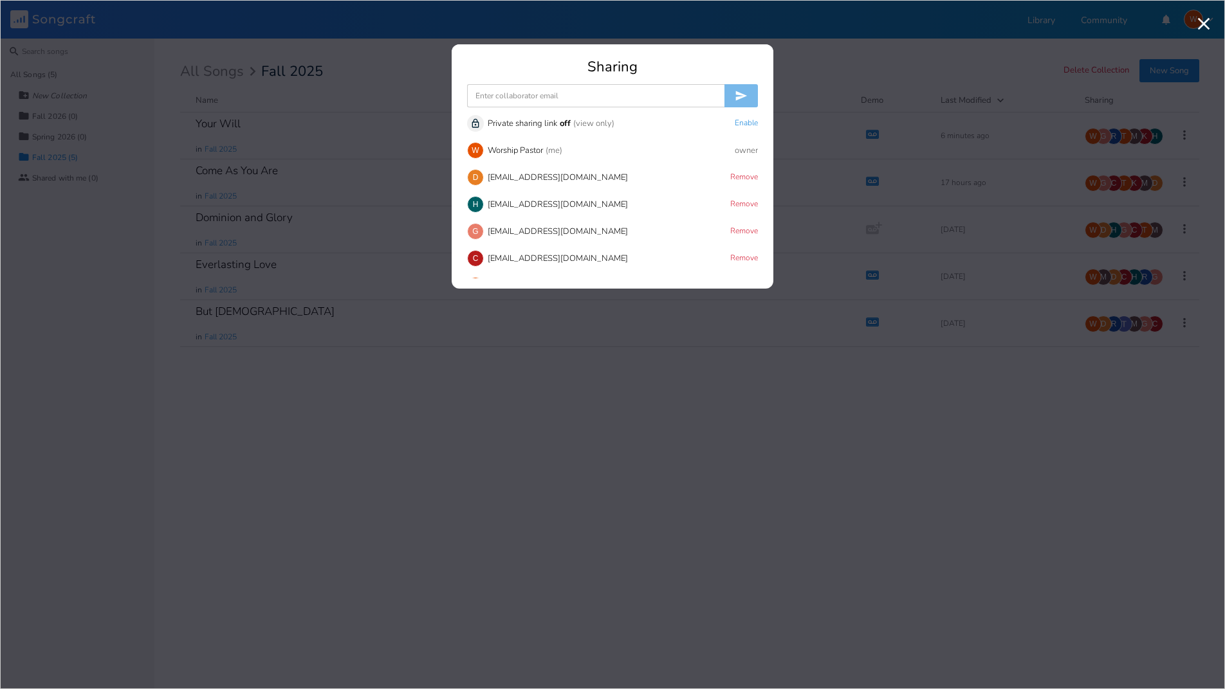
scroll to position [0, 0]
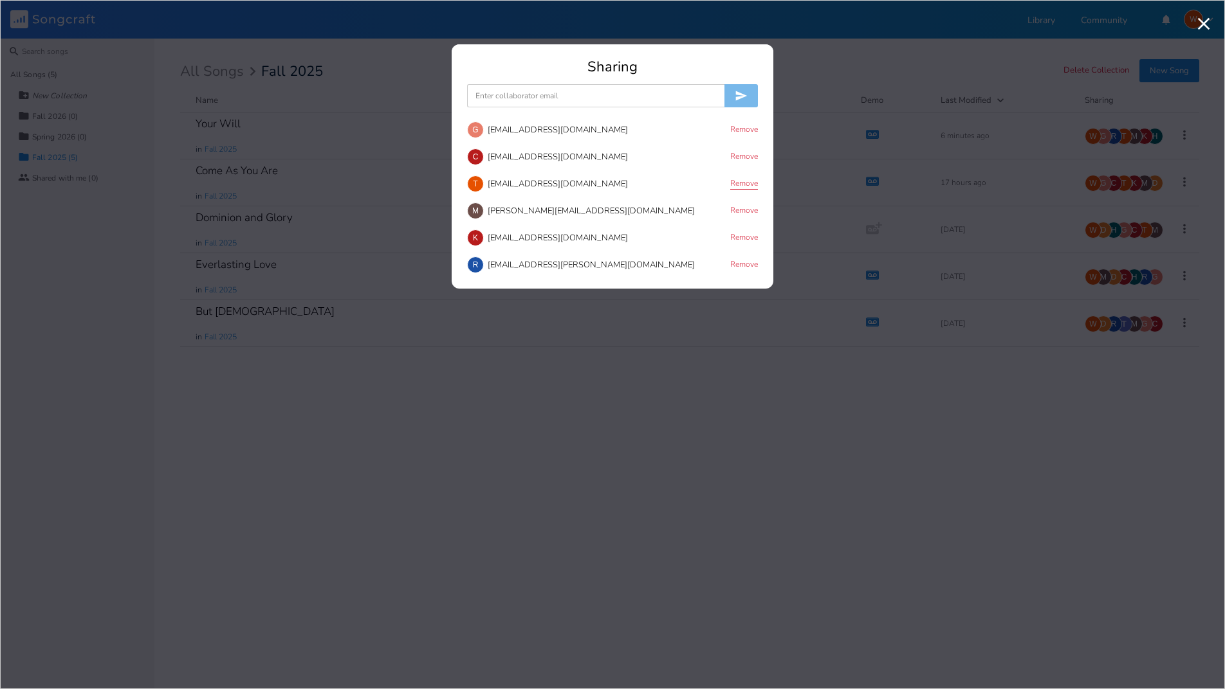
click at [737, 181] on button "Remove" at bounding box center [744, 184] width 28 height 11
click at [564, 98] on input at bounding box center [595, 95] width 257 height 23
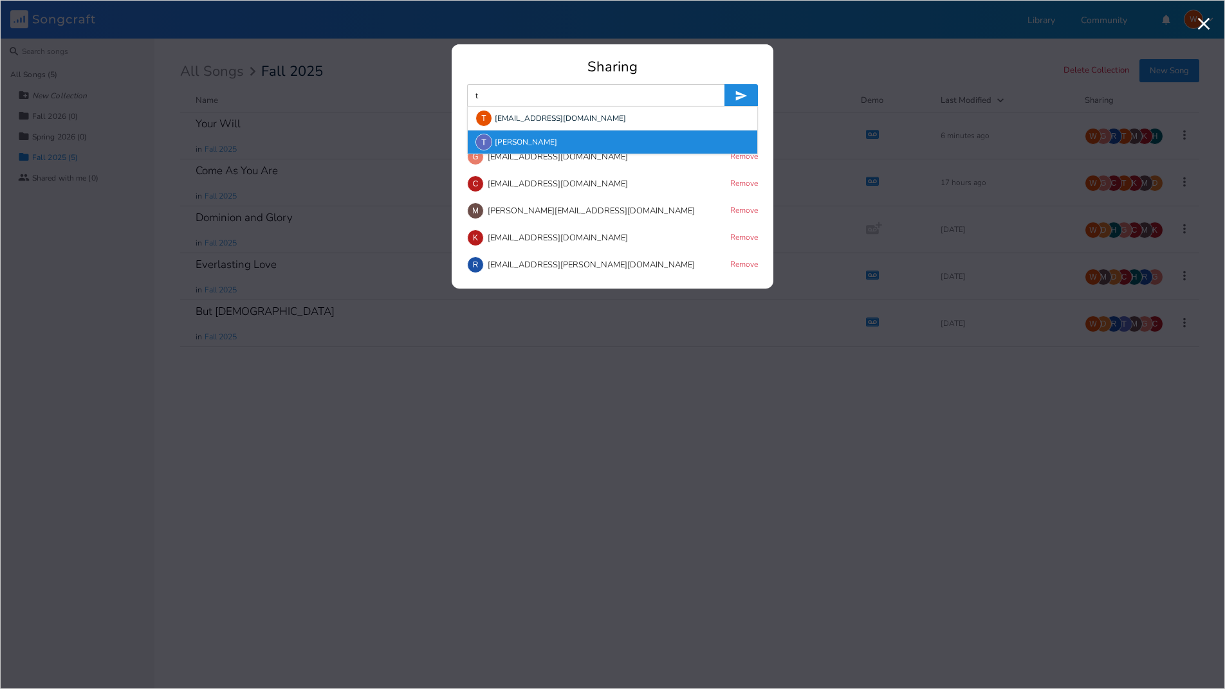
type input "t"
click at [539, 138] on div "[PERSON_NAME]" at bounding box center [612, 142] width 289 height 23
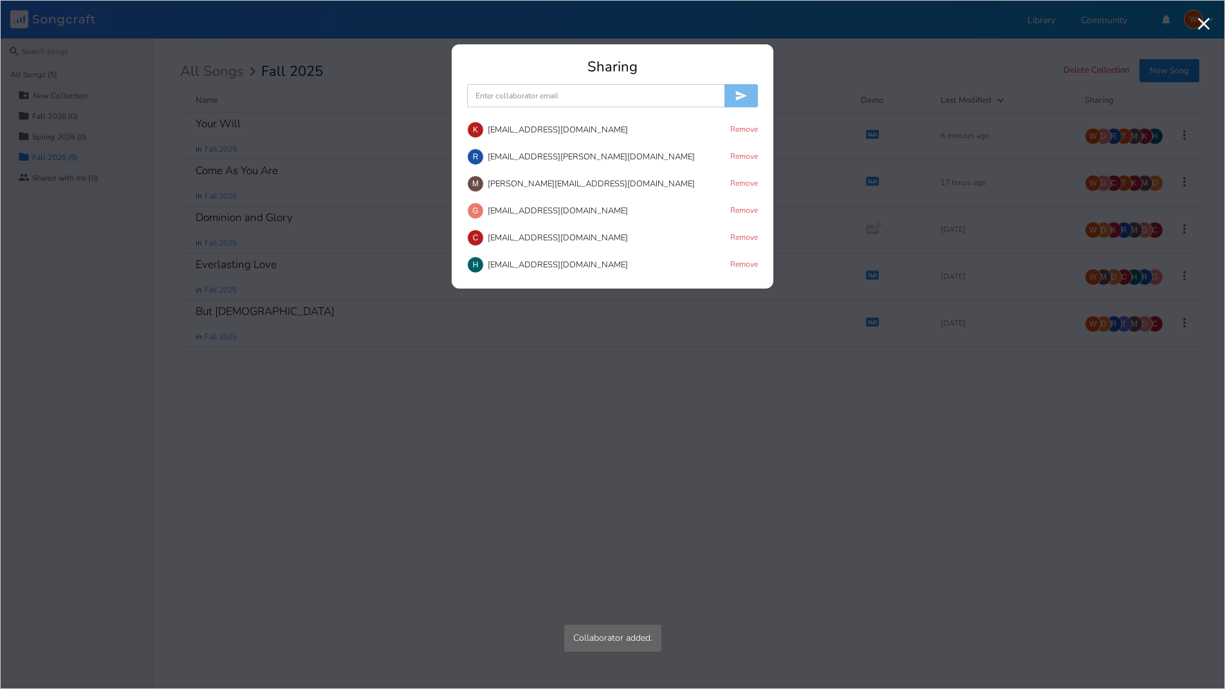
scroll to position [104, 0]
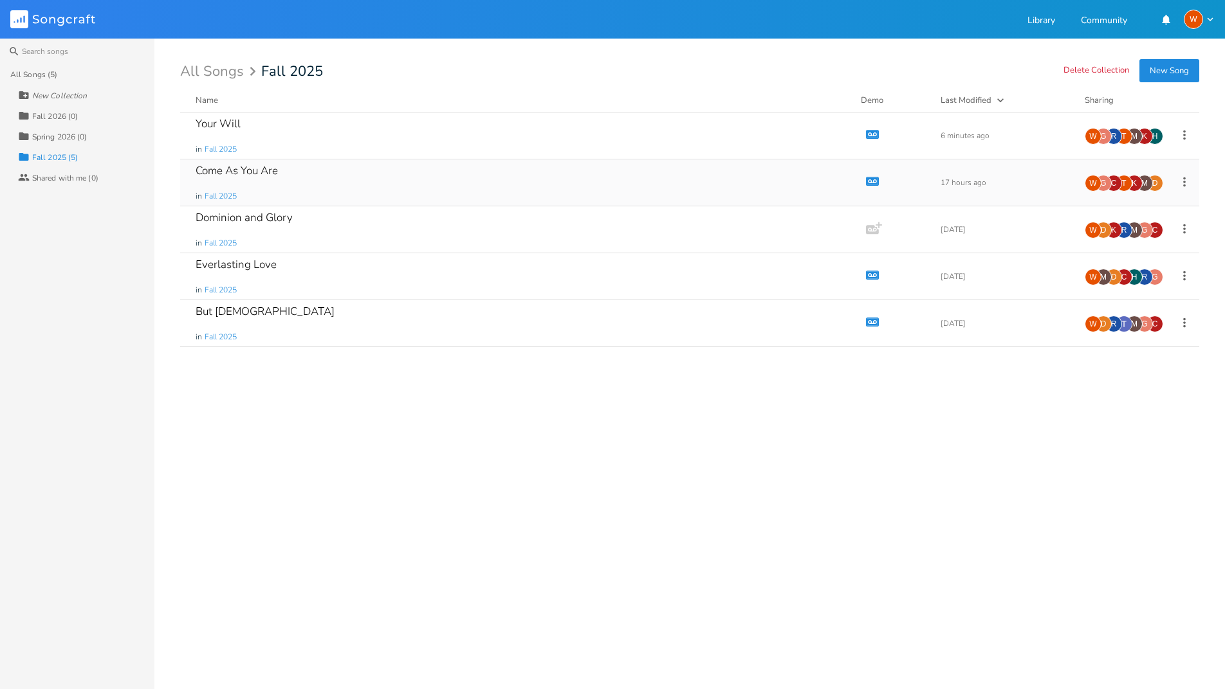
click at [1139, 180] on div "K" at bounding box center [1134, 183] width 17 height 17
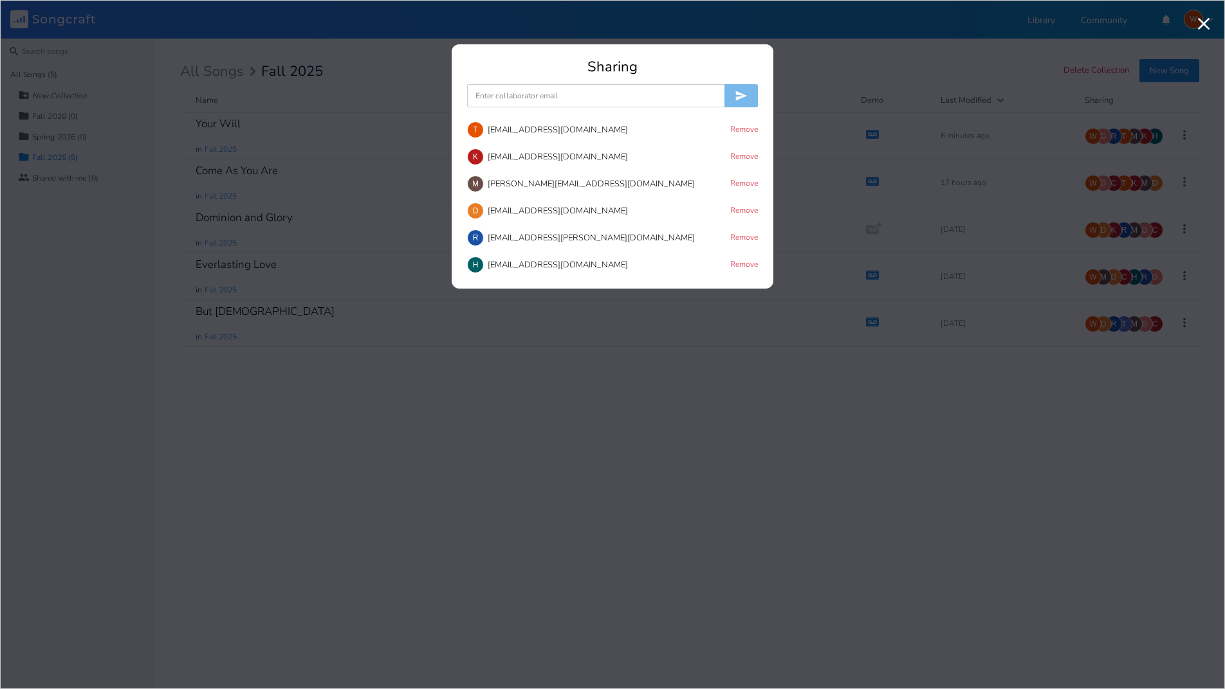
drag, startPoint x: 746, startPoint y: 129, endPoint x: 716, endPoint y: 123, distance: 30.8
click at [746, 129] on button "Remove" at bounding box center [744, 130] width 28 height 11
click at [560, 95] on input at bounding box center [595, 95] width 257 height 23
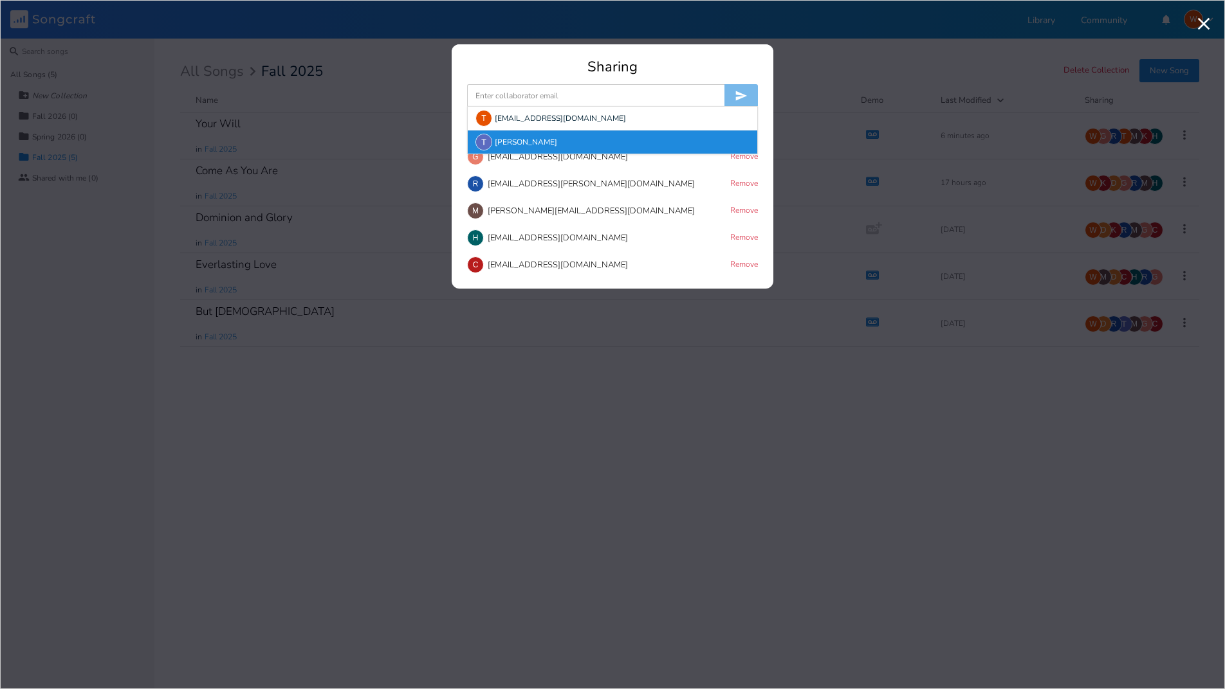
click at [517, 140] on div "[PERSON_NAME]" at bounding box center [612, 142] width 289 height 23
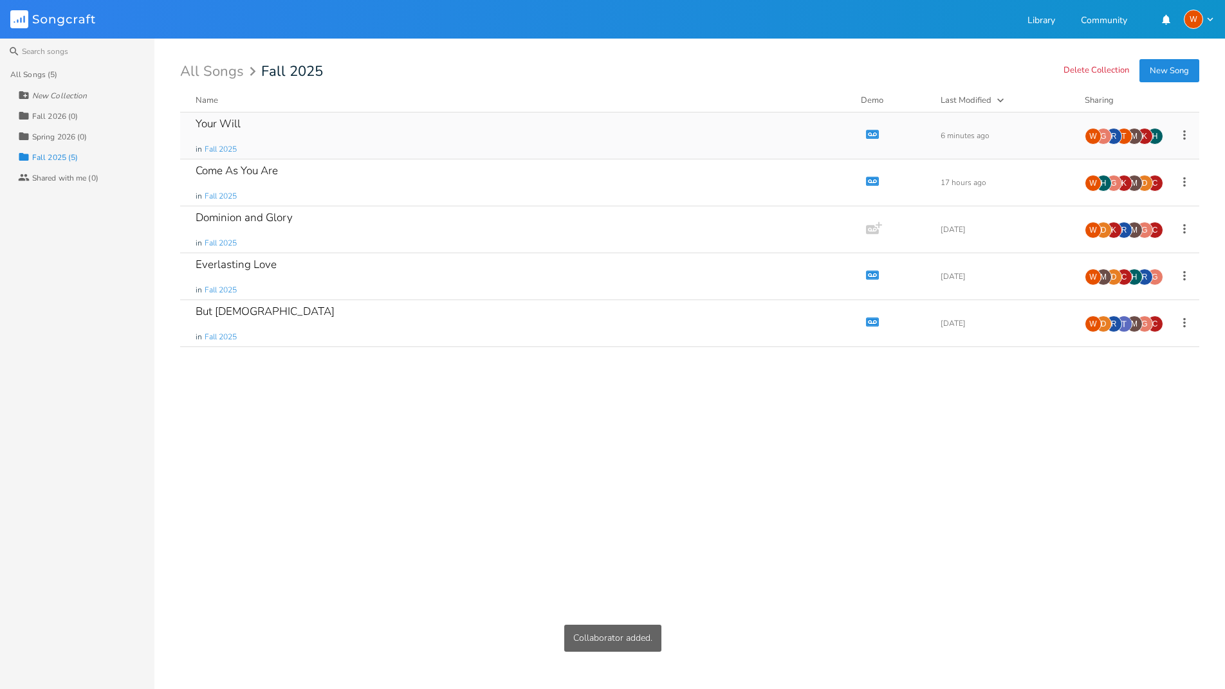
click at [1100, 134] on div "W" at bounding box center [1092, 136] width 17 height 17
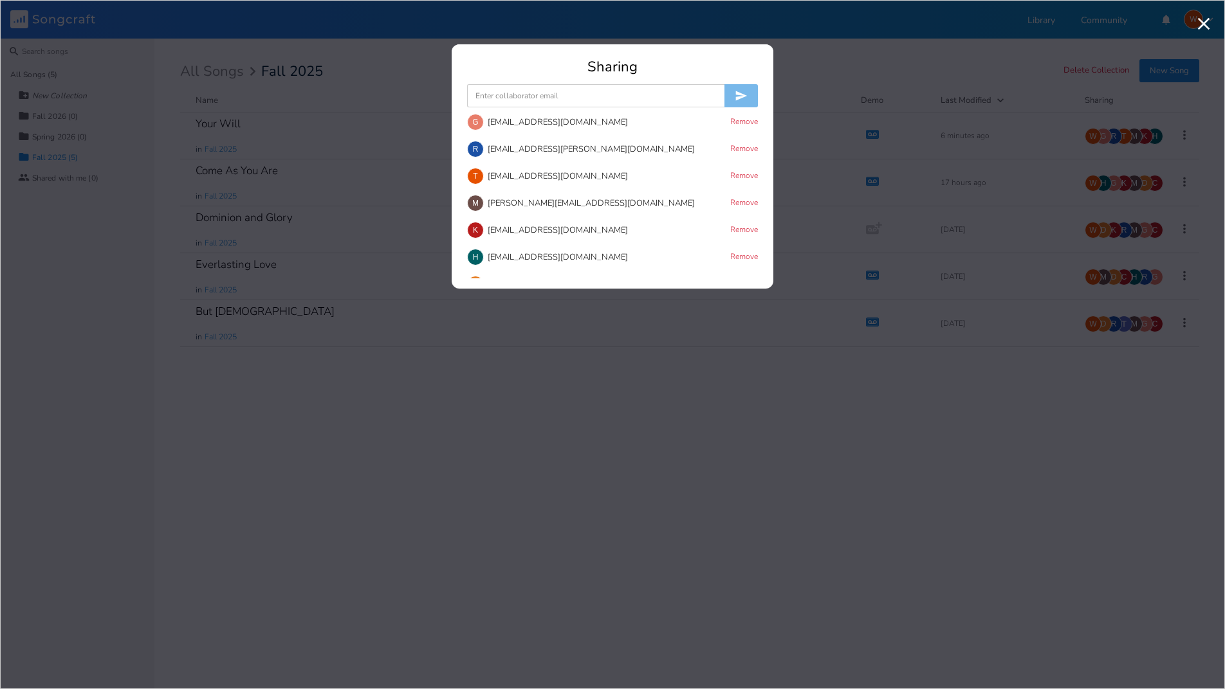
scroll to position [0, 0]
click at [743, 233] on button "Remove" at bounding box center [744, 234] width 28 height 11
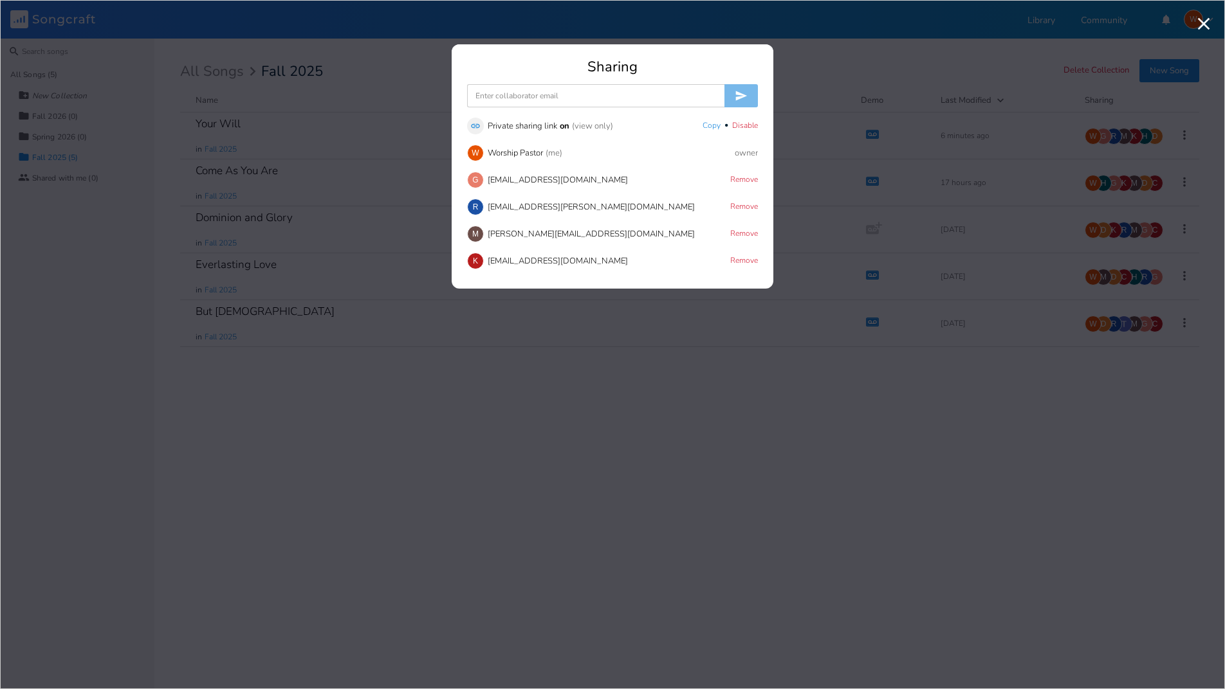
click at [568, 98] on input at bounding box center [595, 95] width 257 height 23
click at [509, 118] on div "[PERSON_NAME]" at bounding box center [612, 118] width 289 height 23
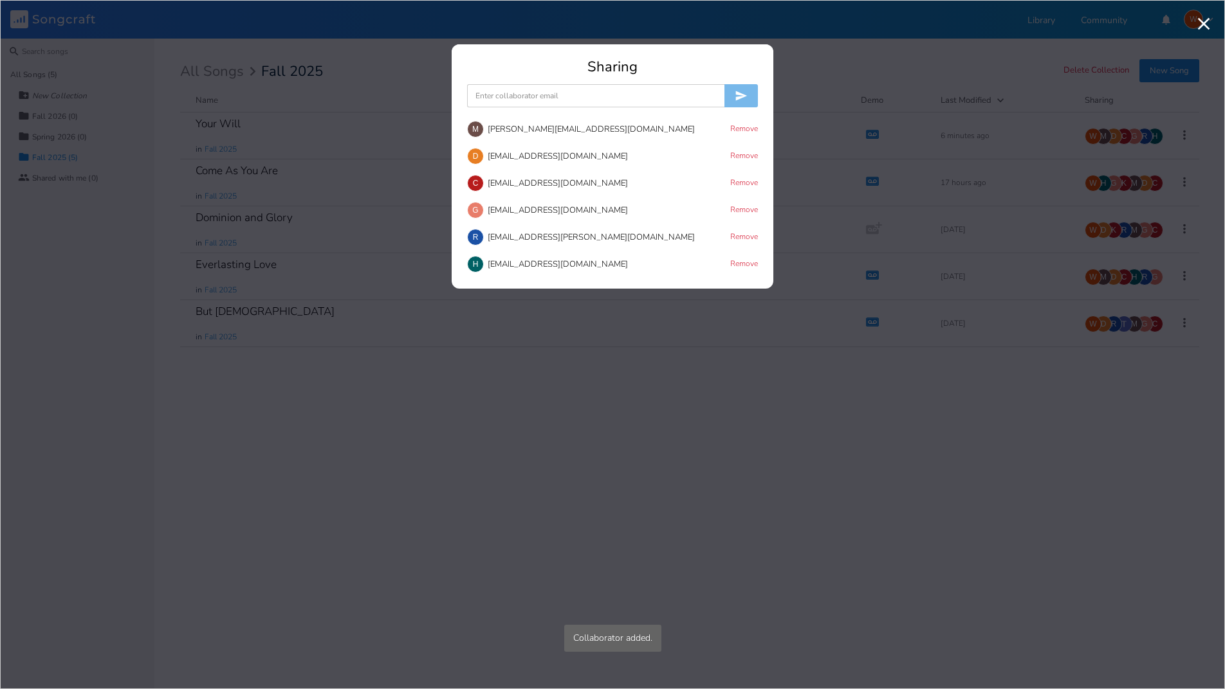
scroll to position [104, 0]
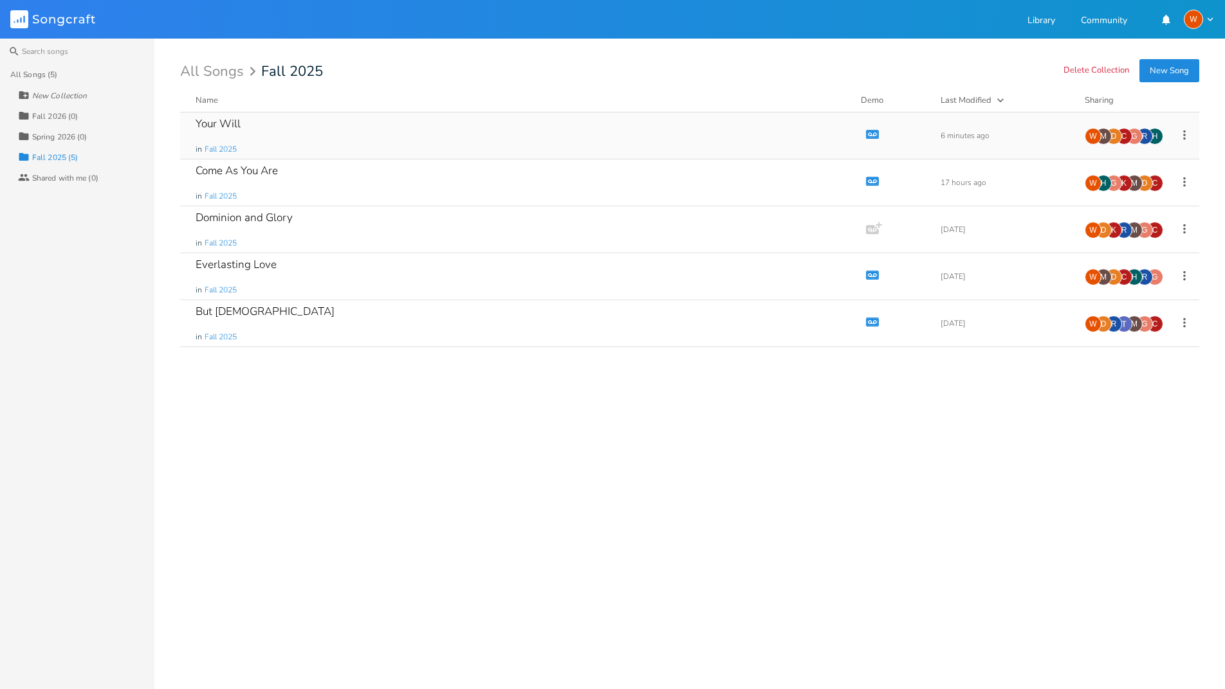
click at [1141, 135] on div "G" at bounding box center [1134, 136] width 17 height 17
click at [1123, 176] on div "K" at bounding box center [1123, 183] width 17 height 17
click at [1120, 327] on div "R" at bounding box center [1113, 324] width 17 height 17
click at [1122, 282] on div "C" at bounding box center [1123, 277] width 17 height 17
click at [1111, 228] on div "K" at bounding box center [1113, 230] width 17 height 17
